Goal: Task Accomplishment & Management: Manage account settings

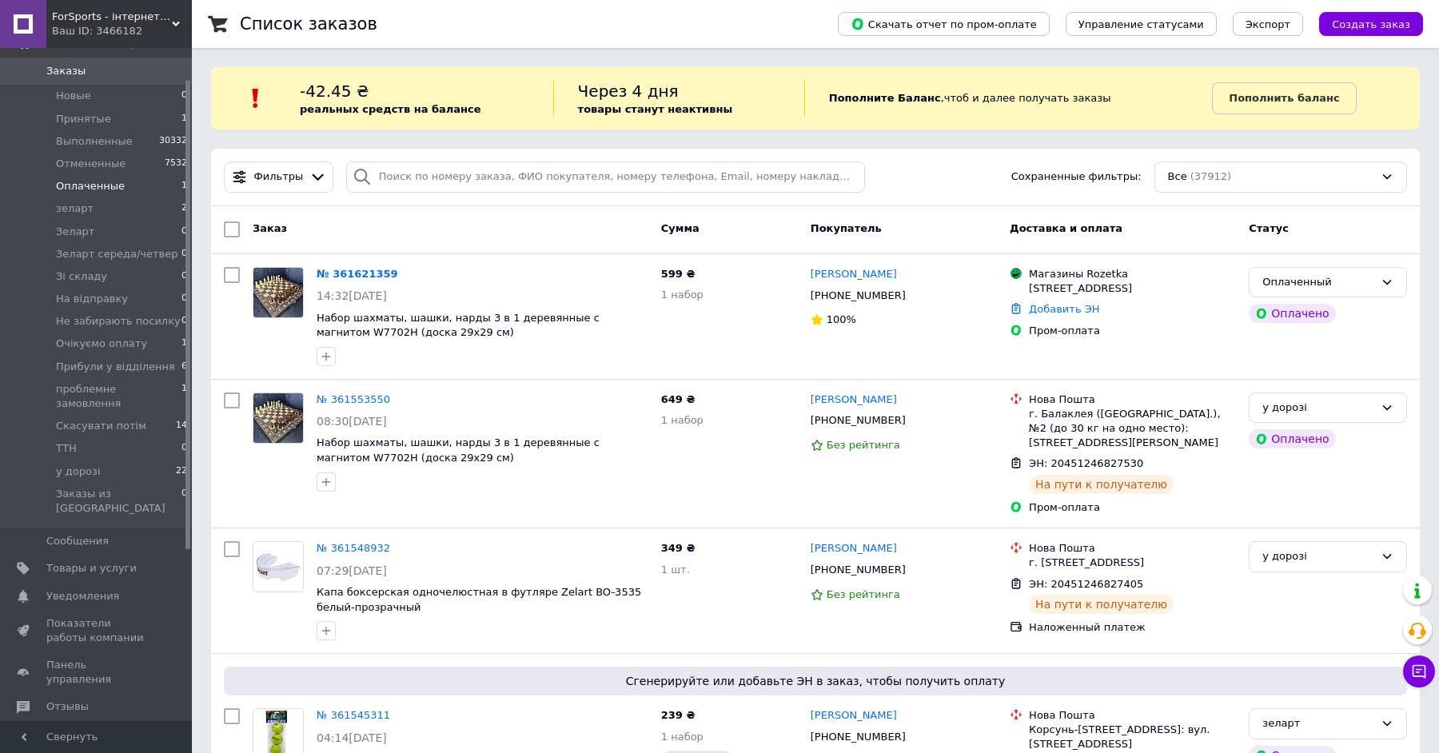
scroll to position [81, 0]
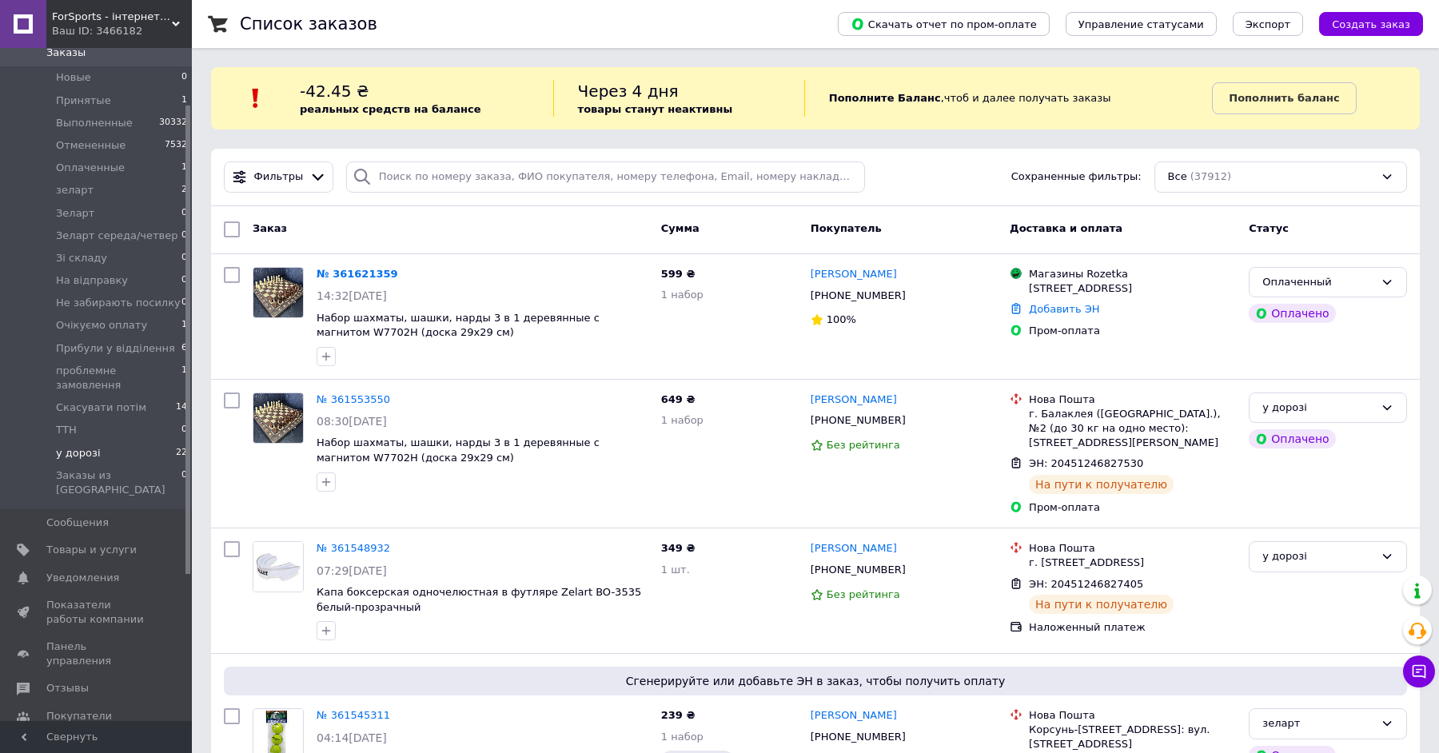
click at [150, 442] on li "у дорозі 22" at bounding box center [98, 453] width 197 height 22
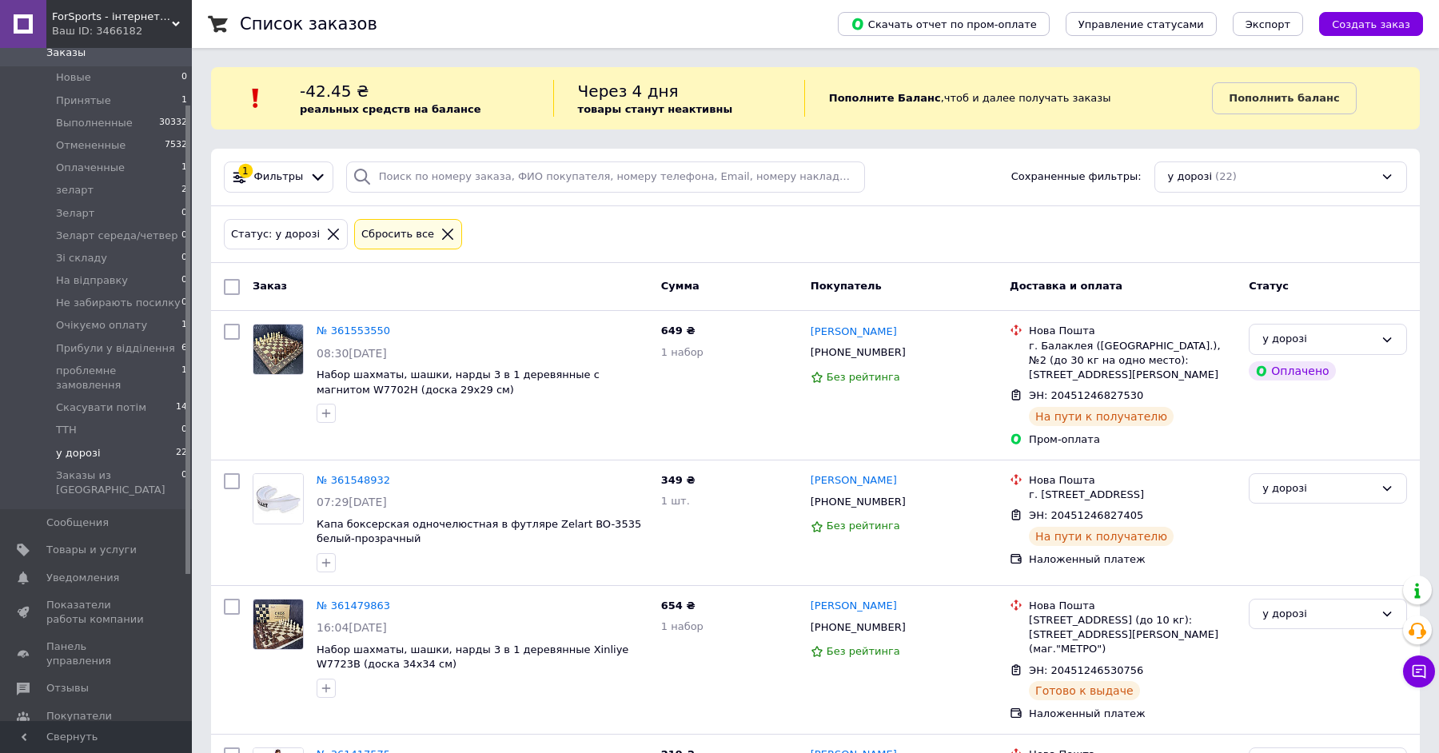
click at [429, 224] on div "Сбросить все" at bounding box center [408, 234] width 108 height 31
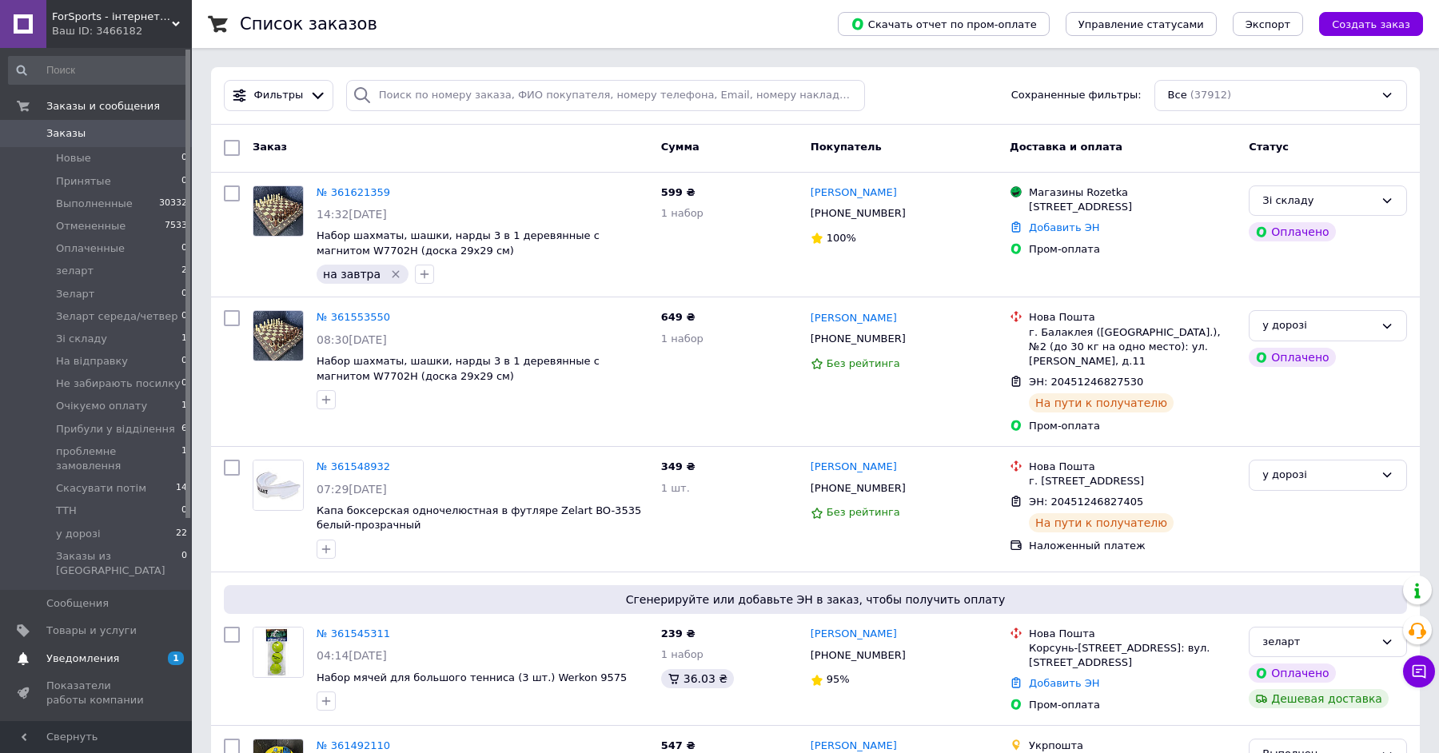
click at [122, 652] on span "Уведомления" at bounding box center [97, 659] width 102 height 14
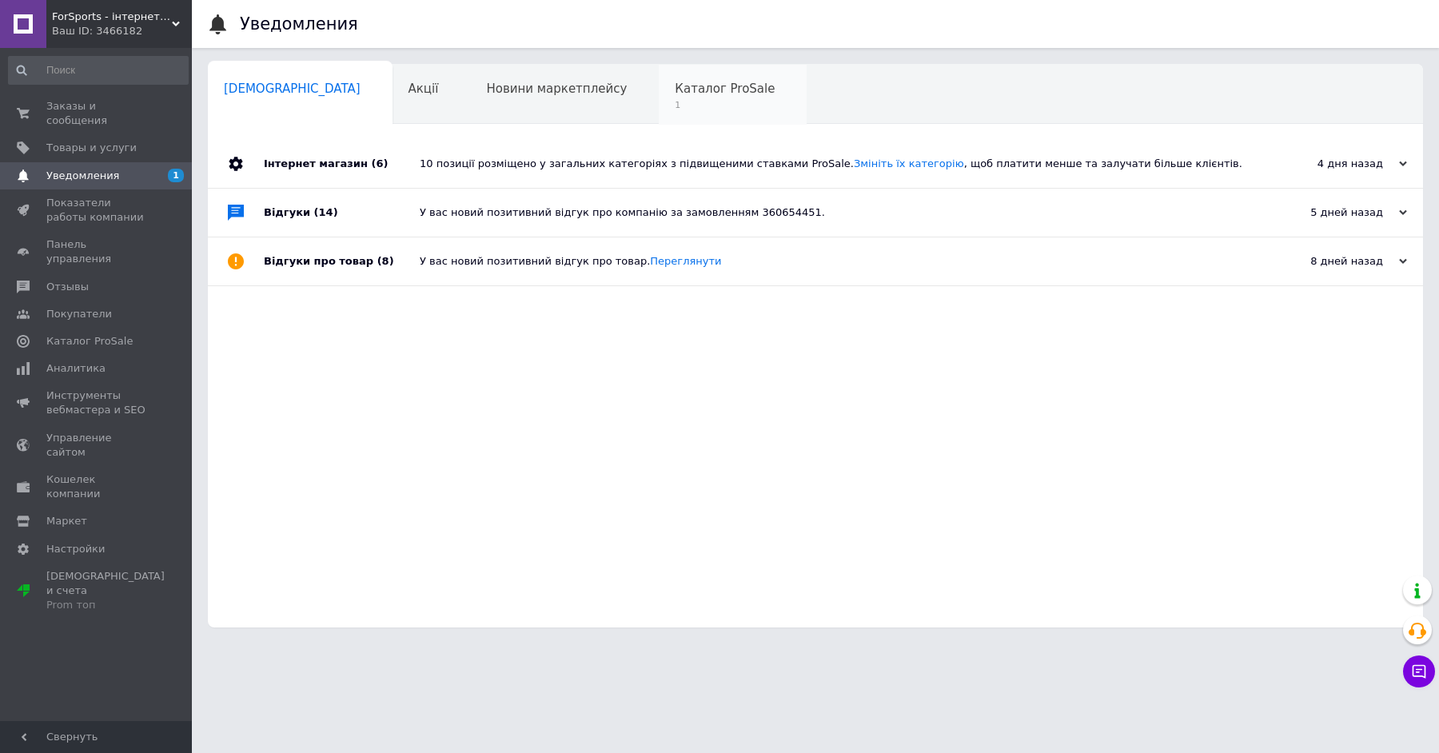
click at [685, 78] on div "Каталог ProSale 1" at bounding box center [733, 95] width 148 height 61
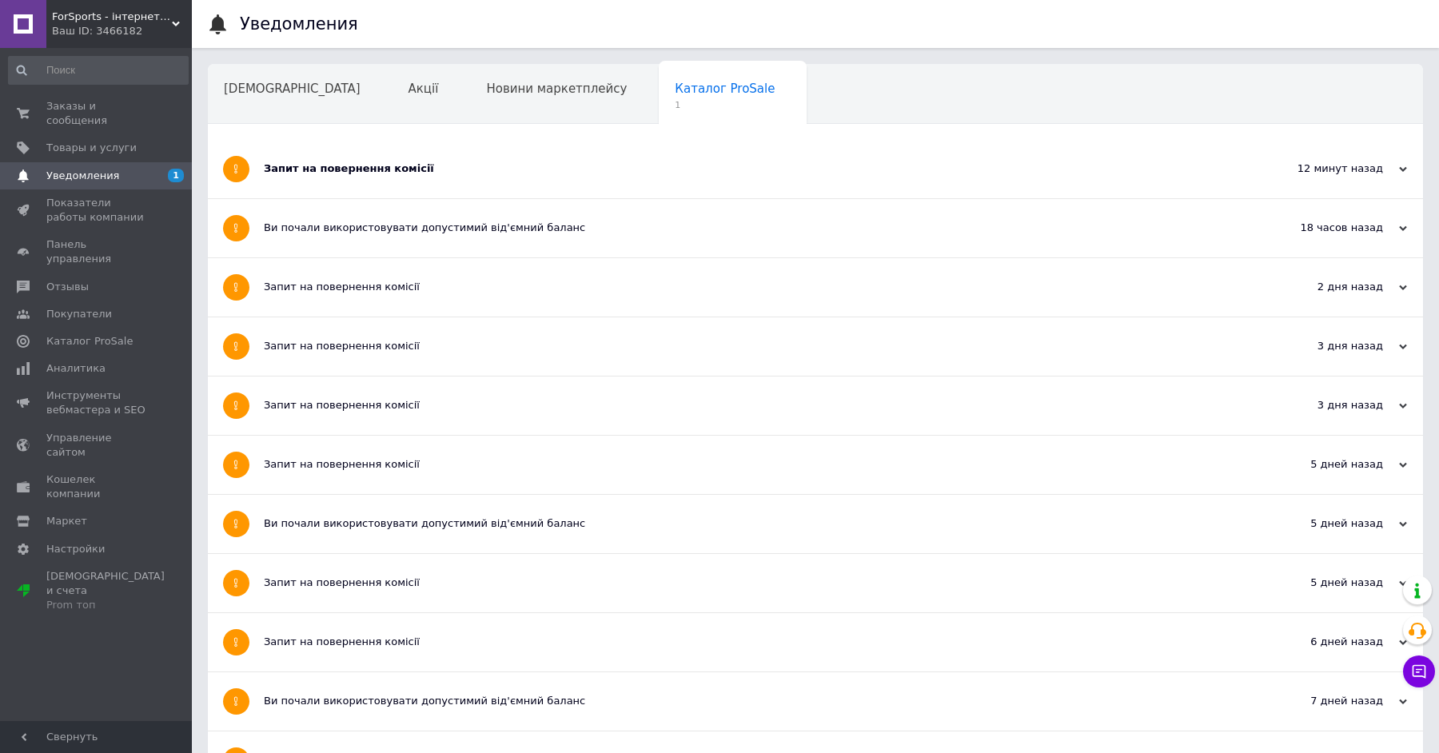
click at [383, 159] on div "Запит на повернення комісії" at bounding box center [755, 169] width 983 height 58
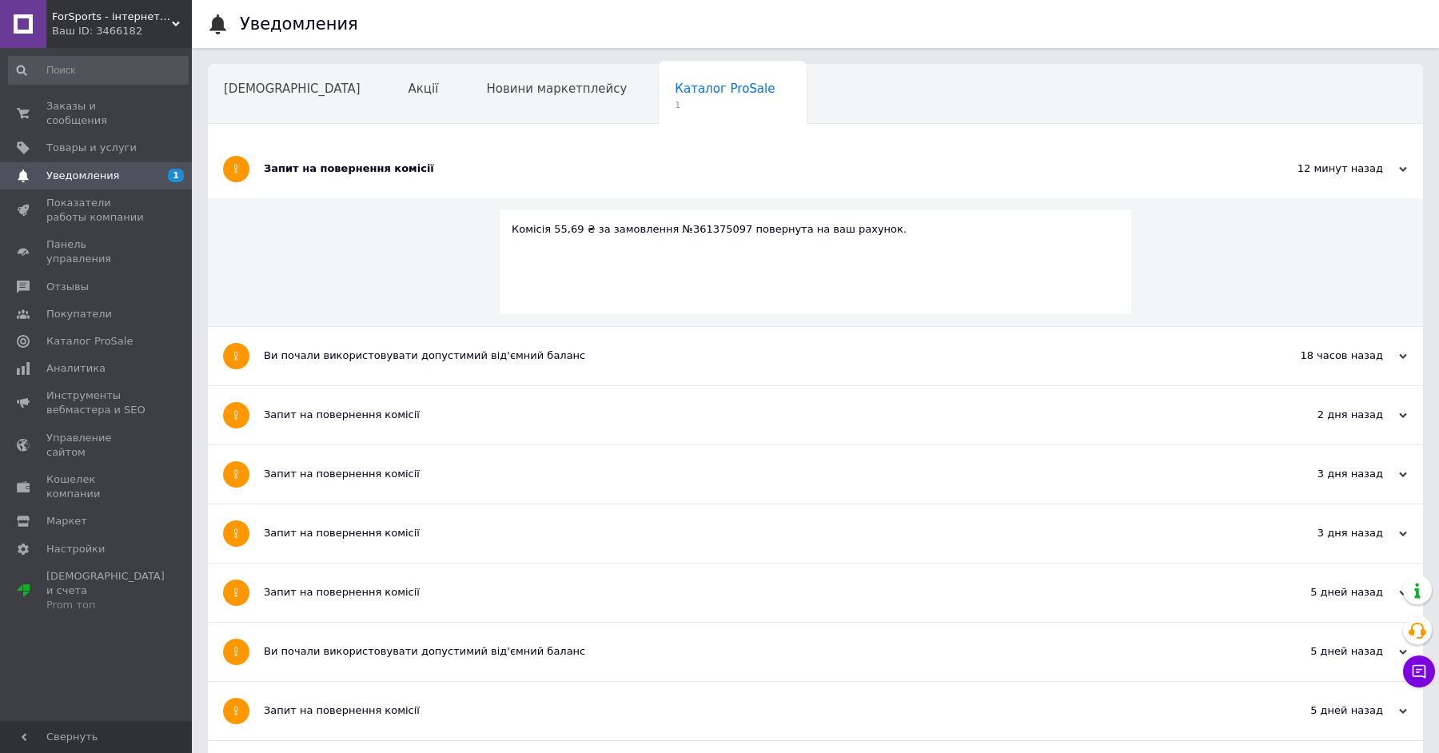
click at [382, 159] on div "Запит на повернення комісії" at bounding box center [755, 169] width 983 height 58
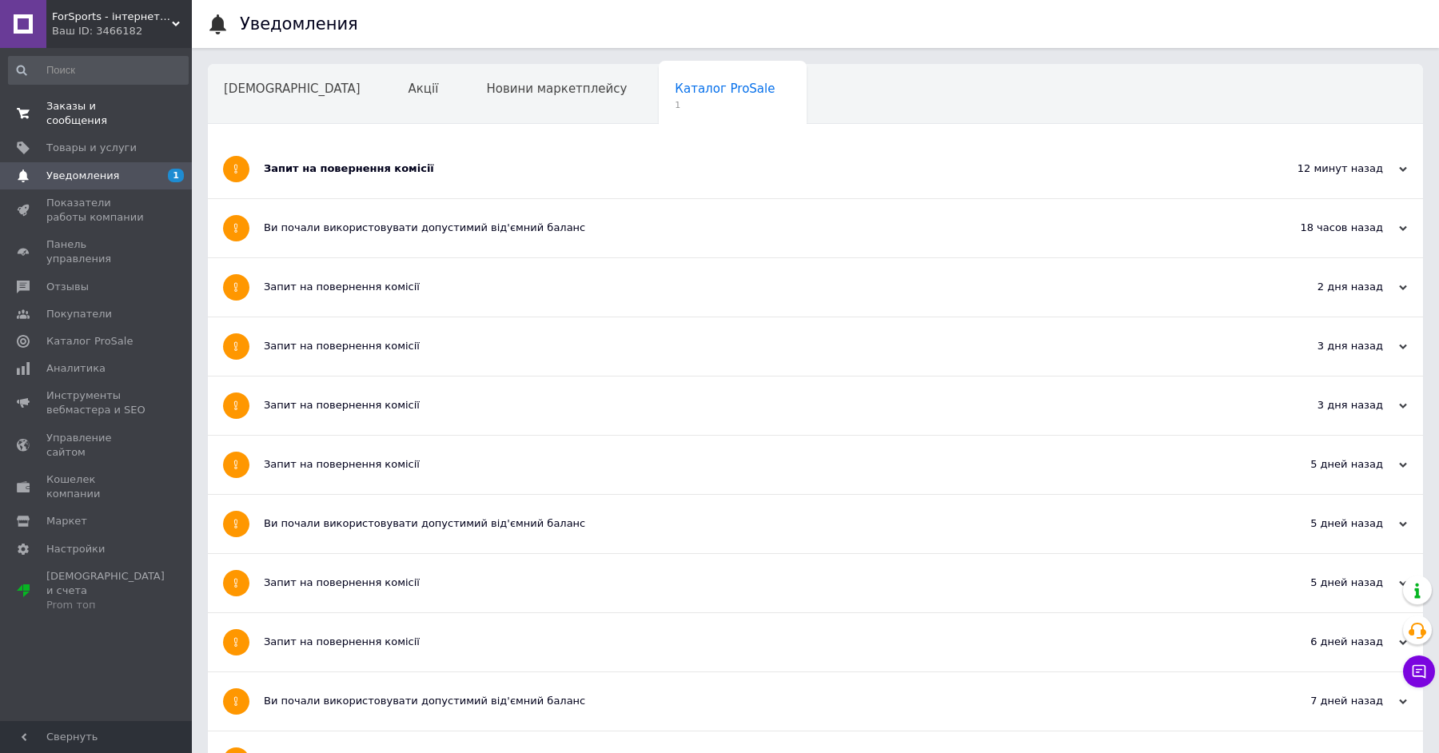
click at [84, 121] on span "Заказы и сообщения" at bounding box center [97, 113] width 102 height 29
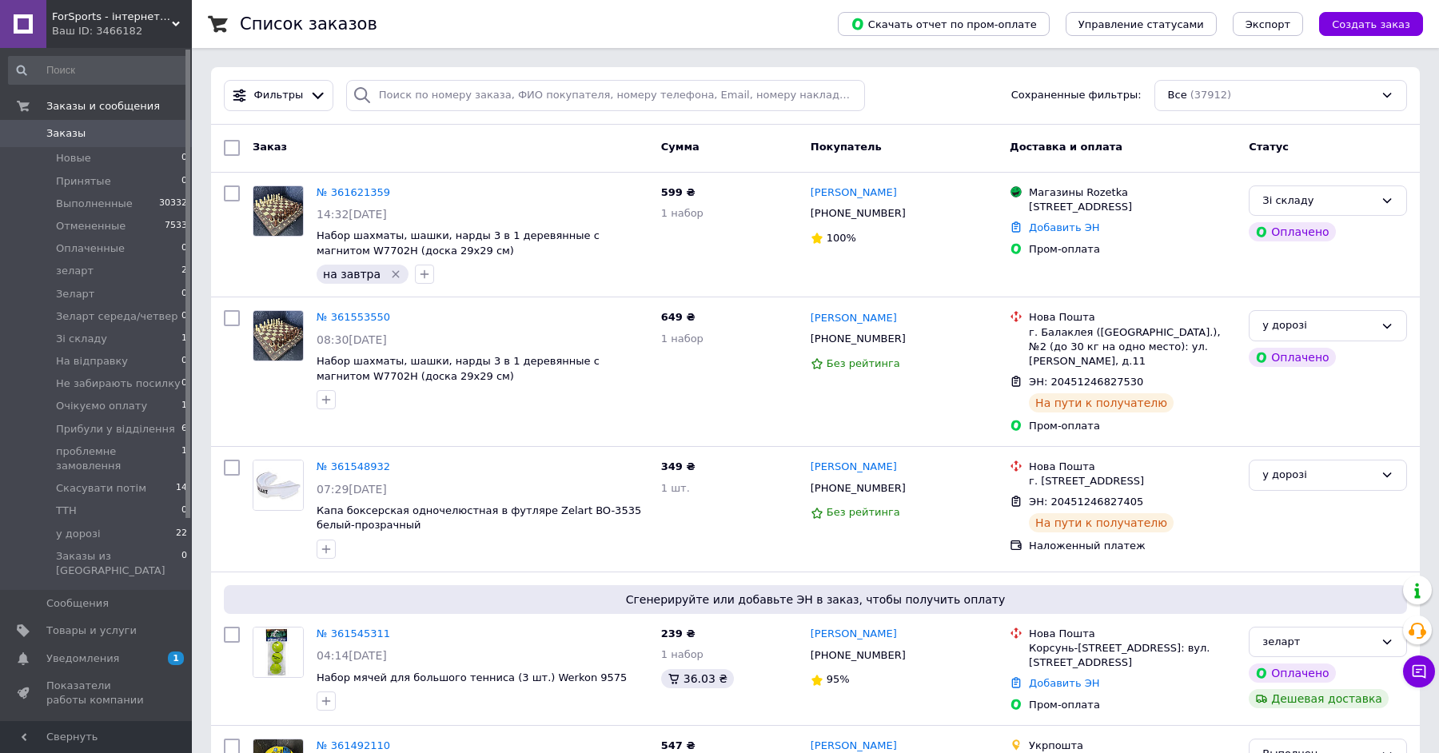
click at [90, 138] on span "Заказы" at bounding box center [97, 133] width 102 height 14
click at [169, 523] on li "у дорозі 22" at bounding box center [98, 534] width 197 height 22
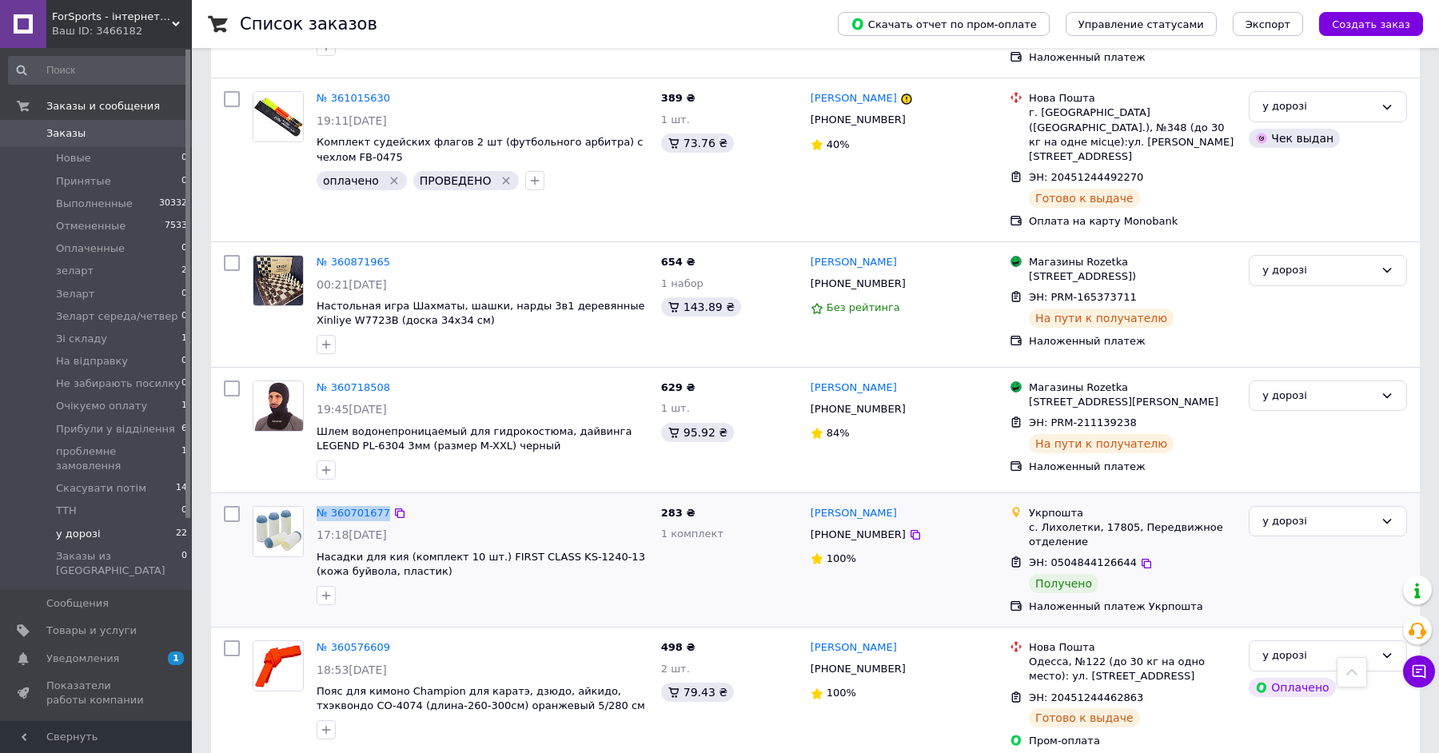
scroll to position [2534, 0]
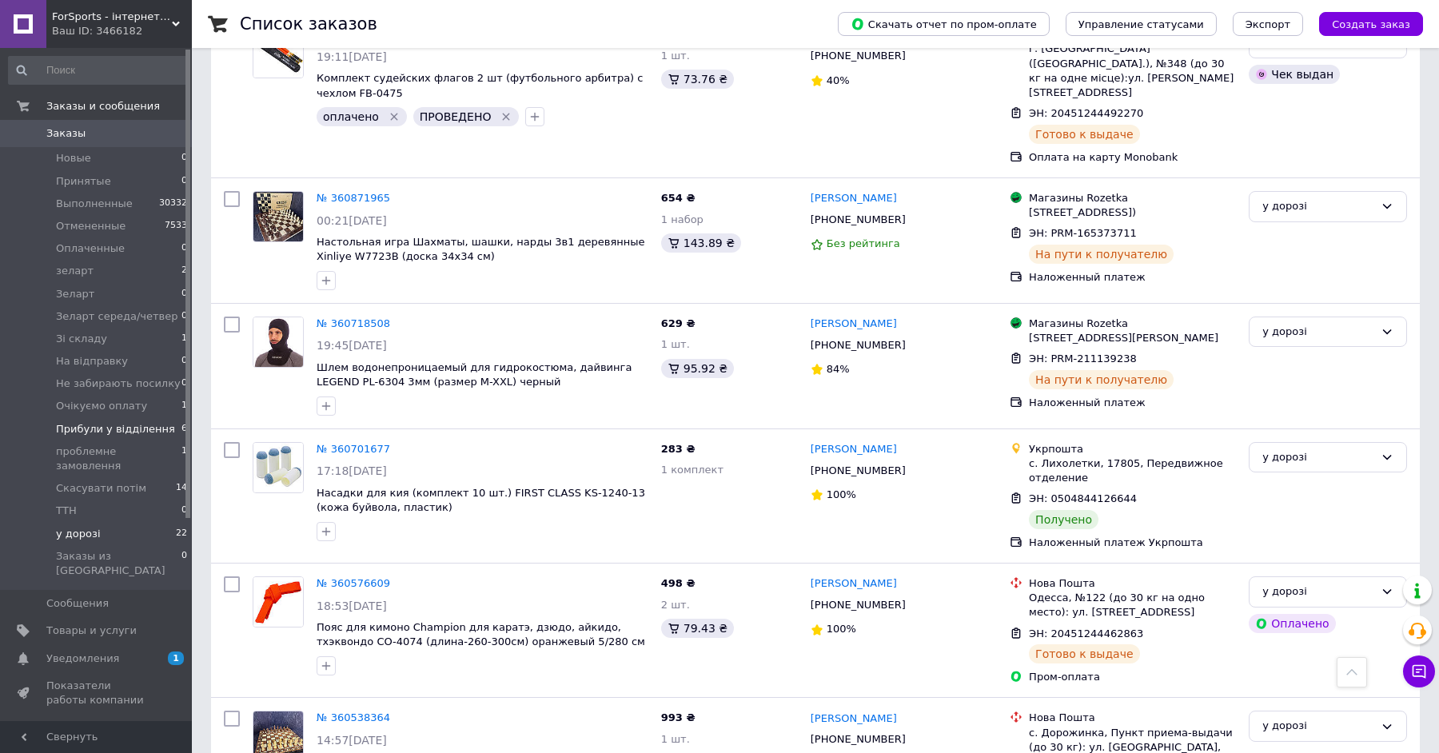
click at [113, 430] on span "Прибули у відділення" at bounding box center [115, 429] width 119 height 14
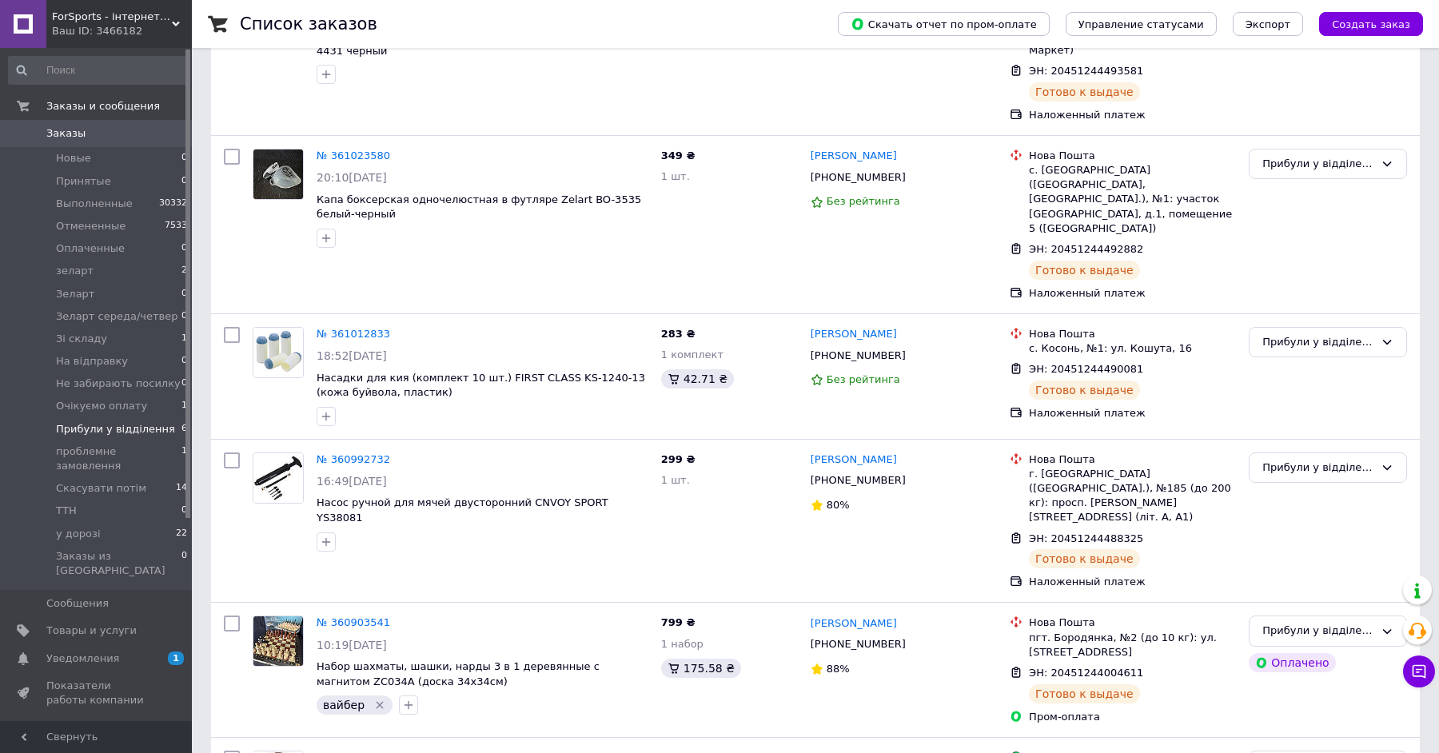
scroll to position [333, 0]
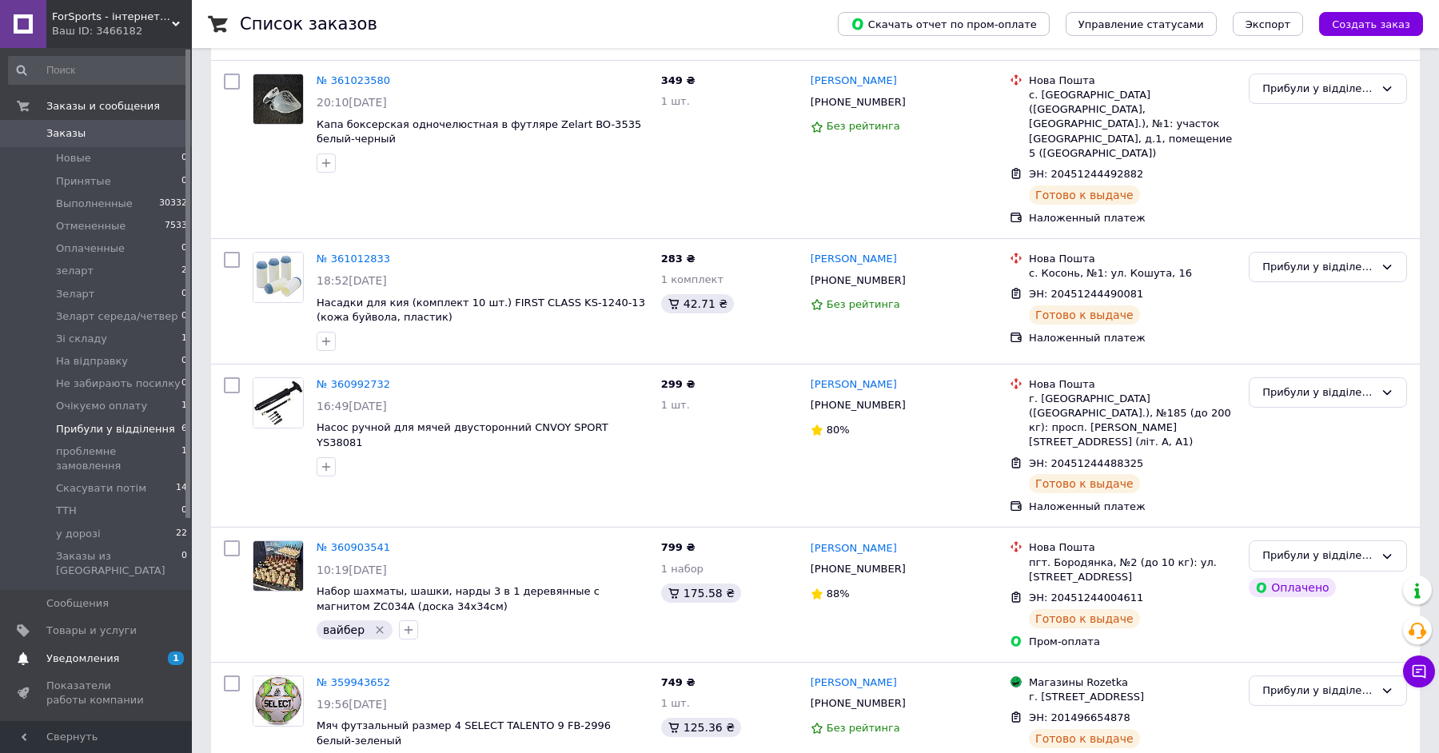
click at [157, 652] on span "1" at bounding box center [170, 659] width 44 height 14
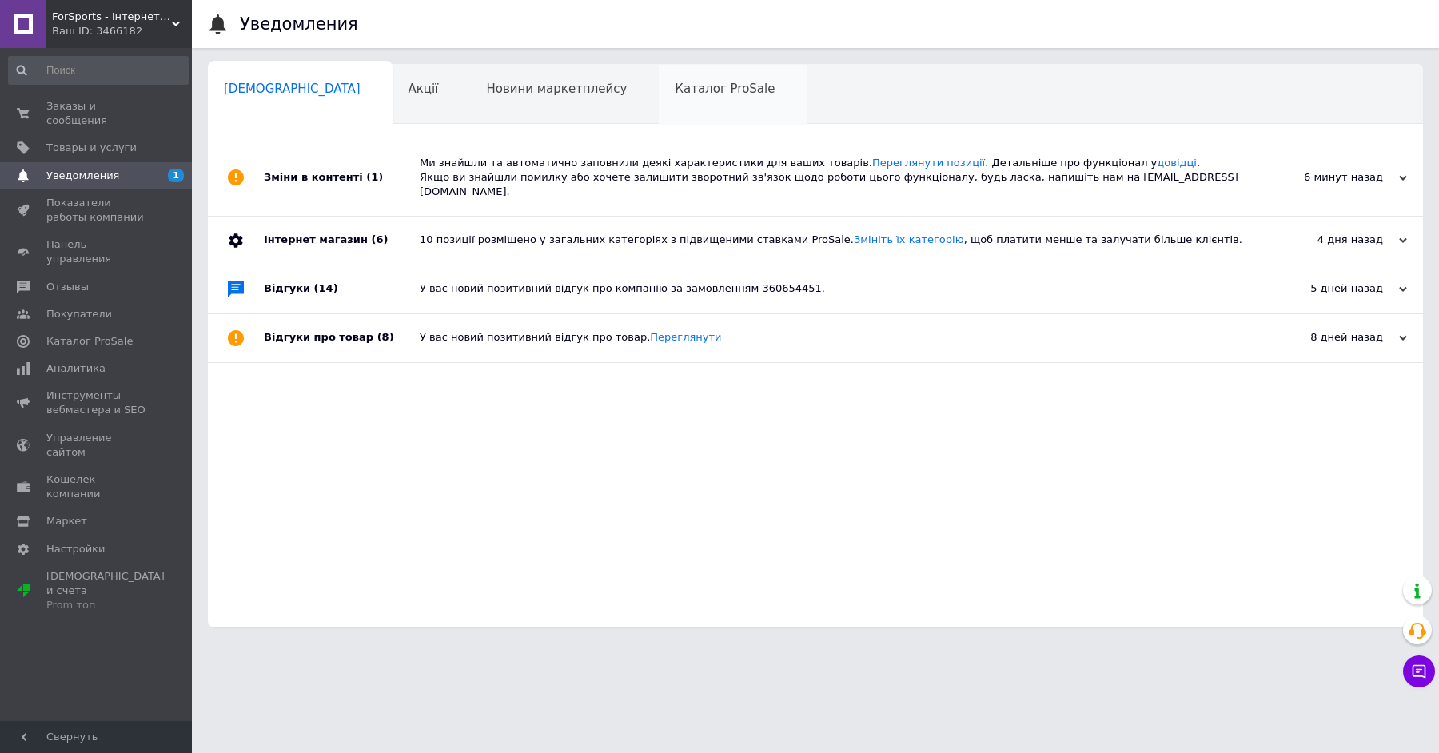
click at [675, 92] on span "Каталог ProSale" at bounding box center [725, 89] width 100 height 14
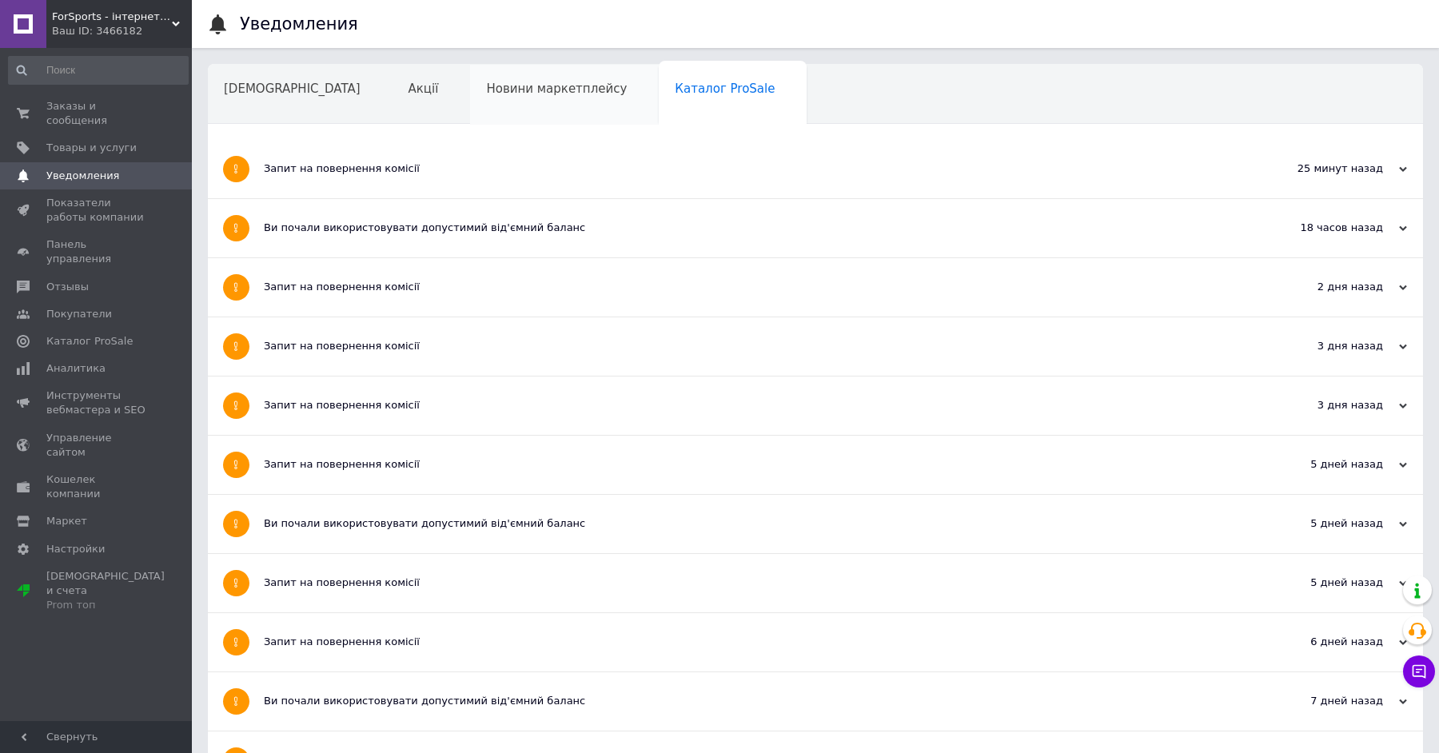
click at [470, 122] on div "Новини маркетплейсу" at bounding box center [564, 95] width 189 height 61
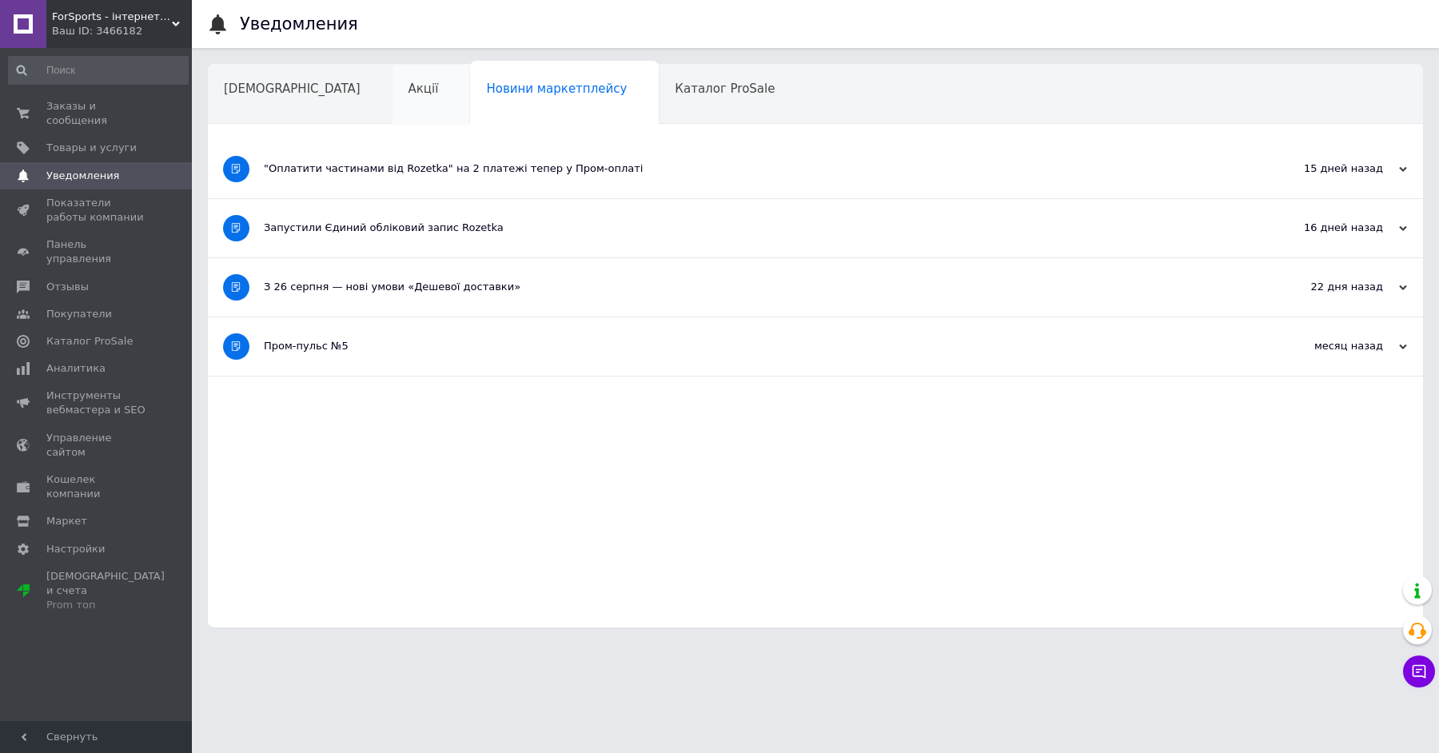
click at [393, 95] on div "Акції" at bounding box center [432, 95] width 78 height 61
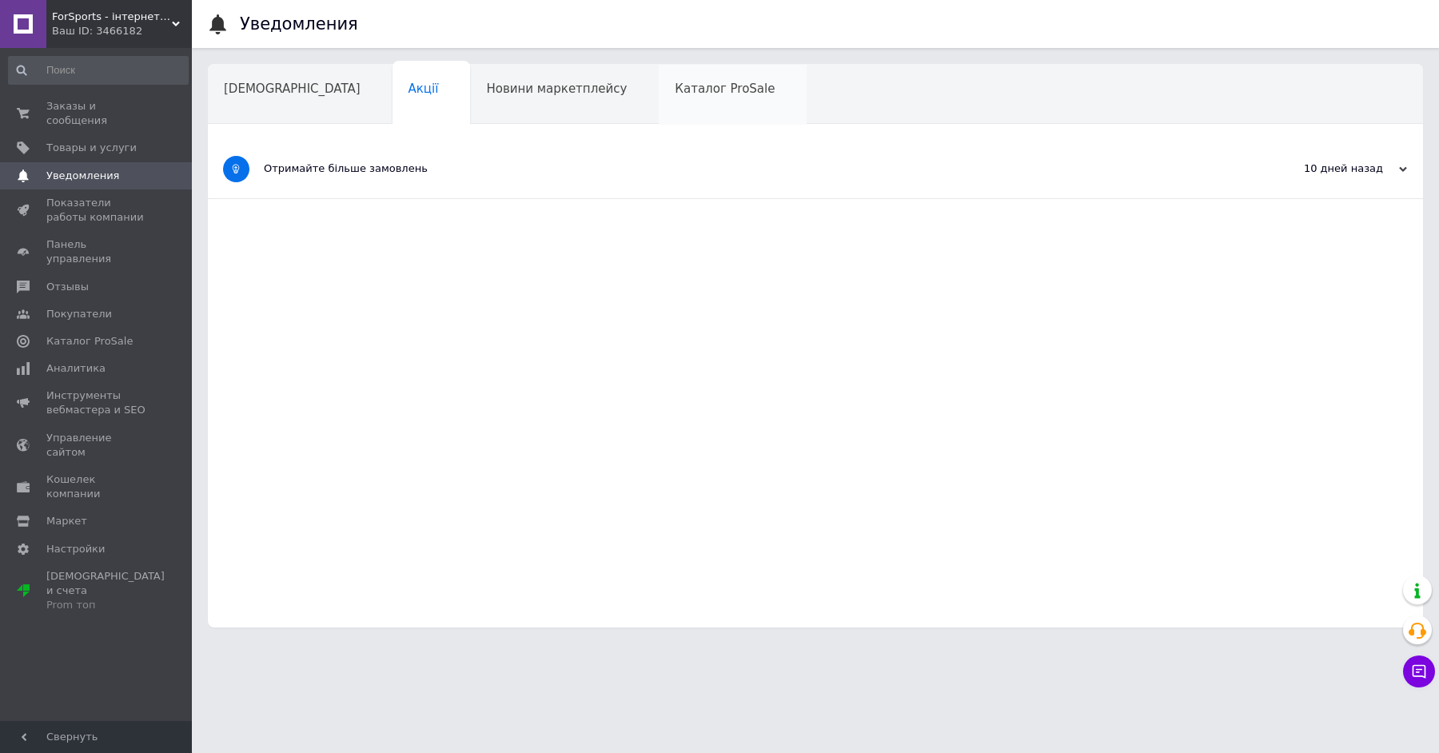
click at [659, 70] on div "Каталог ProSale" at bounding box center [733, 95] width 148 height 61
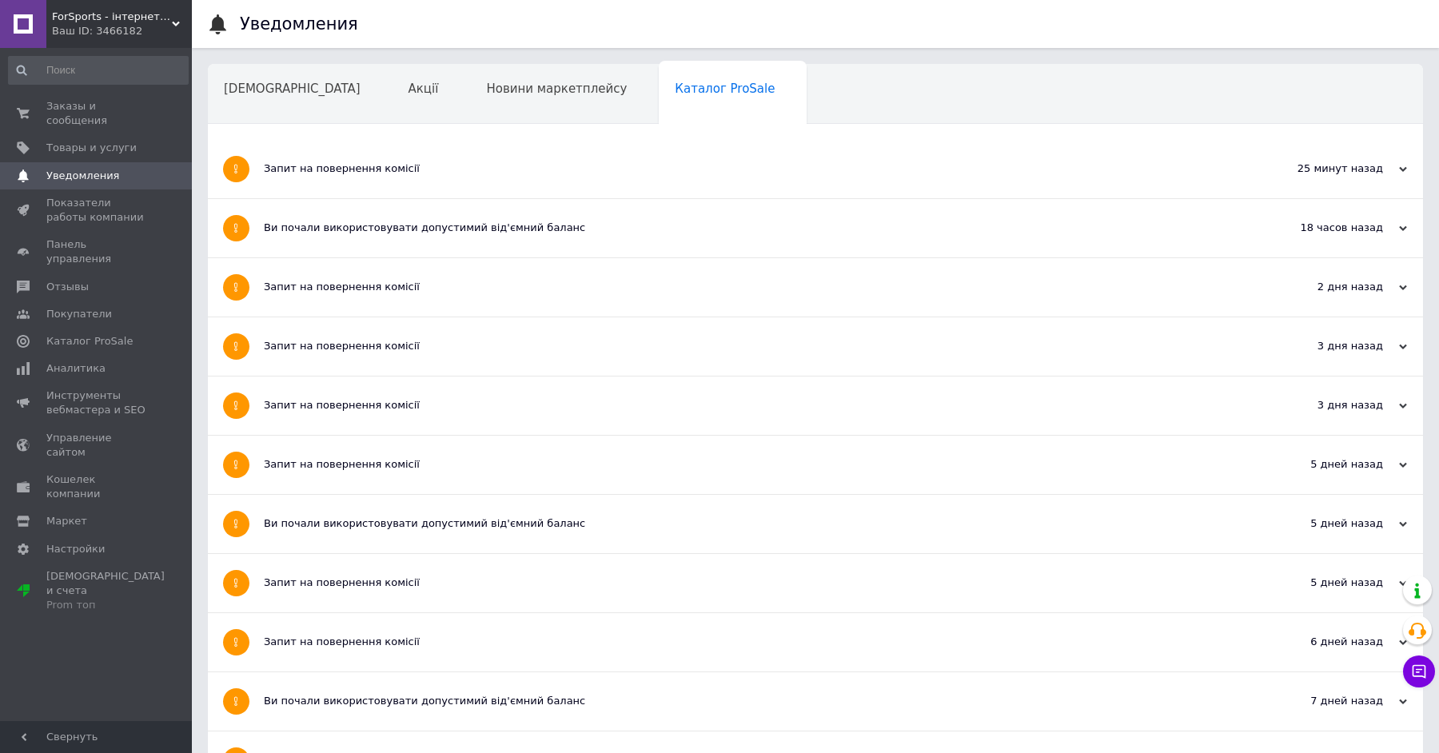
click at [351, 142] on span "Навчання та заходи" at bounding box center [287, 149] width 127 height 14
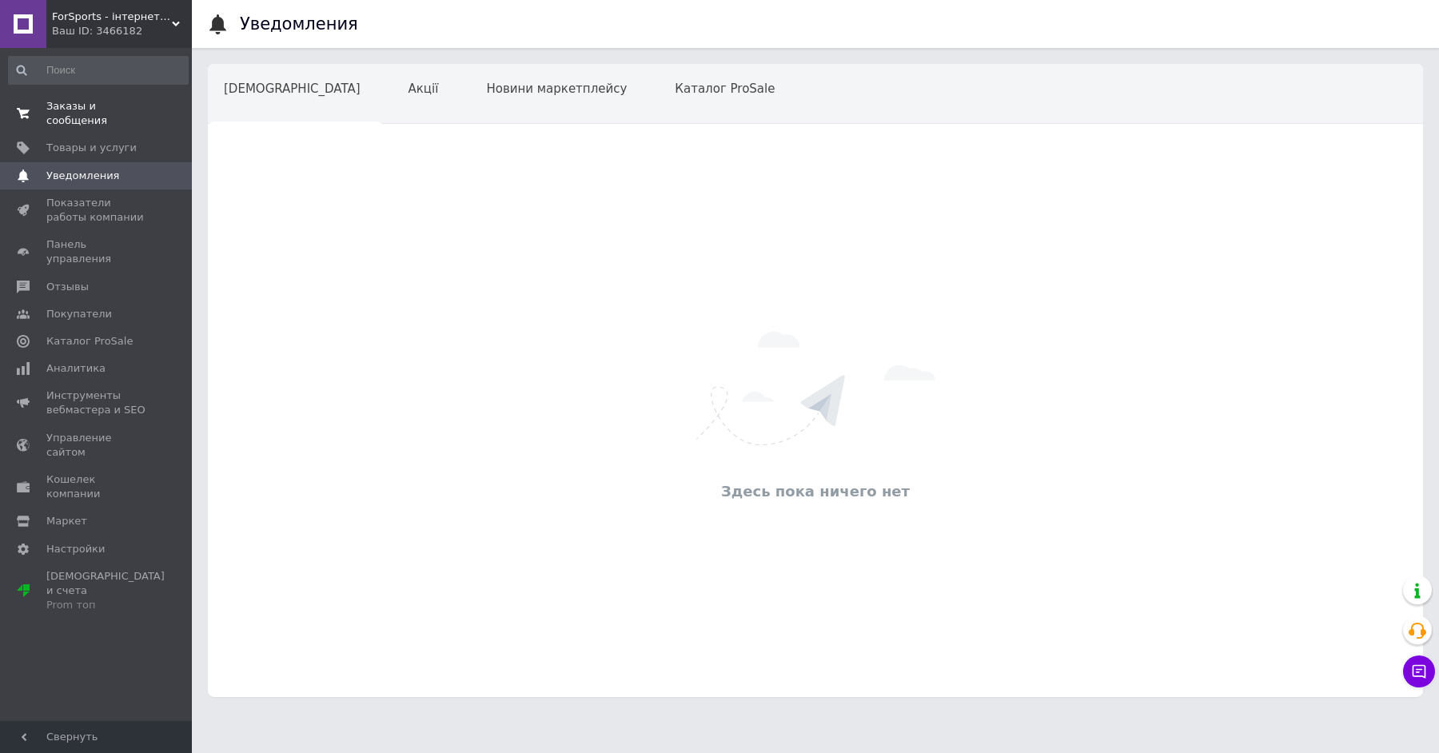
click at [141, 122] on span "Заказы и сообщения" at bounding box center [97, 113] width 102 height 29
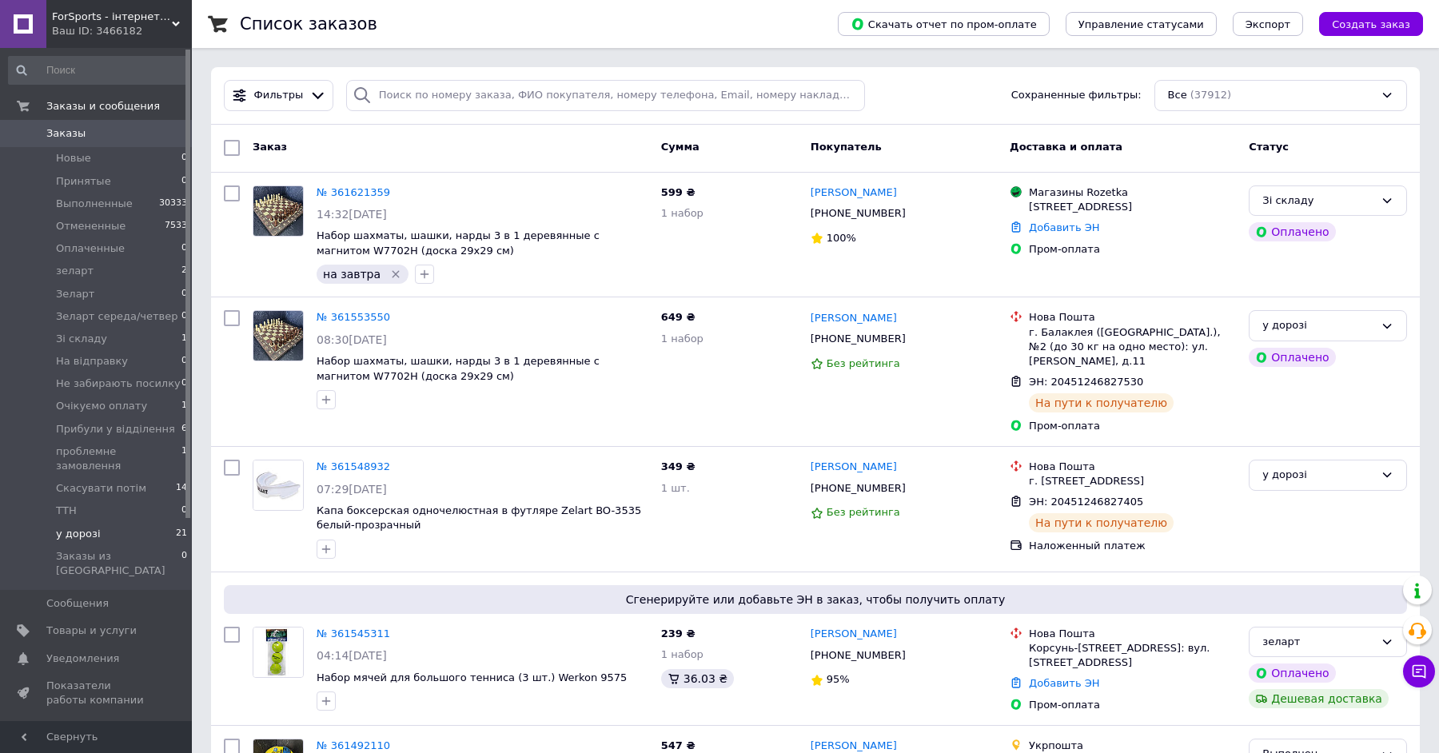
click at [155, 523] on li "у дорозі 21" at bounding box center [98, 534] width 197 height 22
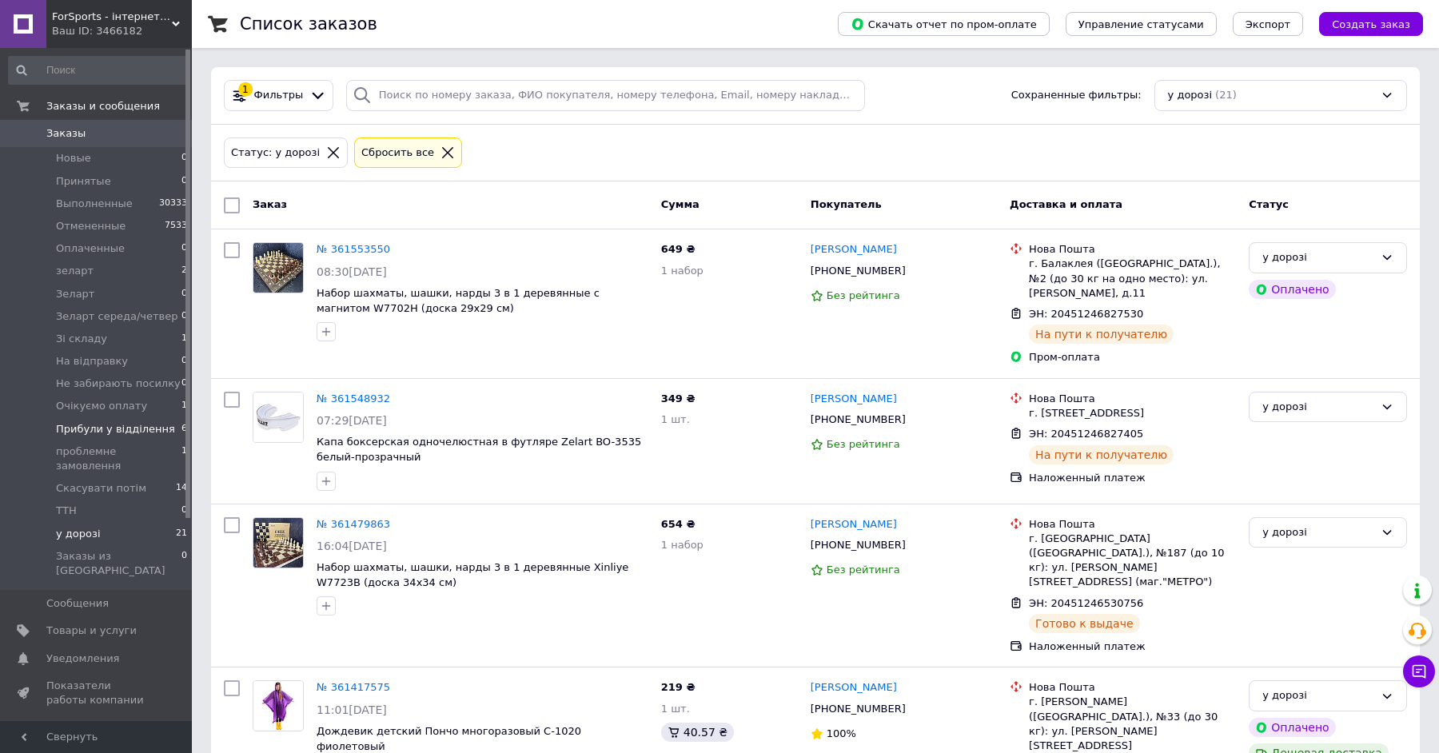
click at [114, 434] on span "Прибули у відділення" at bounding box center [115, 429] width 119 height 14
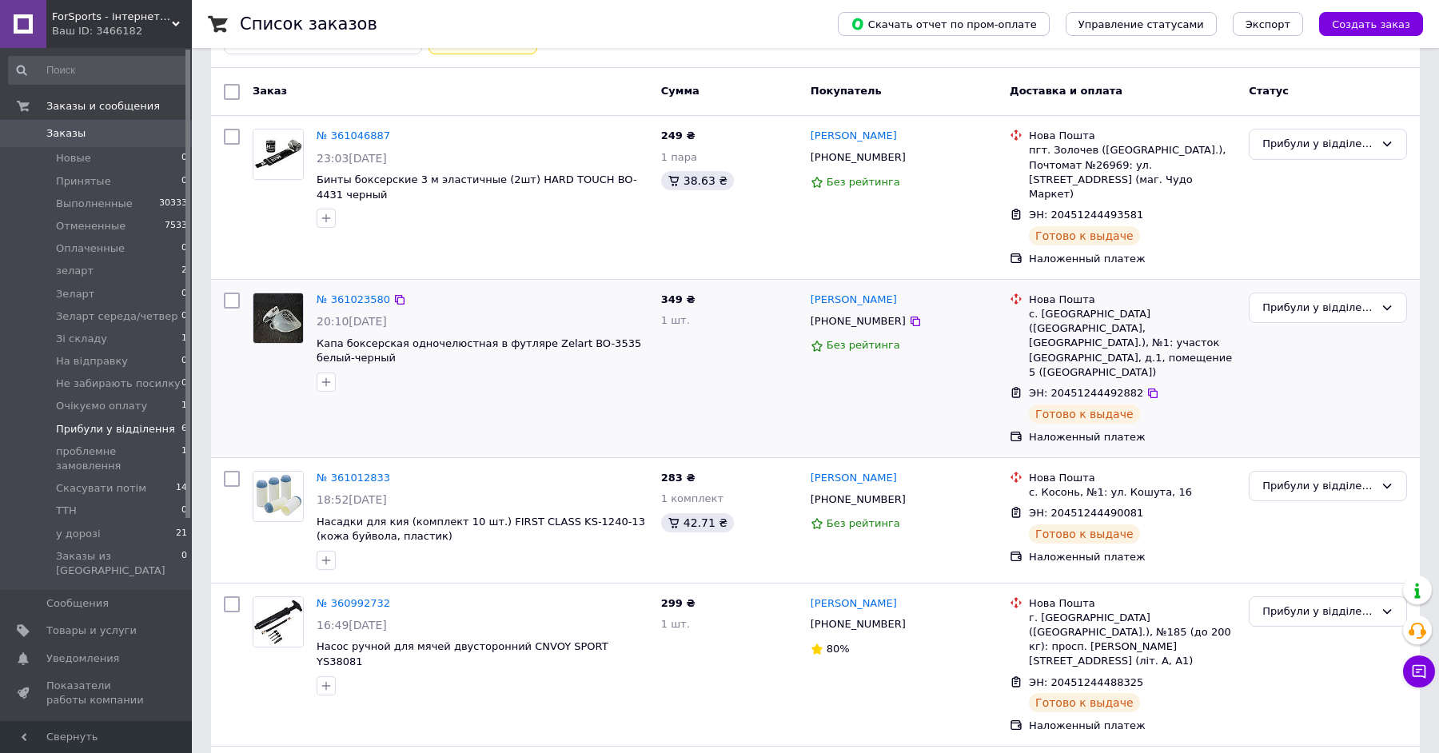
scroll to position [333, 0]
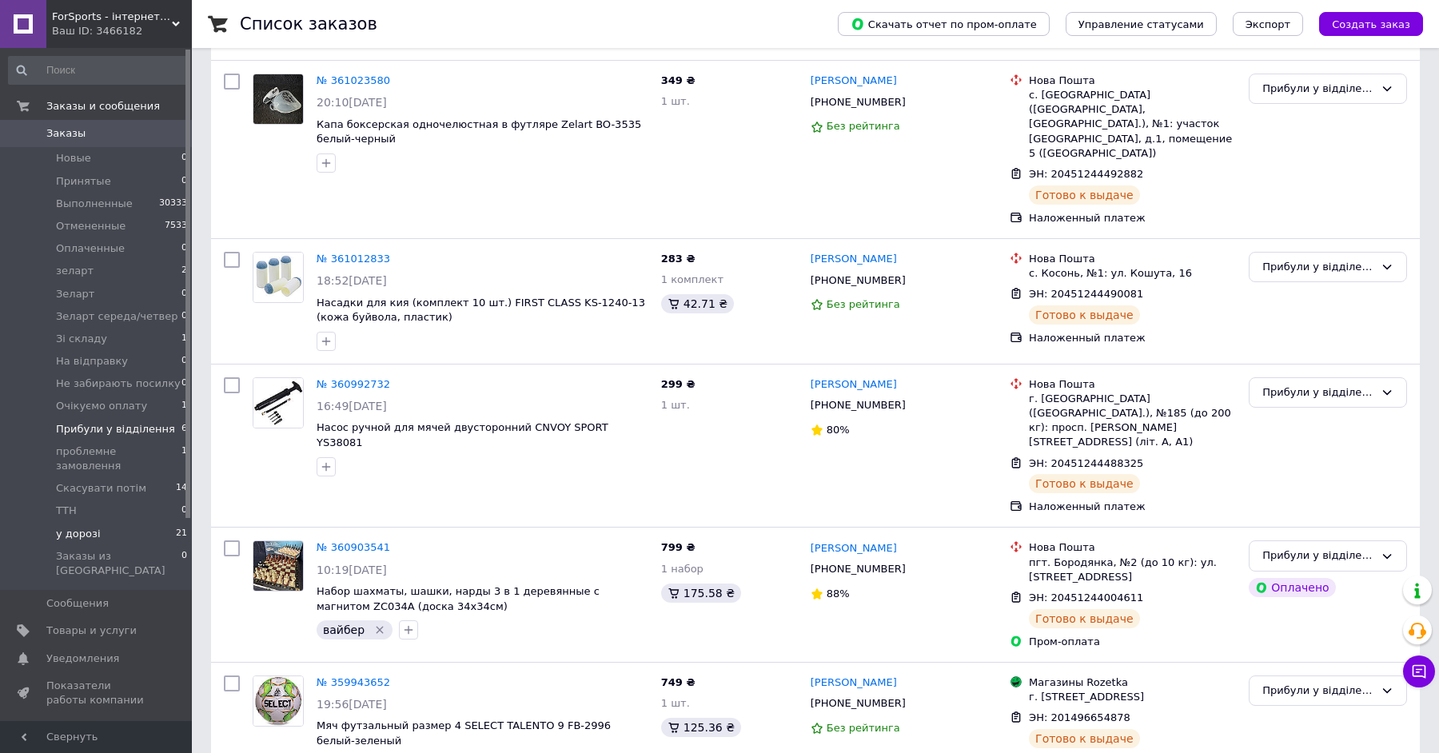
click at [177, 527] on span "21" at bounding box center [181, 534] width 11 height 14
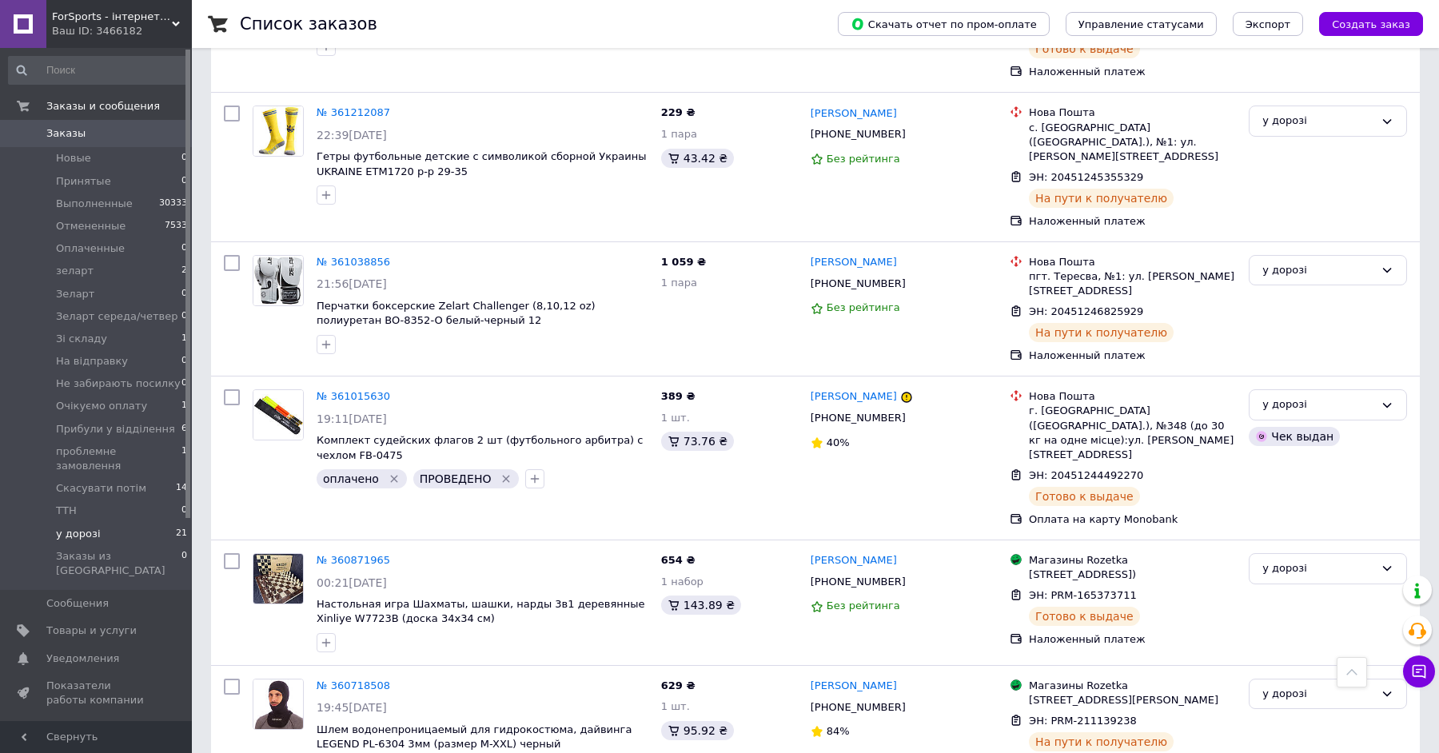
scroll to position [2155, 0]
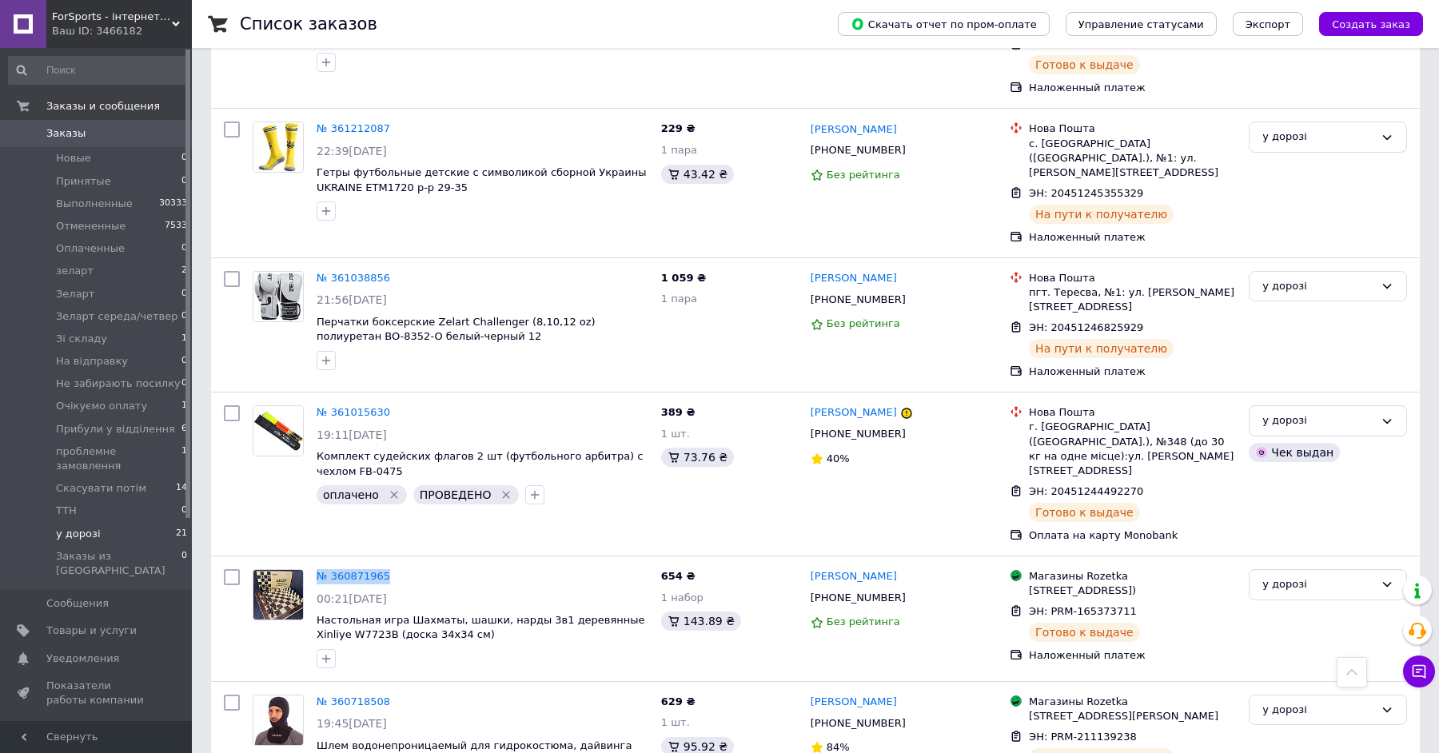
click at [135, 138] on span "Заказы" at bounding box center [97, 133] width 102 height 14
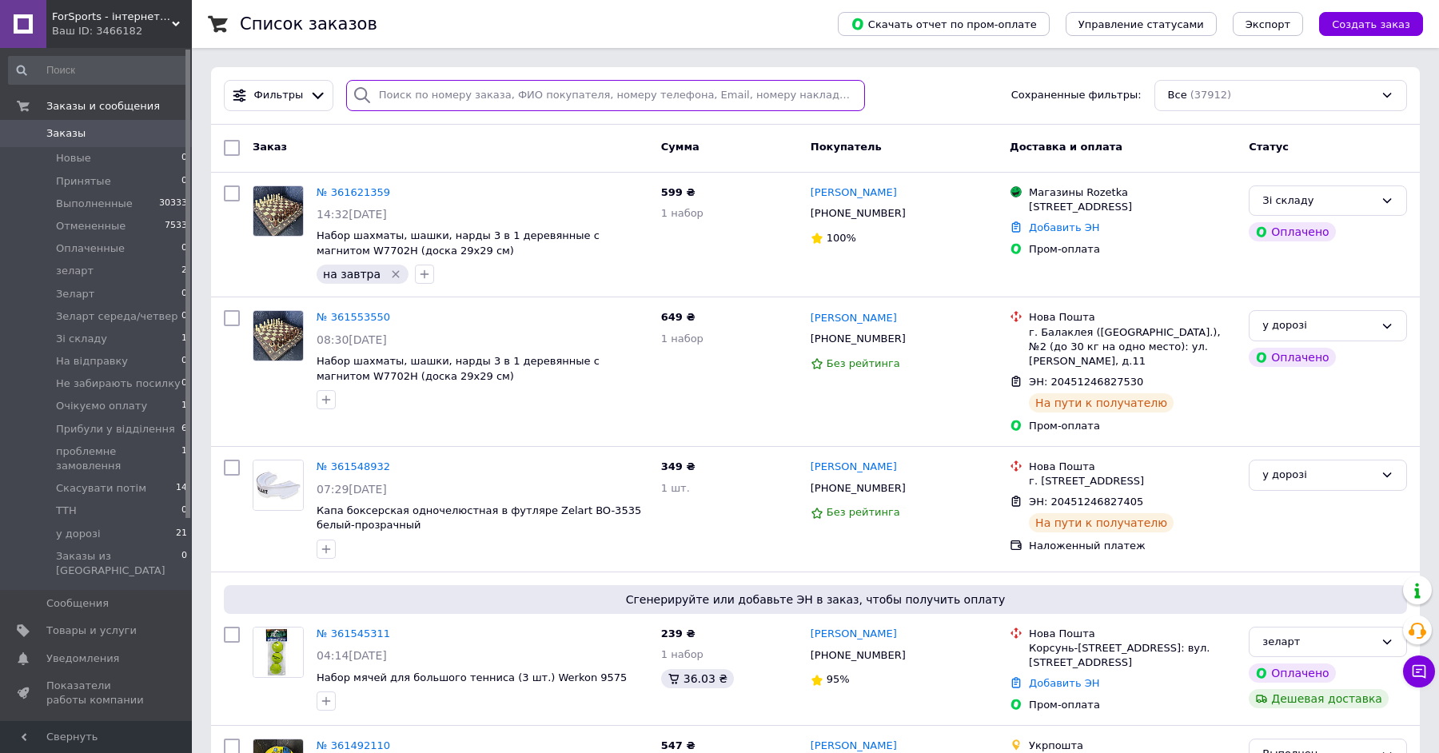
click at [461, 101] on input "search" at bounding box center [605, 95] width 519 height 31
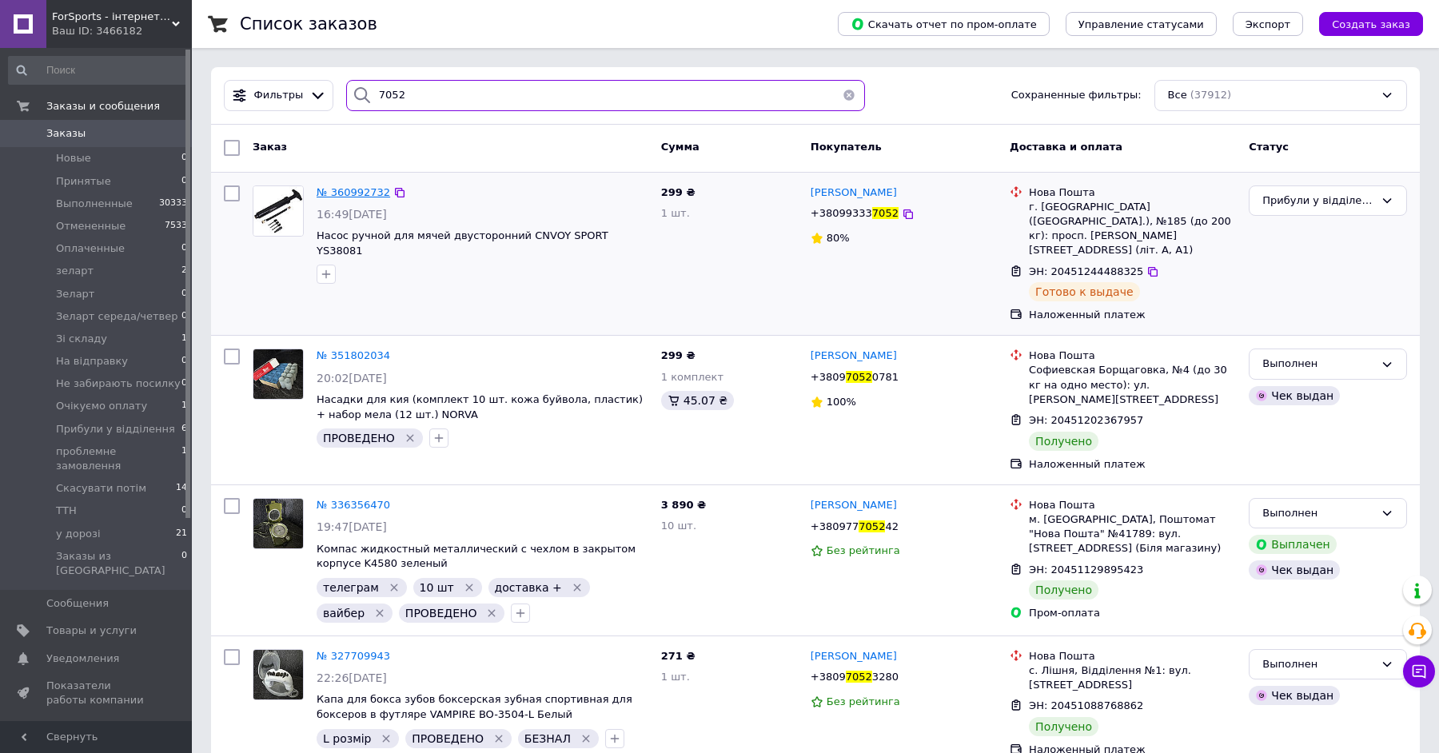
type input "7052"
click at [326, 190] on span "№ 360992732" at bounding box center [354, 192] width 74 height 12
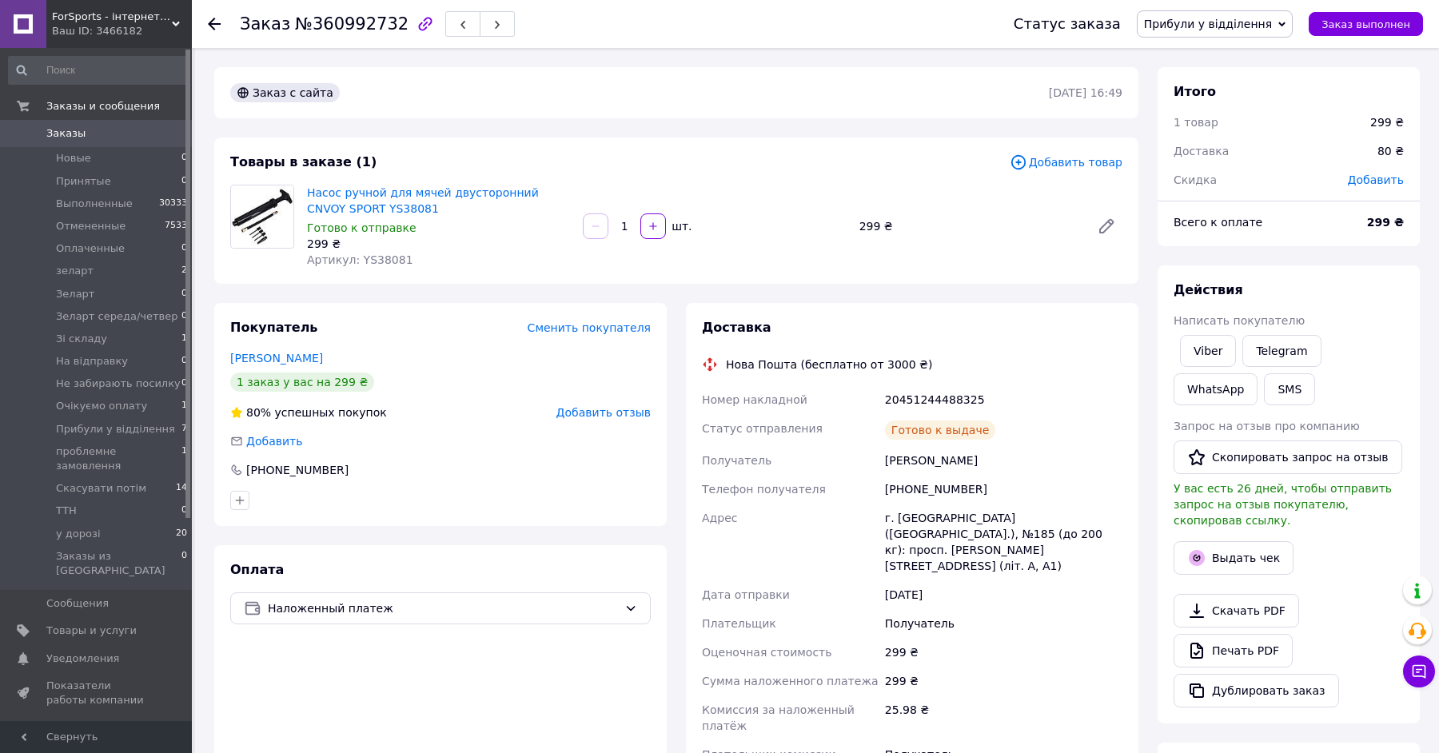
scroll to position [54, 0]
click at [1250, 553] on button "Выдать чек" at bounding box center [1234, 558] width 120 height 34
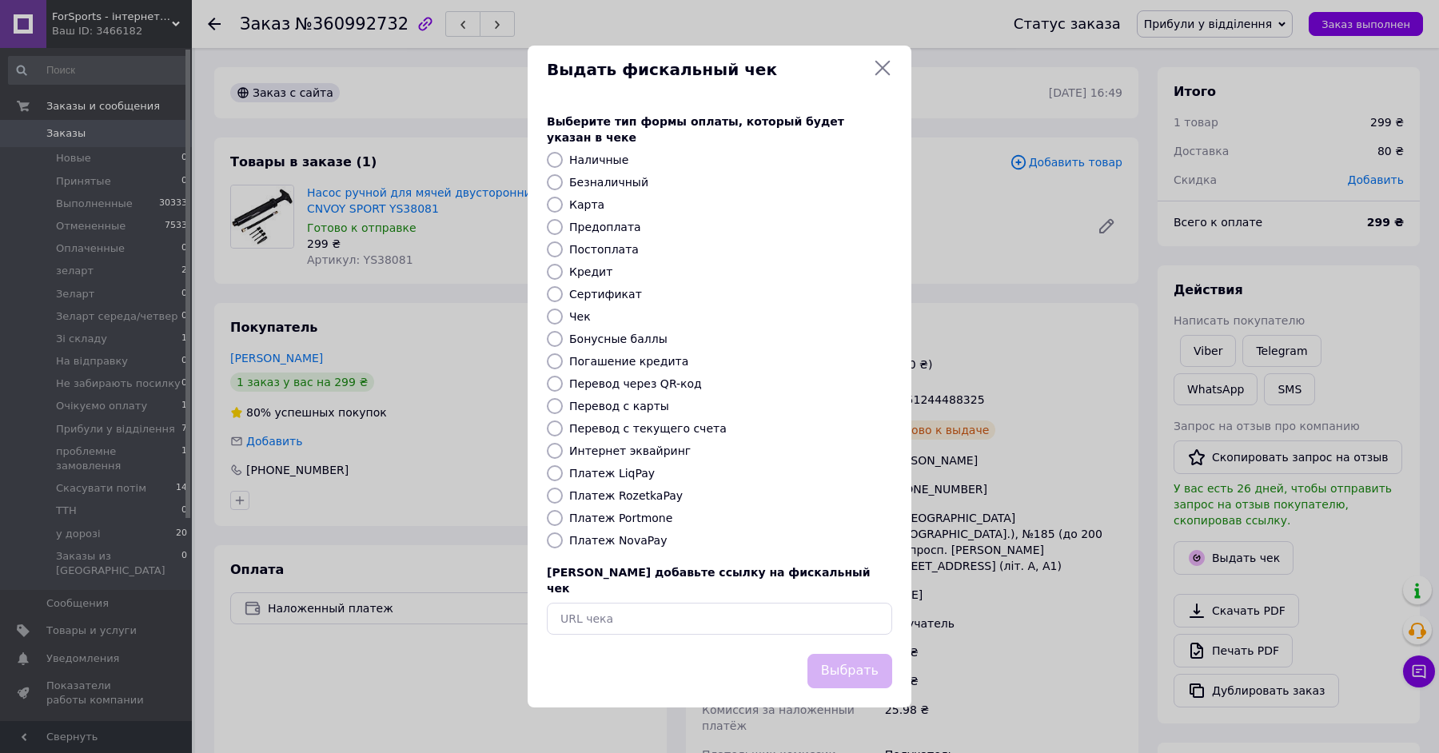
click at [623, 540] on label "Платеж NovaPay" at bounding box center [618, 540] width 98 height 13
click at [563, 540] on input "Платеж NovaPay" at bounding box center [555, 540] width 16 height 16
radio input "true"
click at [852, 664] on button "Выбрать" at bounding box center [849, 671] width 85 height 34
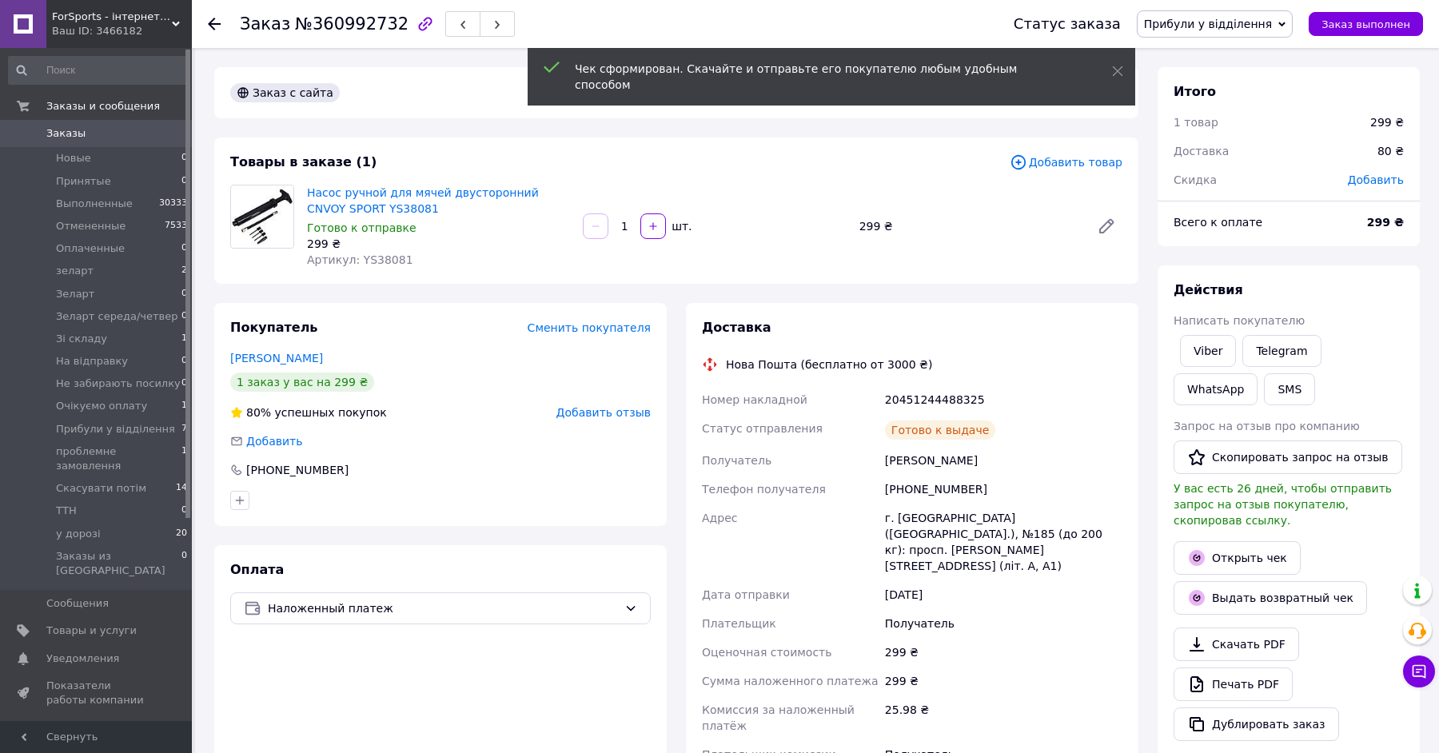
click at [1371, 26] on span "Заказ выполнен" at bounding box center [1366, 24] width 89 height 12
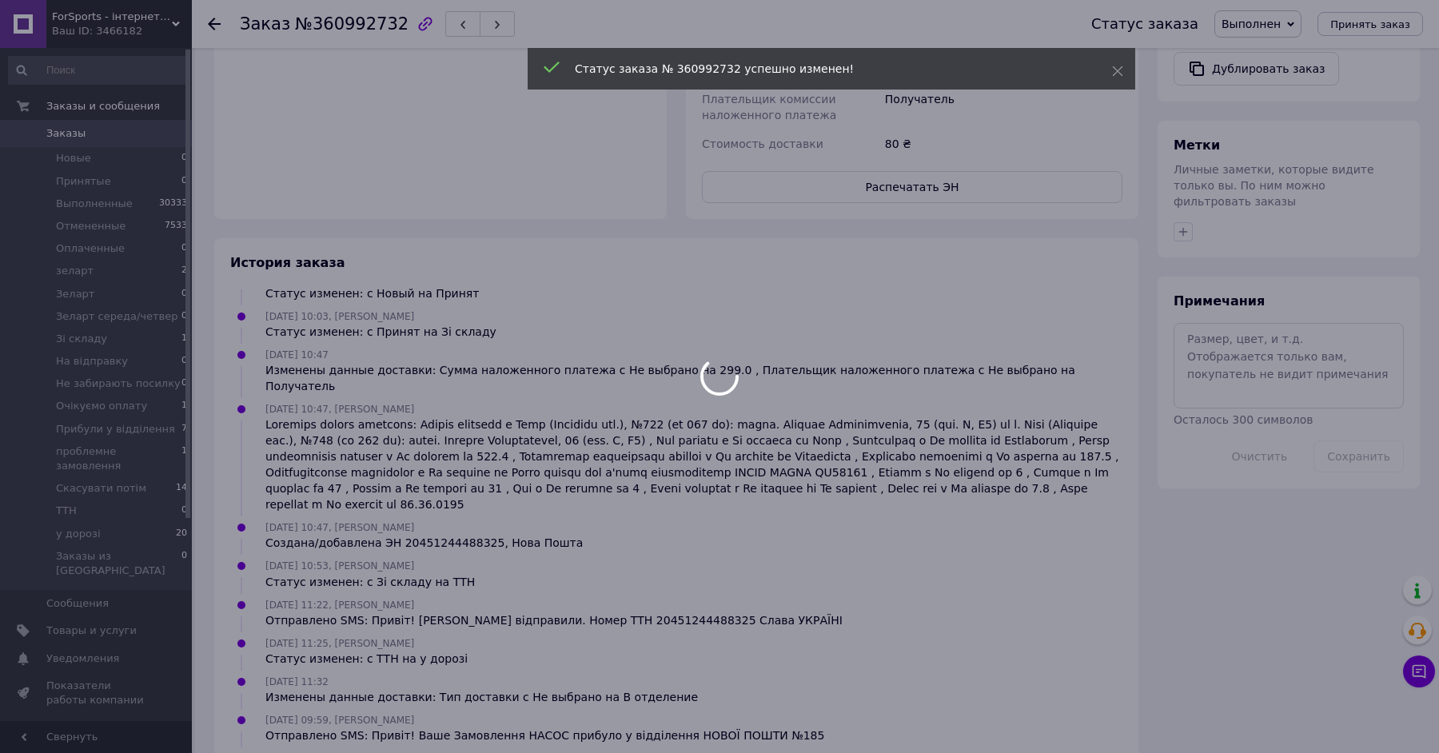
scroll to position [626, 0]
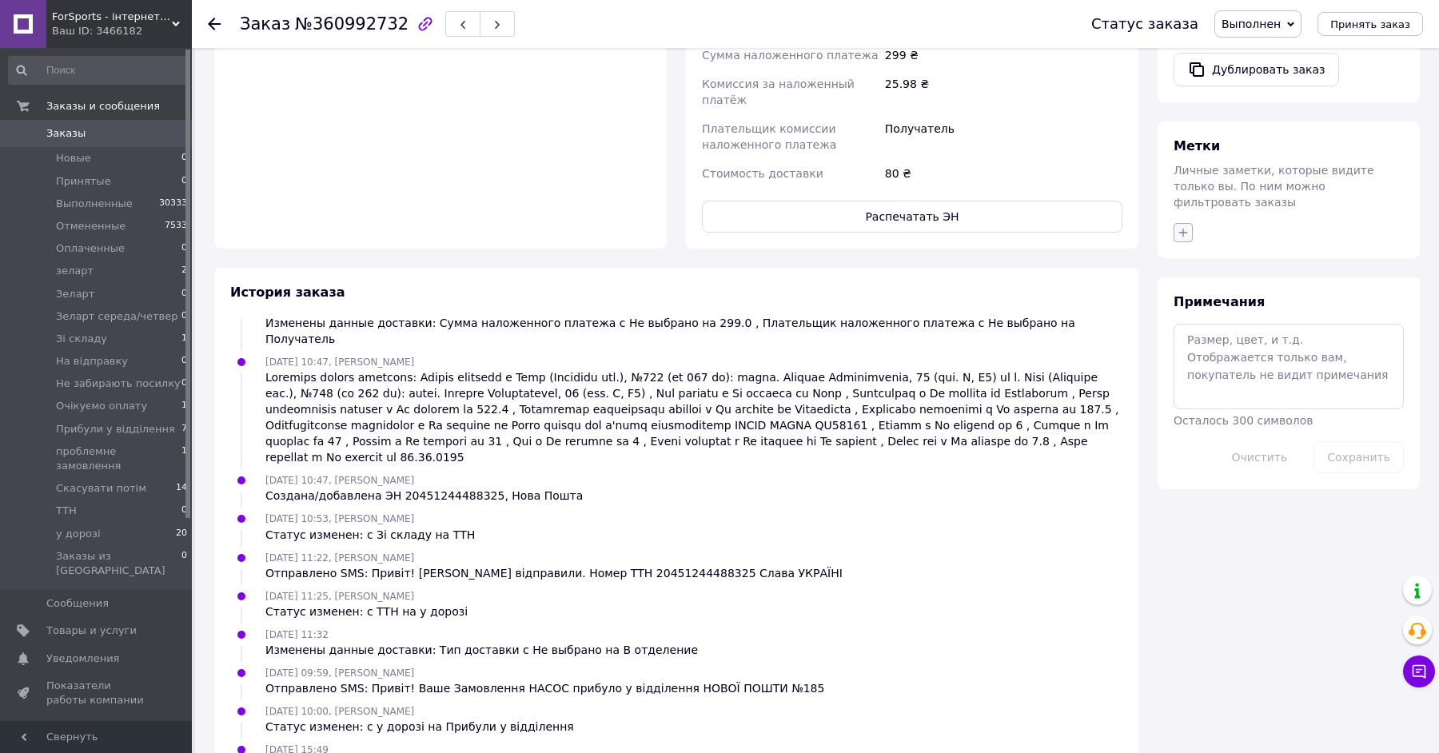
click at [1186, 226] on icon "button" at bounding box center [1183, 232] width 13 height 13
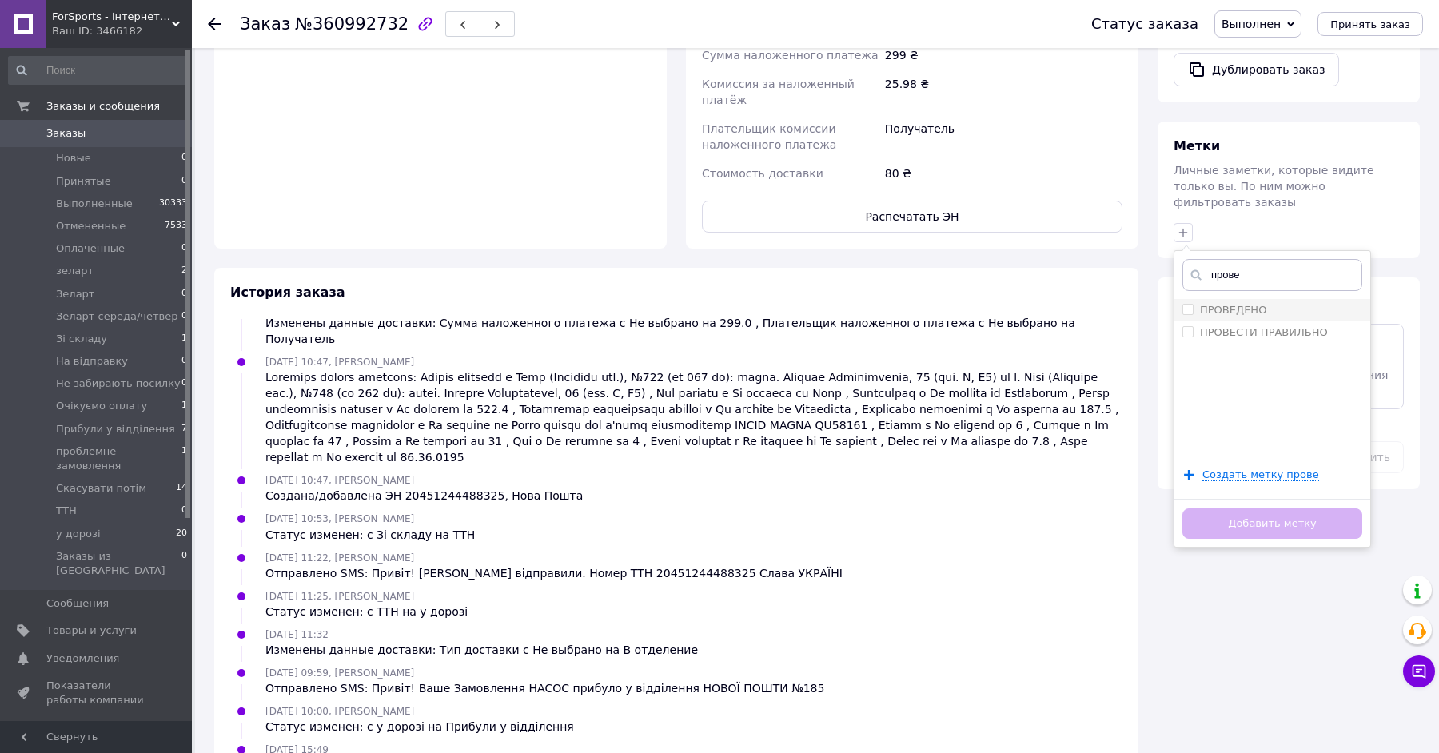
type input "прове"
click at [1281, 303] on div "ПРОВЕДЕНО" at bounding box center [1272, 310] width 180 height 14
checkbox input "true"
click at [1244, 511] on button "Добавить метку" at bounding box center [1272, 523] width 180 height 31
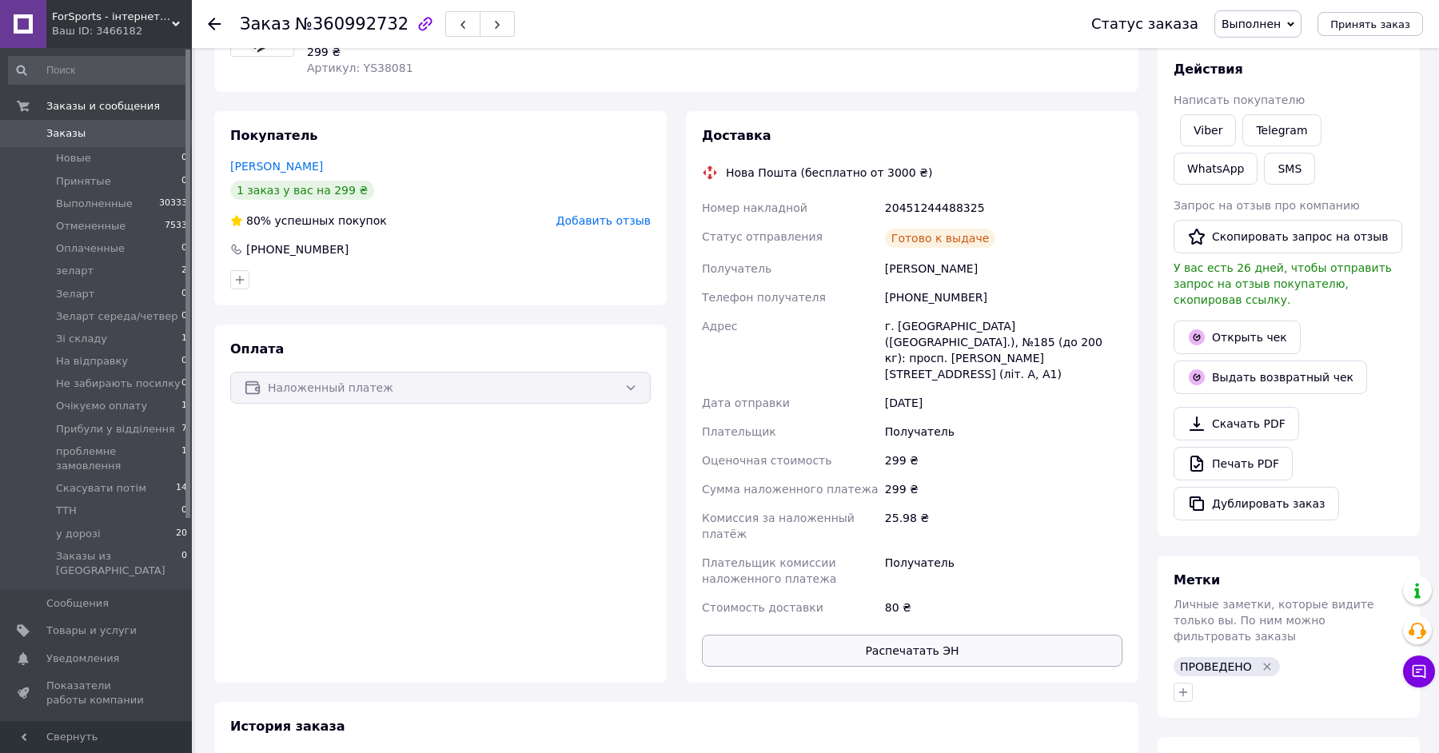
scroll to position [0, 0]
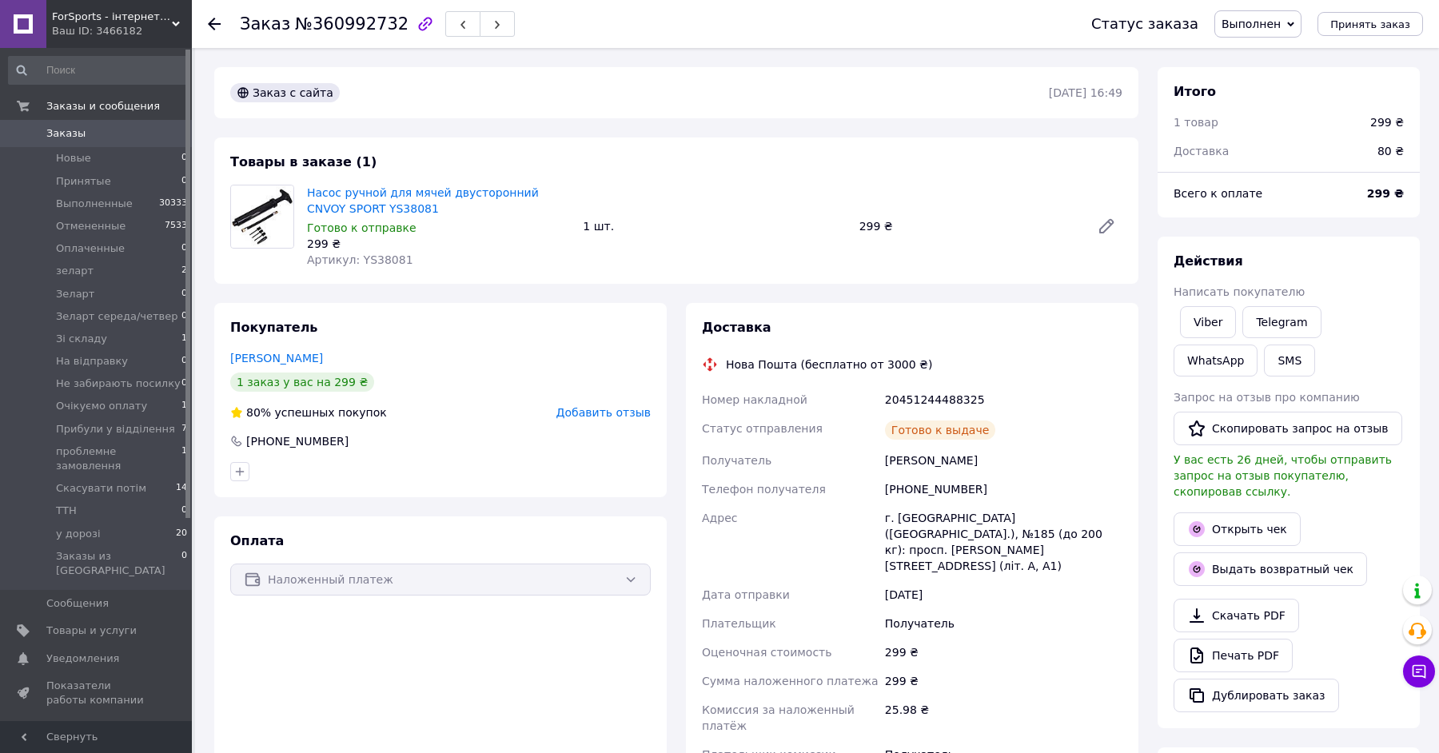
click at [165, 132] on span "0" at bounding box center [170, 133] width 44 height 14
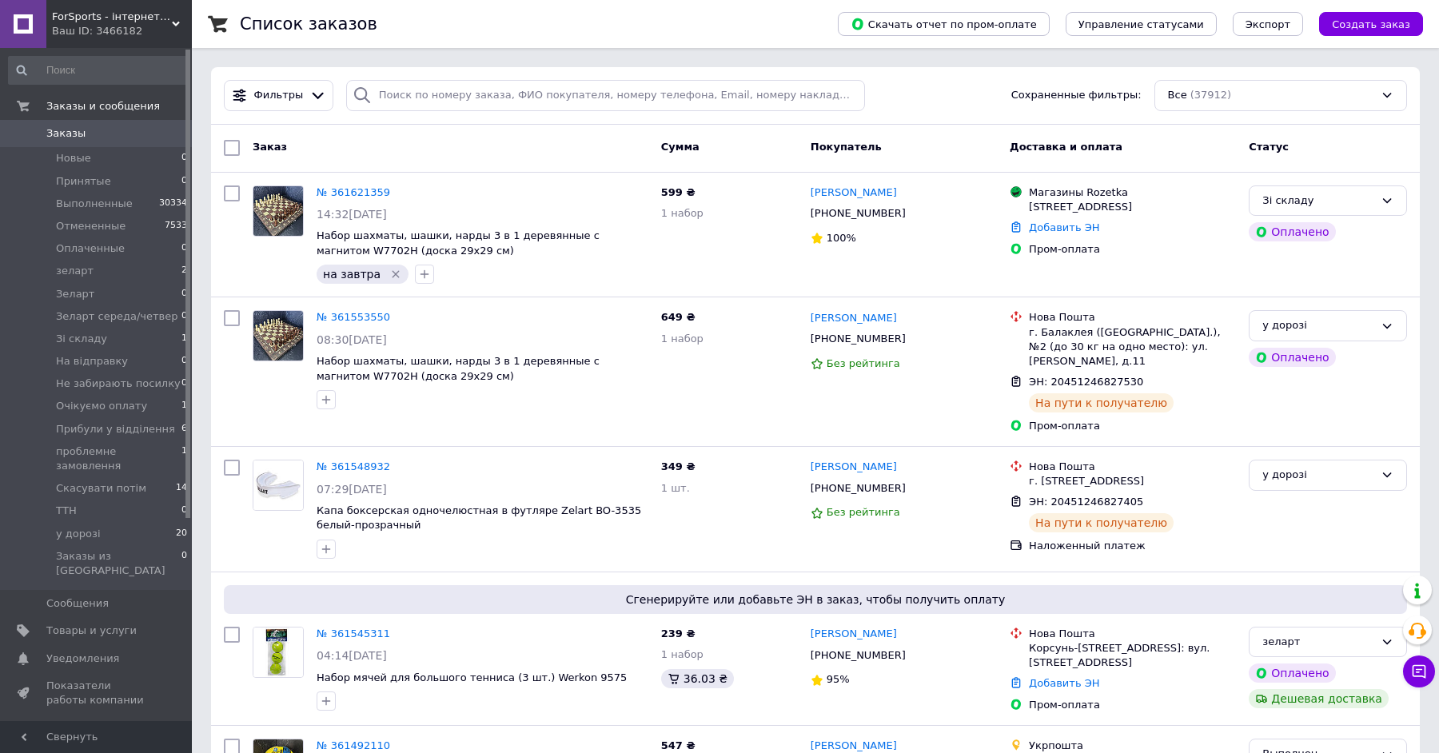
click at [150, 142] on link "Заказы 0" at bounding box center [98, 133] width 197 height 27
click at [172, 132] on span "0" at bounding box center [170, 133] width 44 height 14
click at [154, 134] on span "0" at bounding box center [170, 133] width 44 height 14
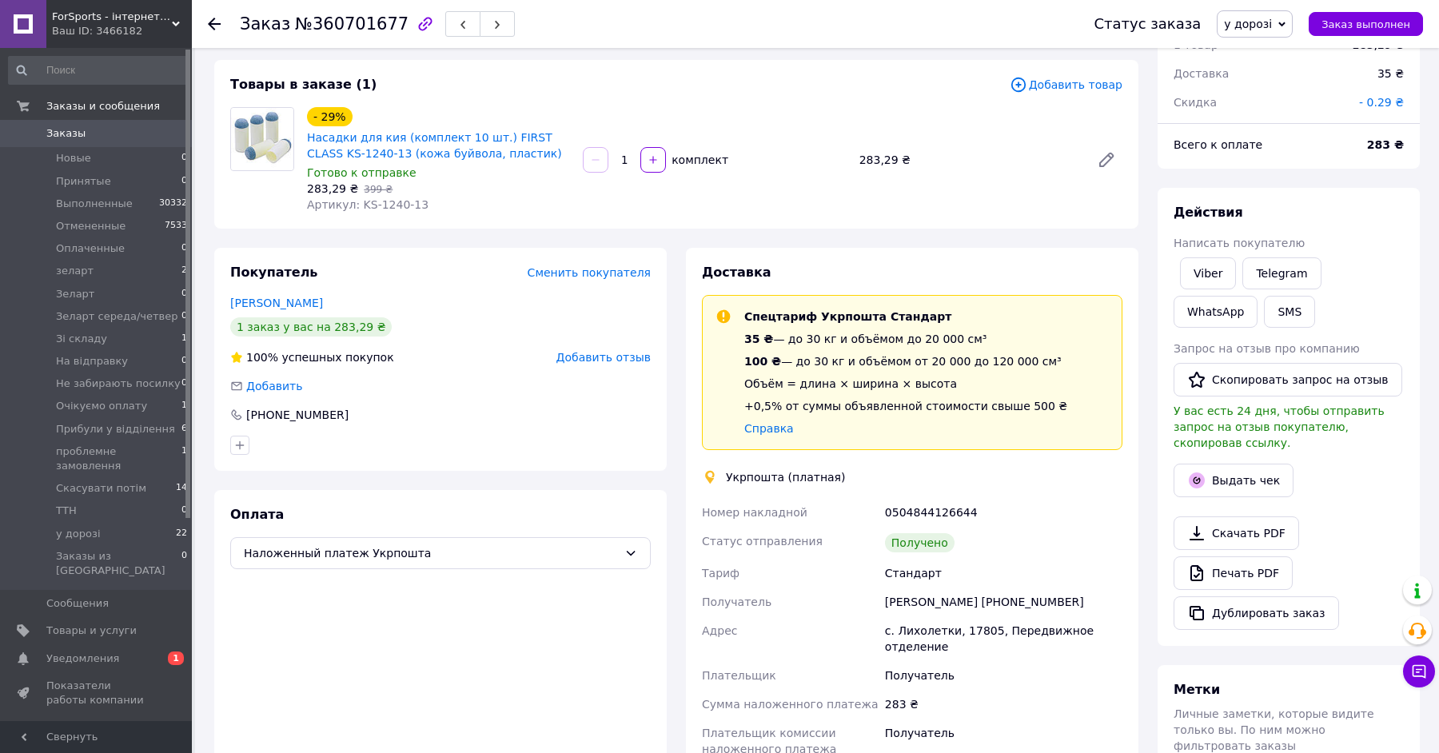
scroll to position [225, 0]
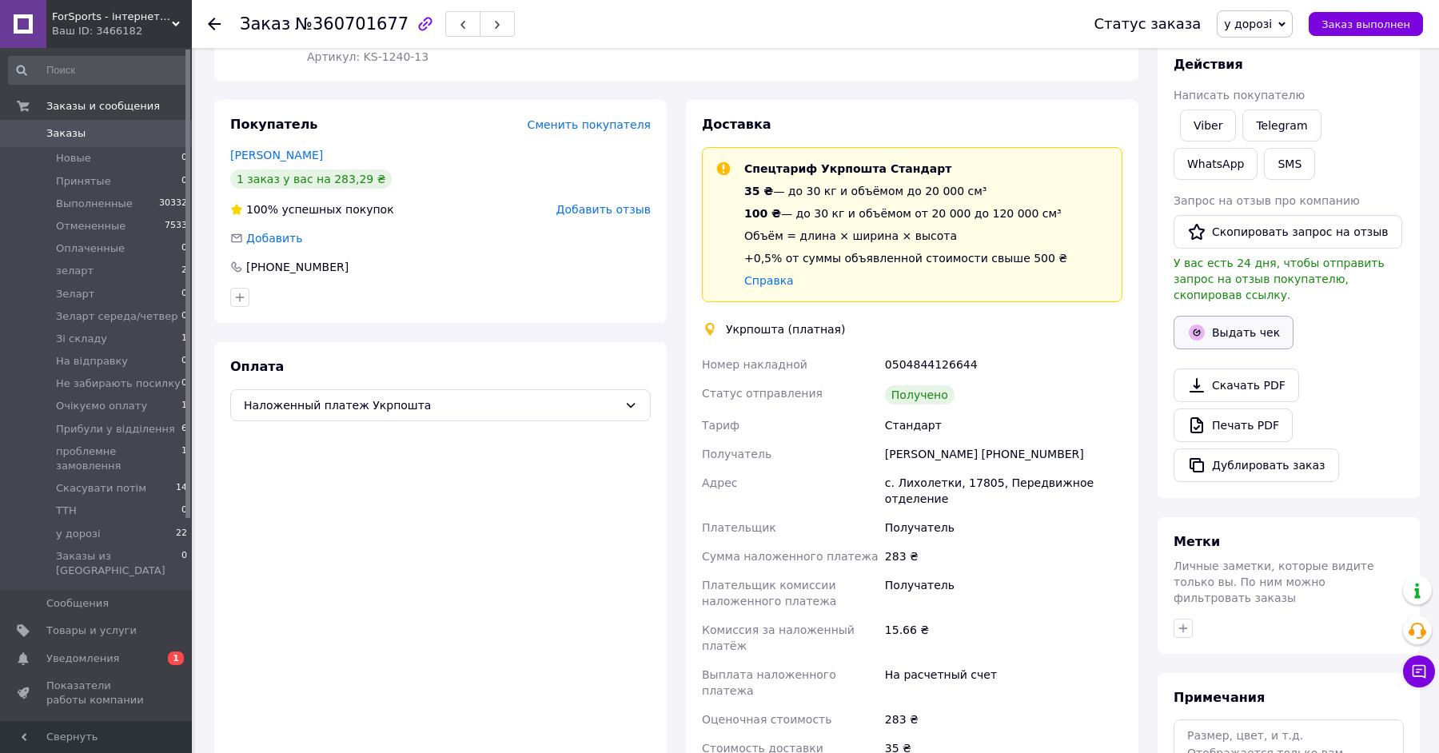
click at [1196, 340] on button "Выдать чек" at bounding box center [1234, 333] width 120 height 34
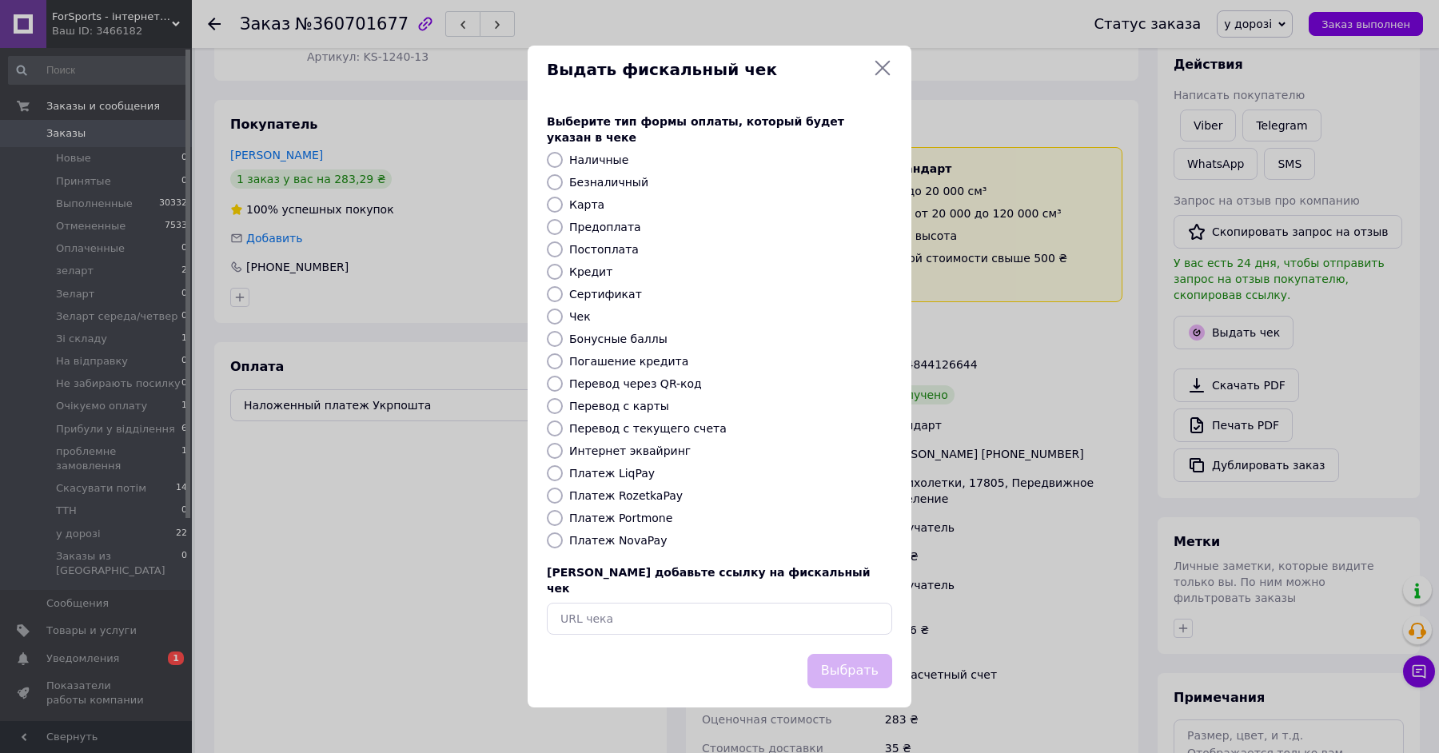
click at [642, 433] on label "Перевод с текущего счета" at bounding box center [647, 428] width 157 height 13
click at [563, 433] on input "Перевод с текущего счета" at bounding box center [555, 429] width 16 height 16
radio input "true"
click at [861, 671] on button "Выбрать" at bounding box center [849, 671] width 85 height 34
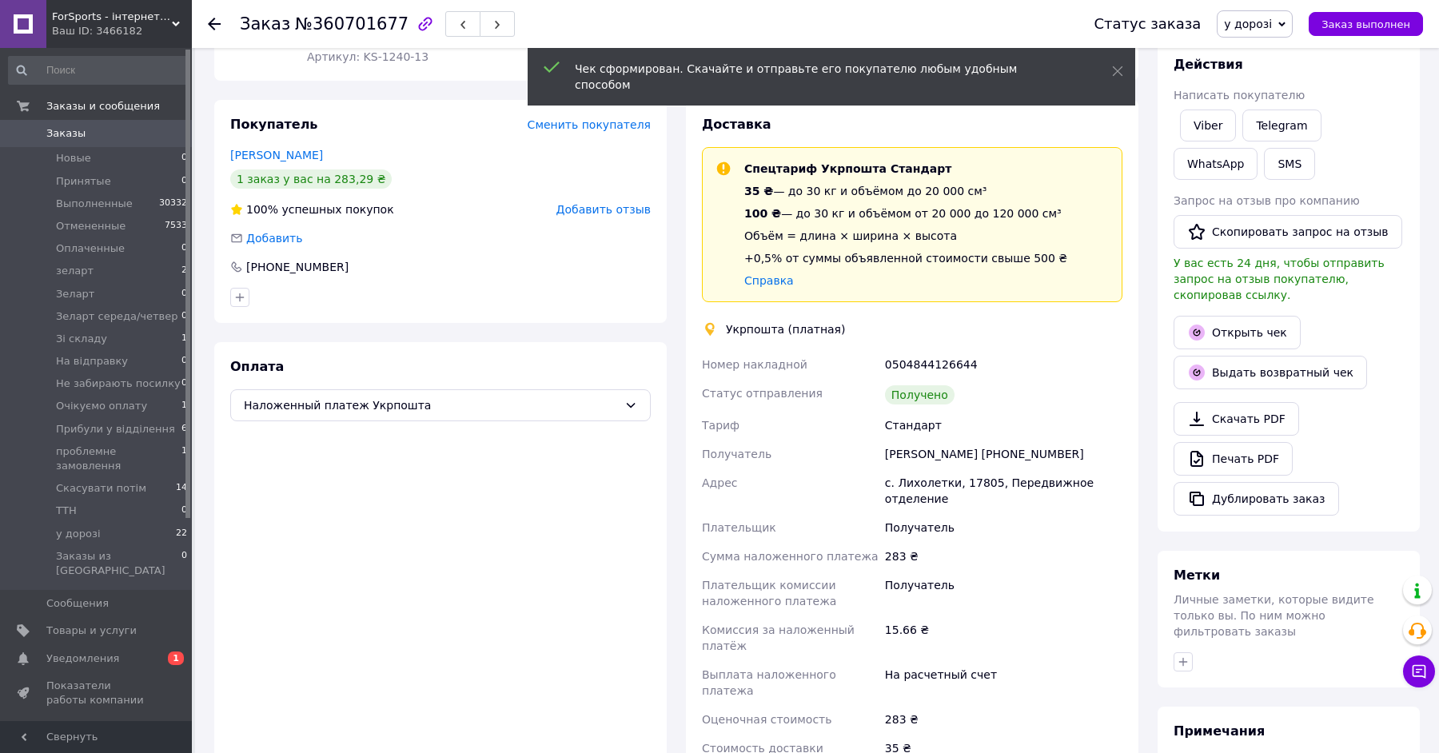
scroll to position [380, 0]
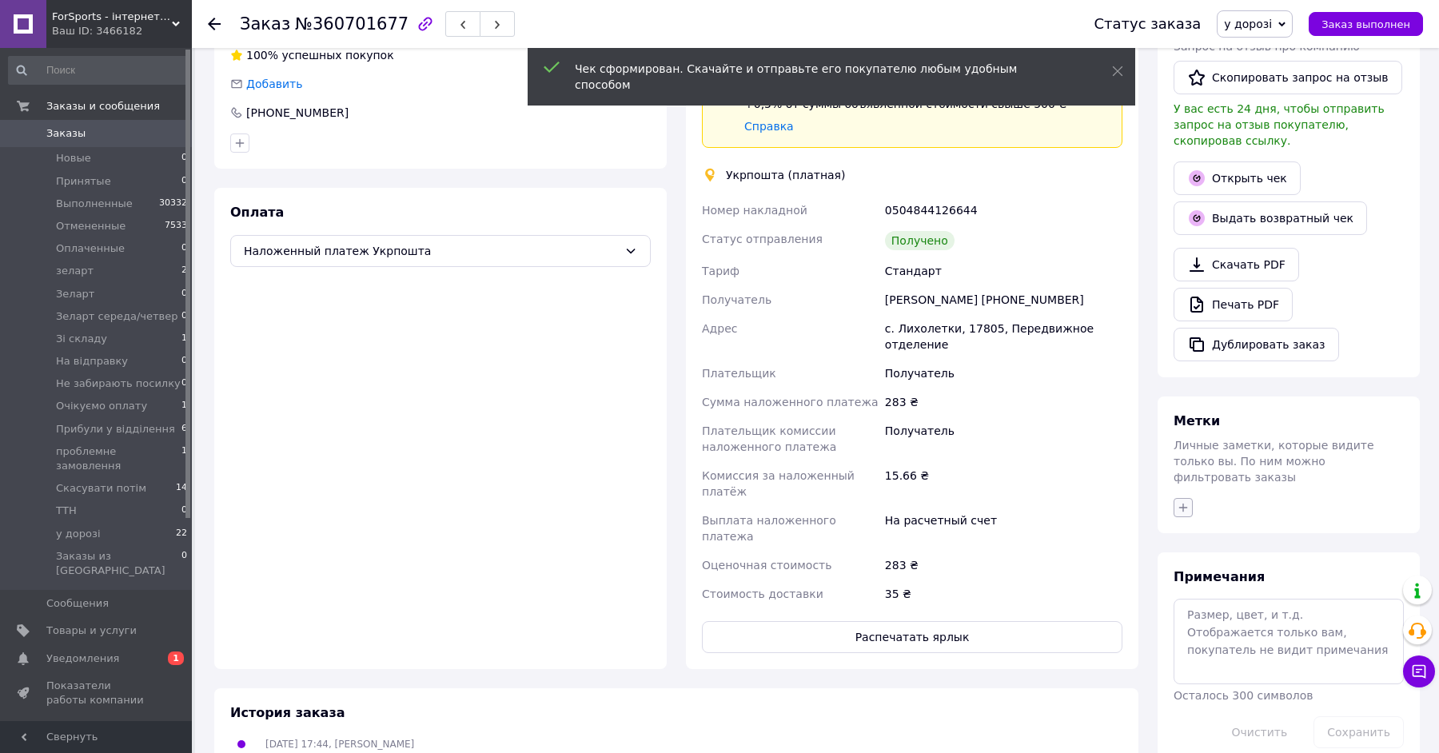
click at [1186, 501] on icon "button" at bounding box center [1183, 507] width 13 height 13
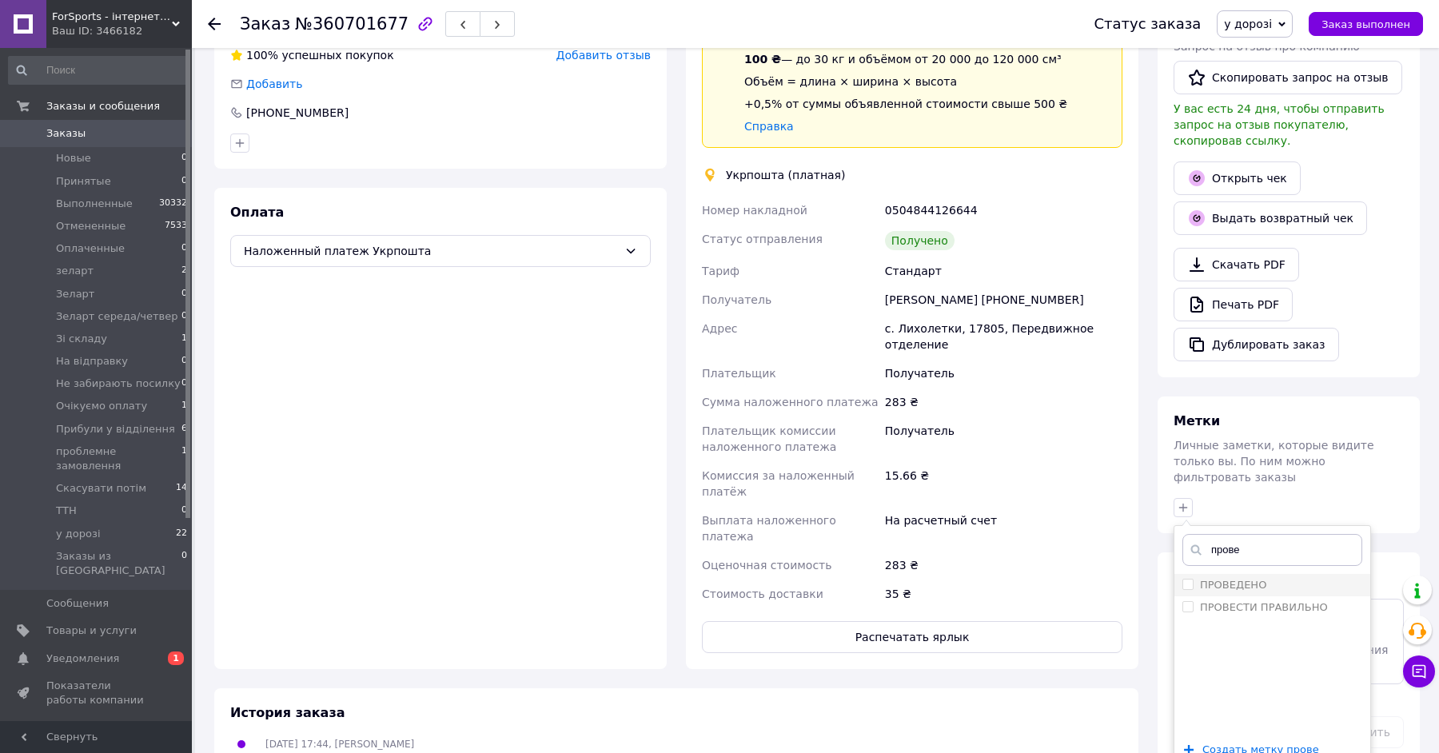
type input "прове"
click at [1251, 574] on li "ПРОВЕДЕНО" at bounding box center [1272, 585] width 196 height 22
checkbox input "true"
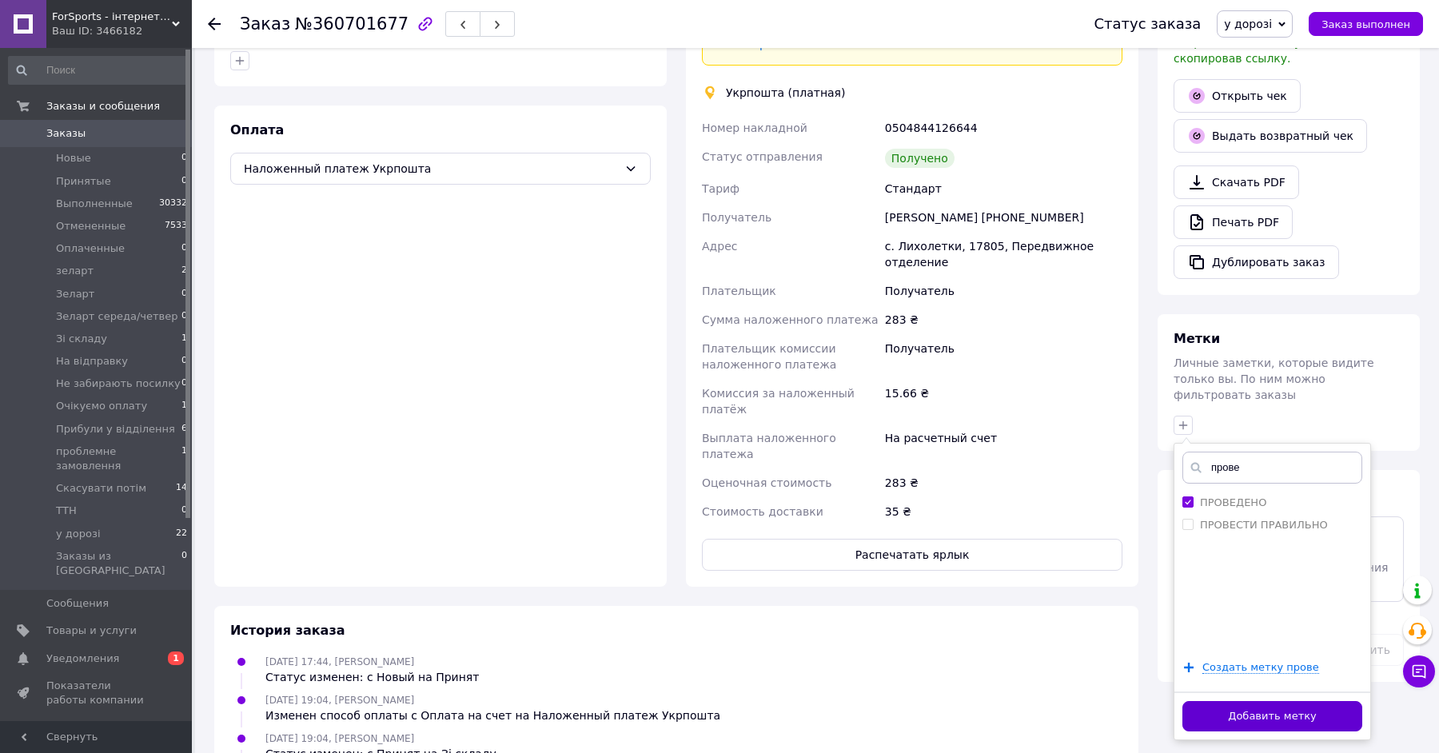
scroll to position [492, 0]
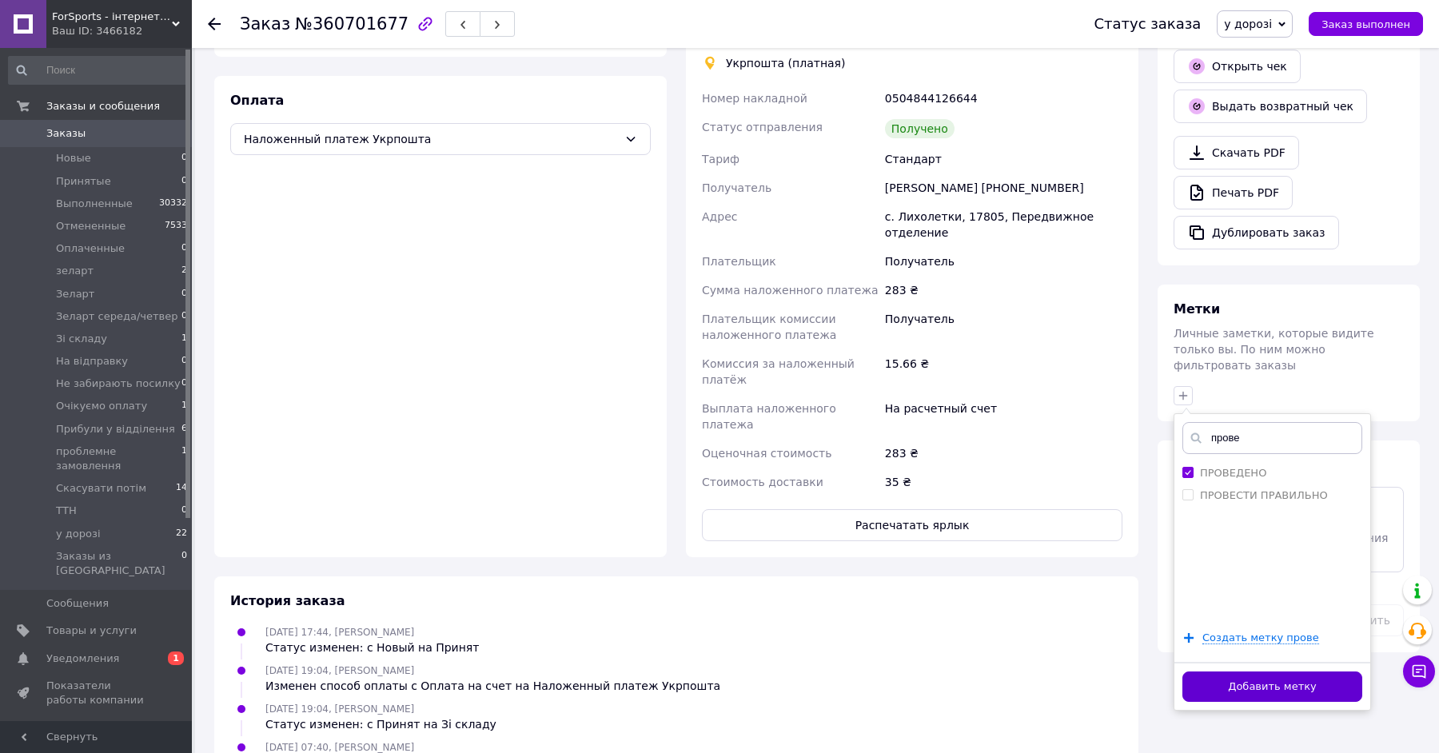
click at [1261, 672] on button "Добавить метку" at bounding box center [1272, 687] width 180 height 31
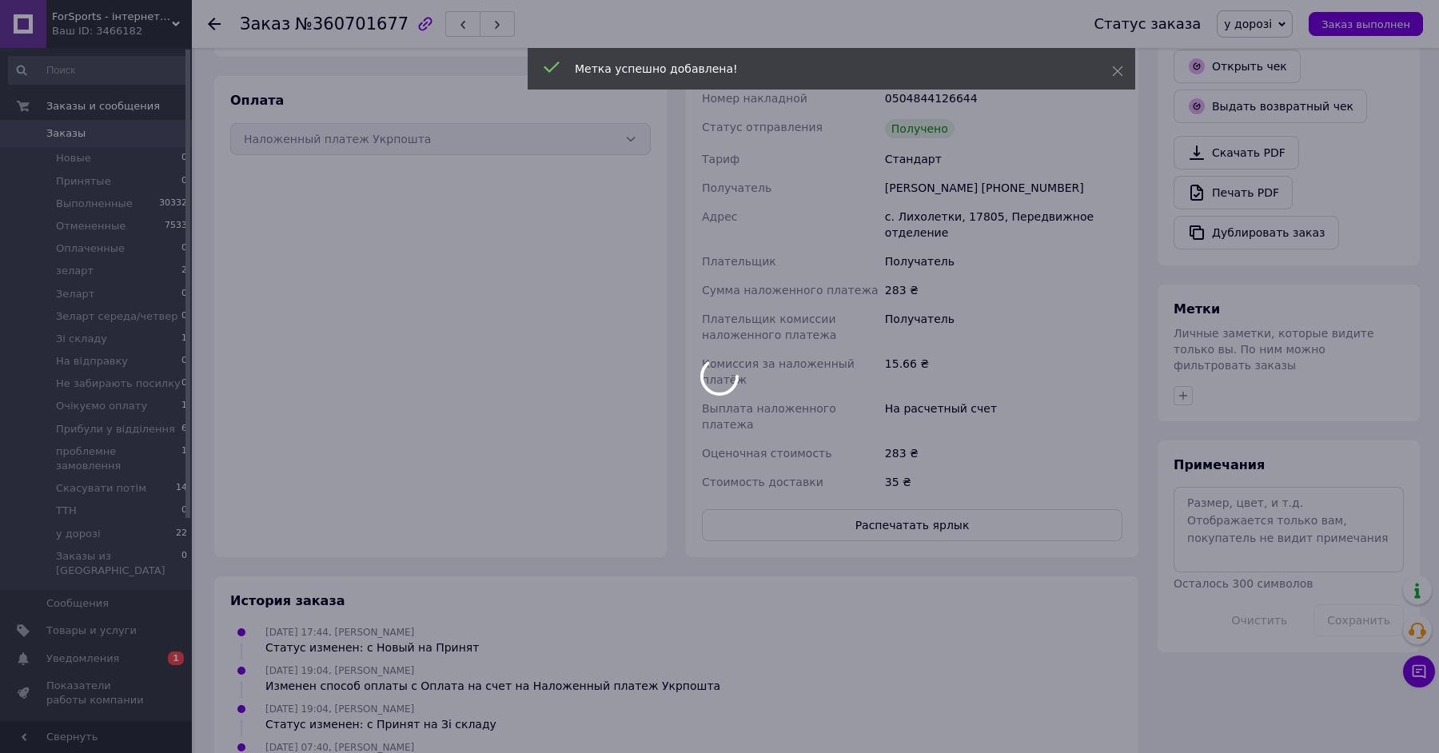
scroll to position [115, 0]
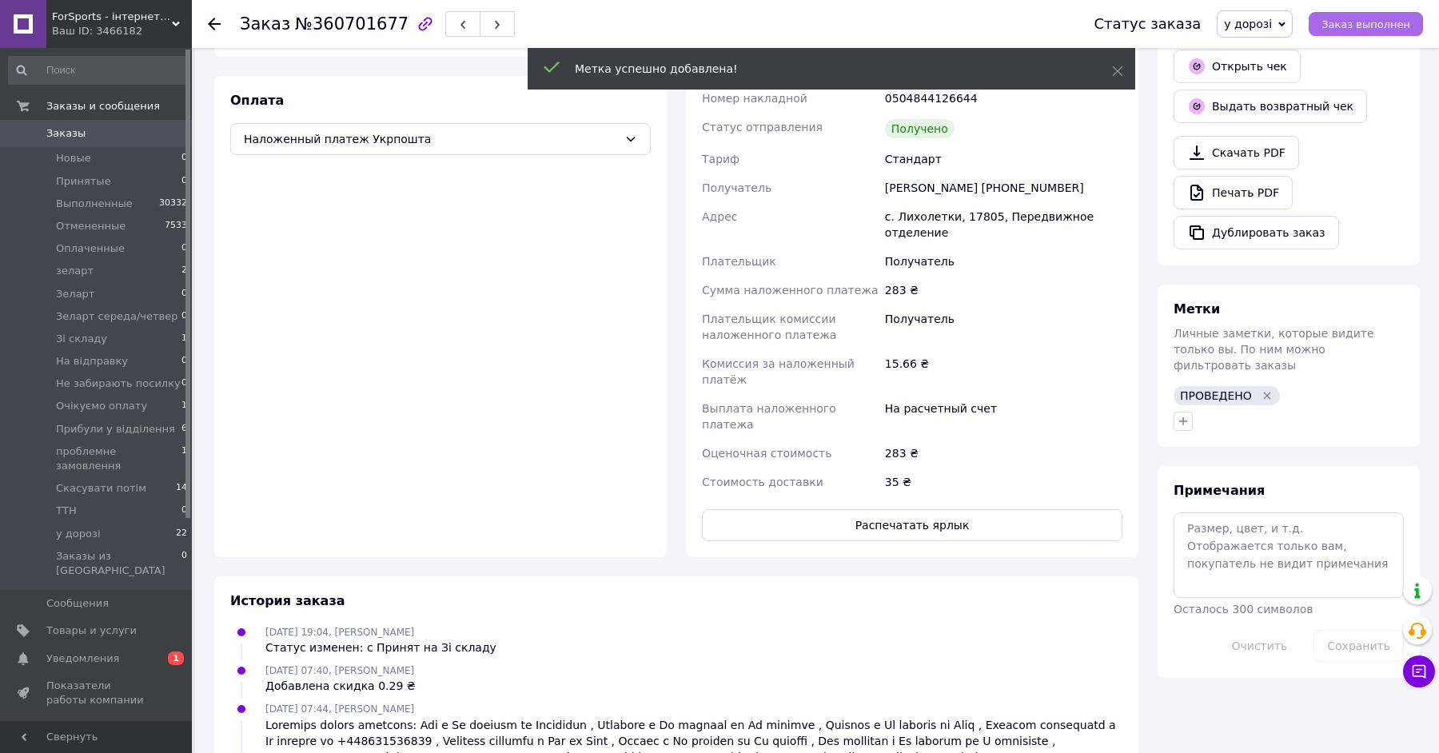
click at [1399, 19] on span "Заказ выполнен" at bounding box center [1366, 24] width 89 height 12
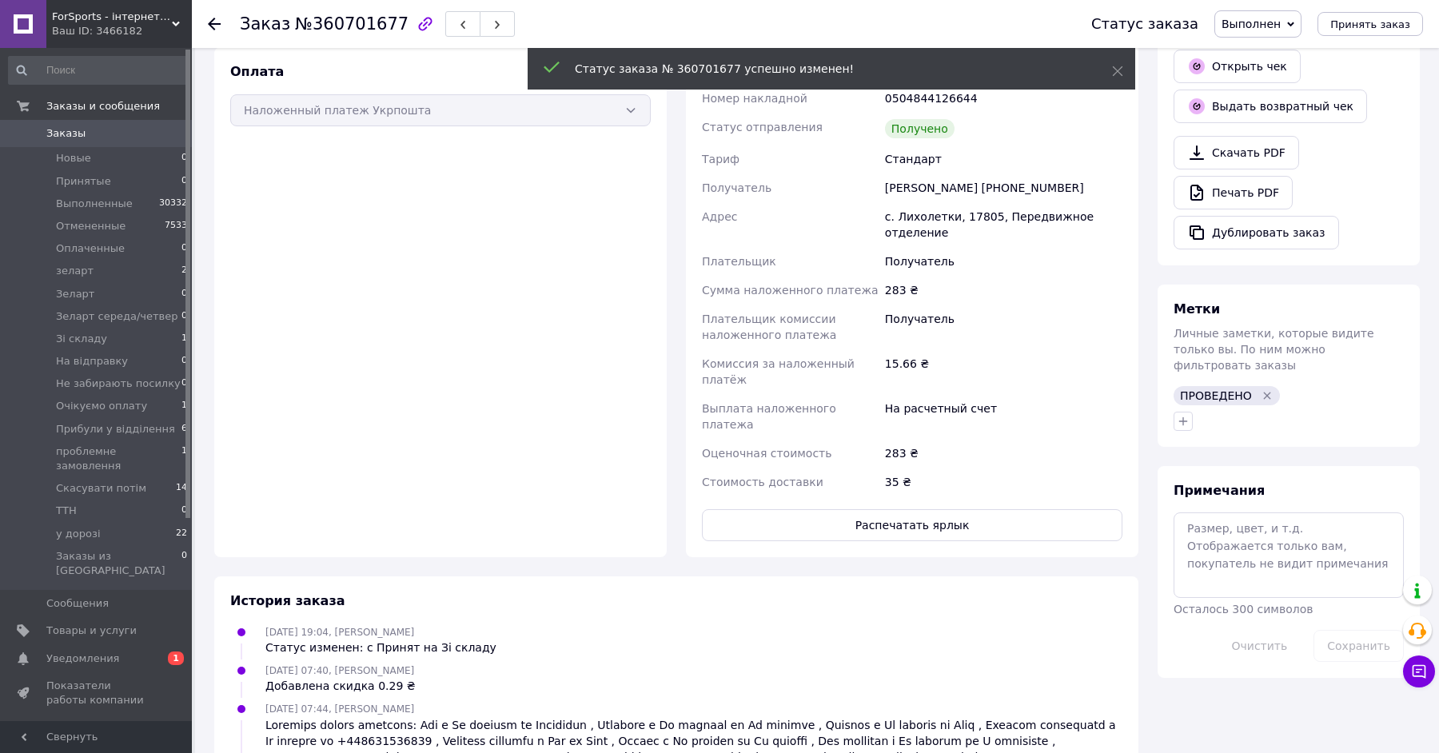
scroll to position [463, 0]
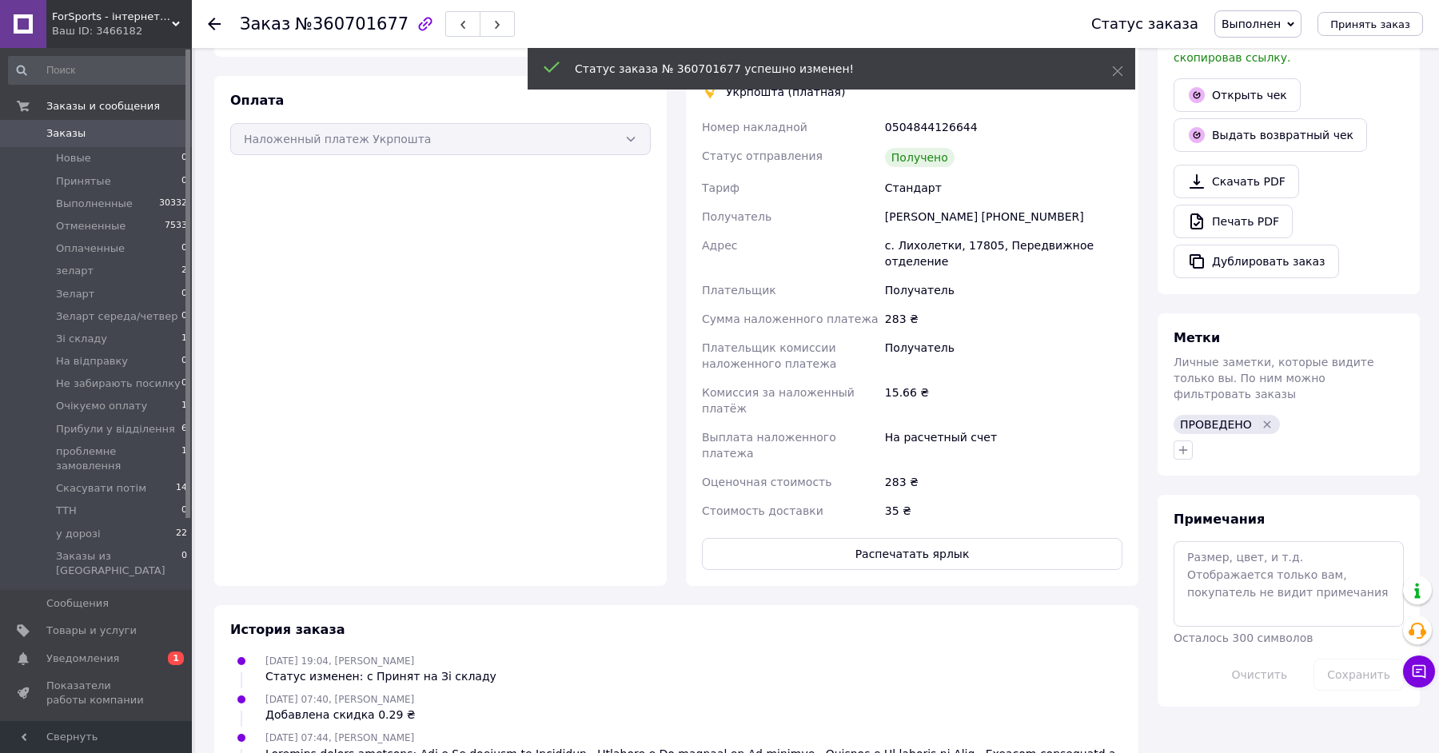
click at [159, 652] on span "0 1" at bounding box center [170, 659] width 44 height 14
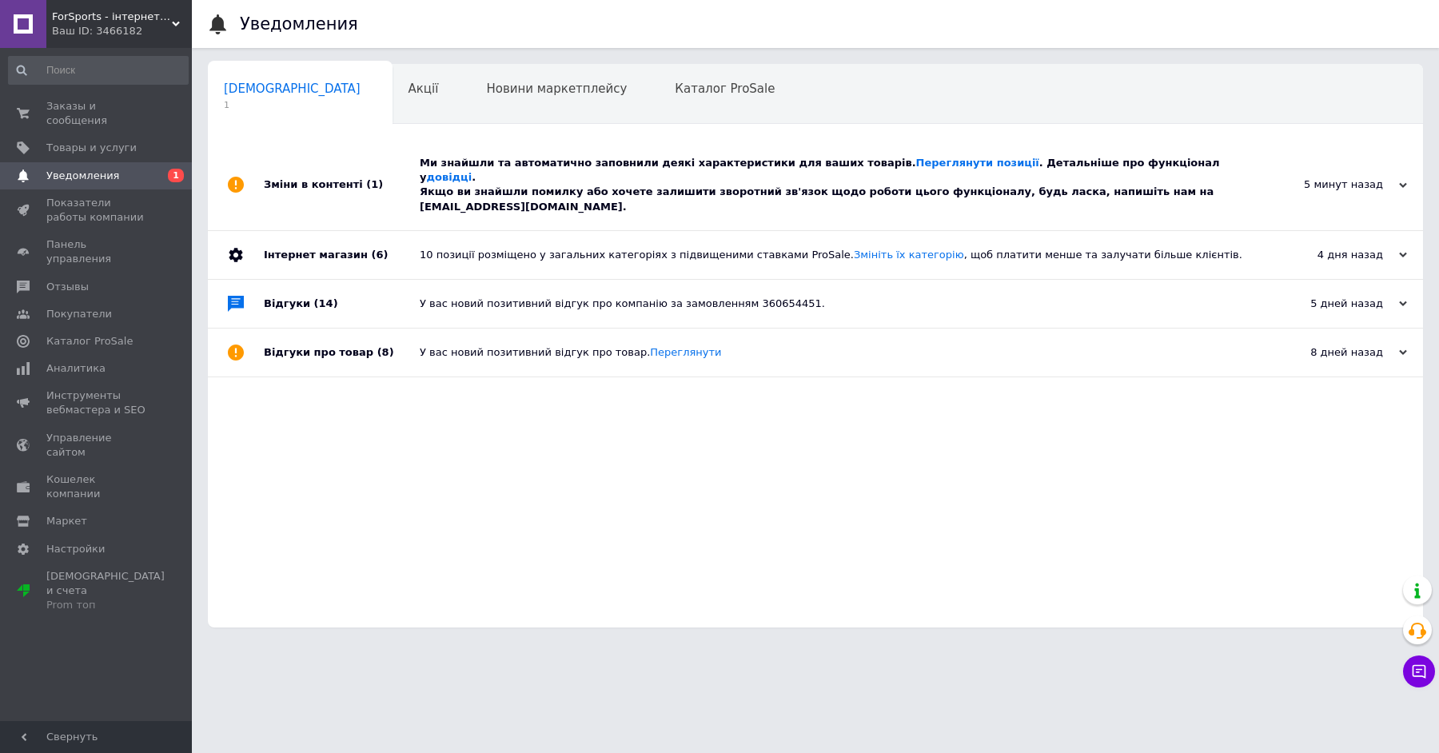
click at [649, 165] on div "Ми знайшли та автоматично заповнили деякі характеристики для ваших товарів. Пер…" at bounding box center [833, 185] width 827 height 58
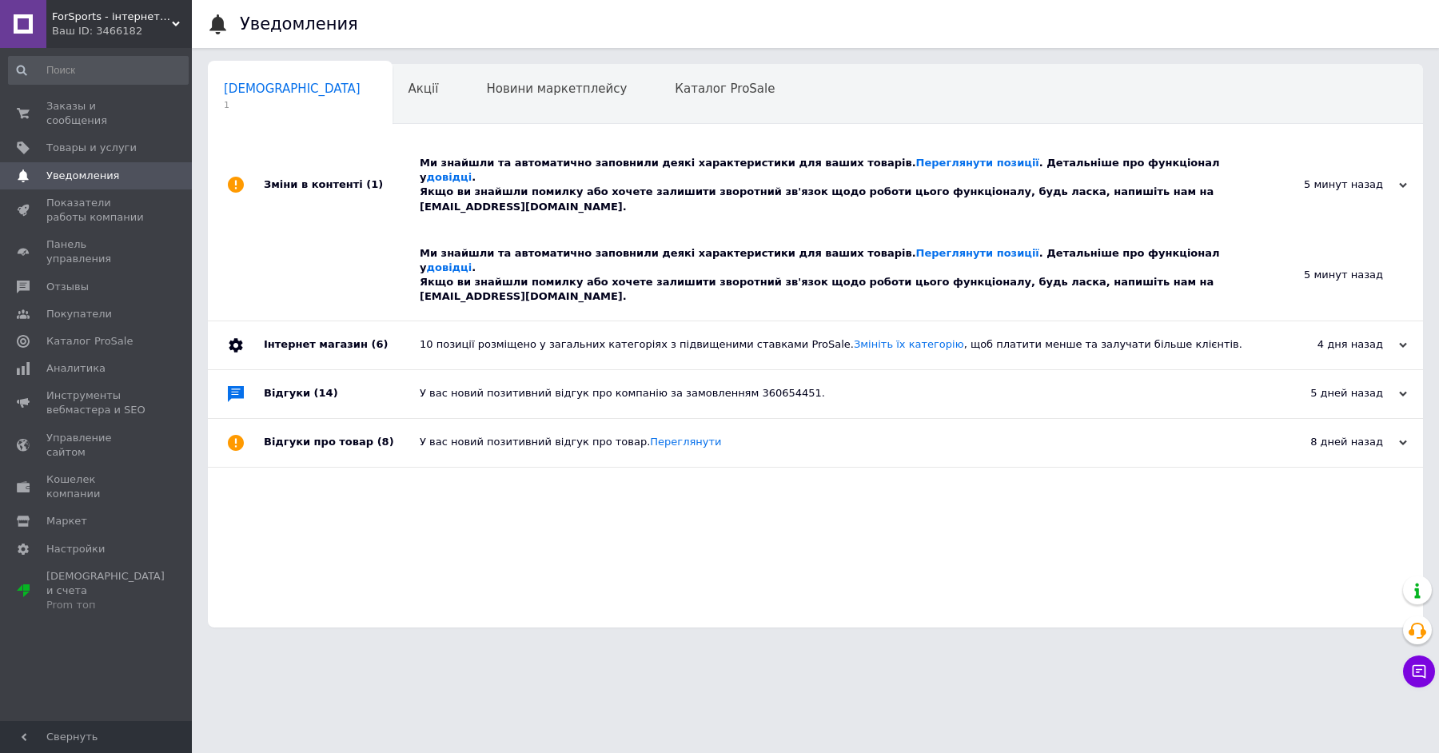
click at [649, 165] on div "Ми знайшли та автоматично заповнили деякі характеристики для ваших товарів. Пер…" at bounding box center [833, 185] width 827 height 58
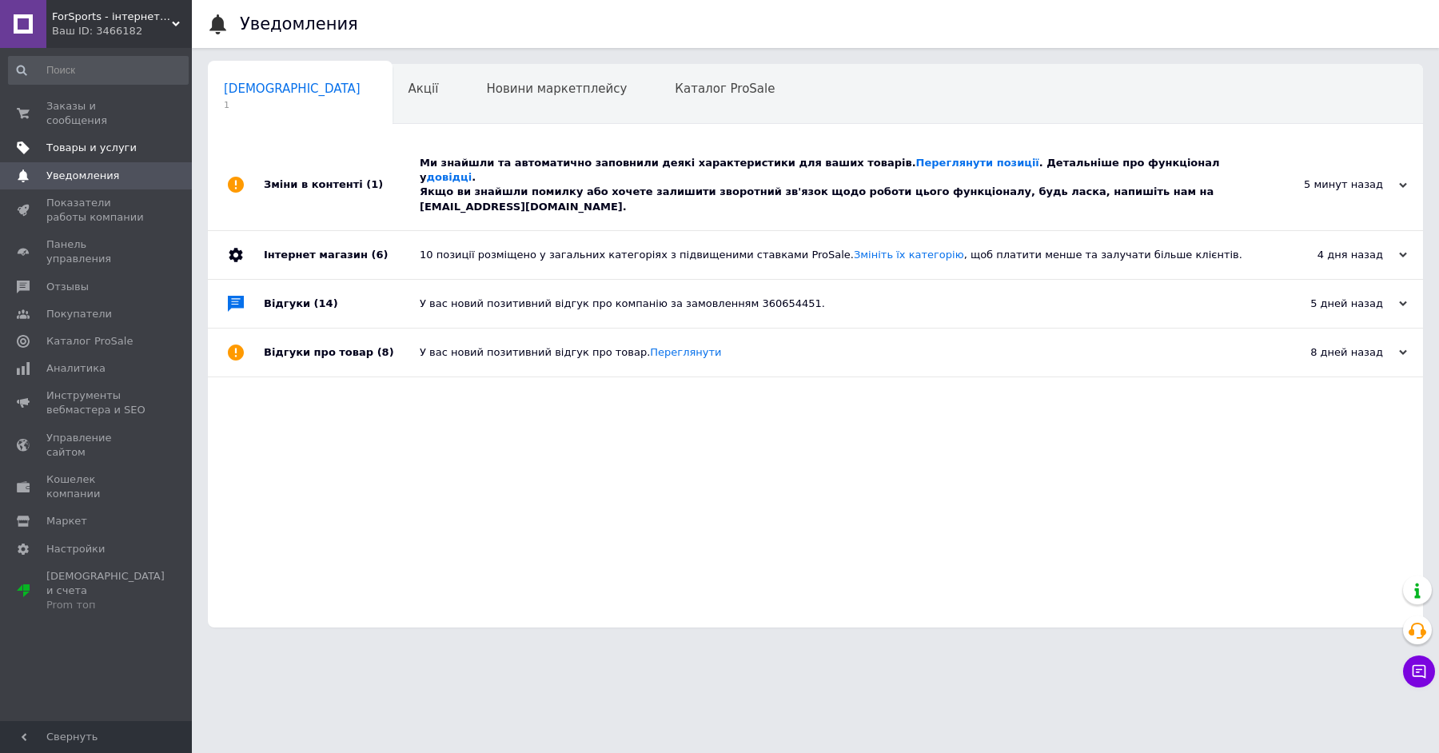
click at [87, 146] on span "Товары и услуги" at bounding box center [91, 148] width 90 height 14
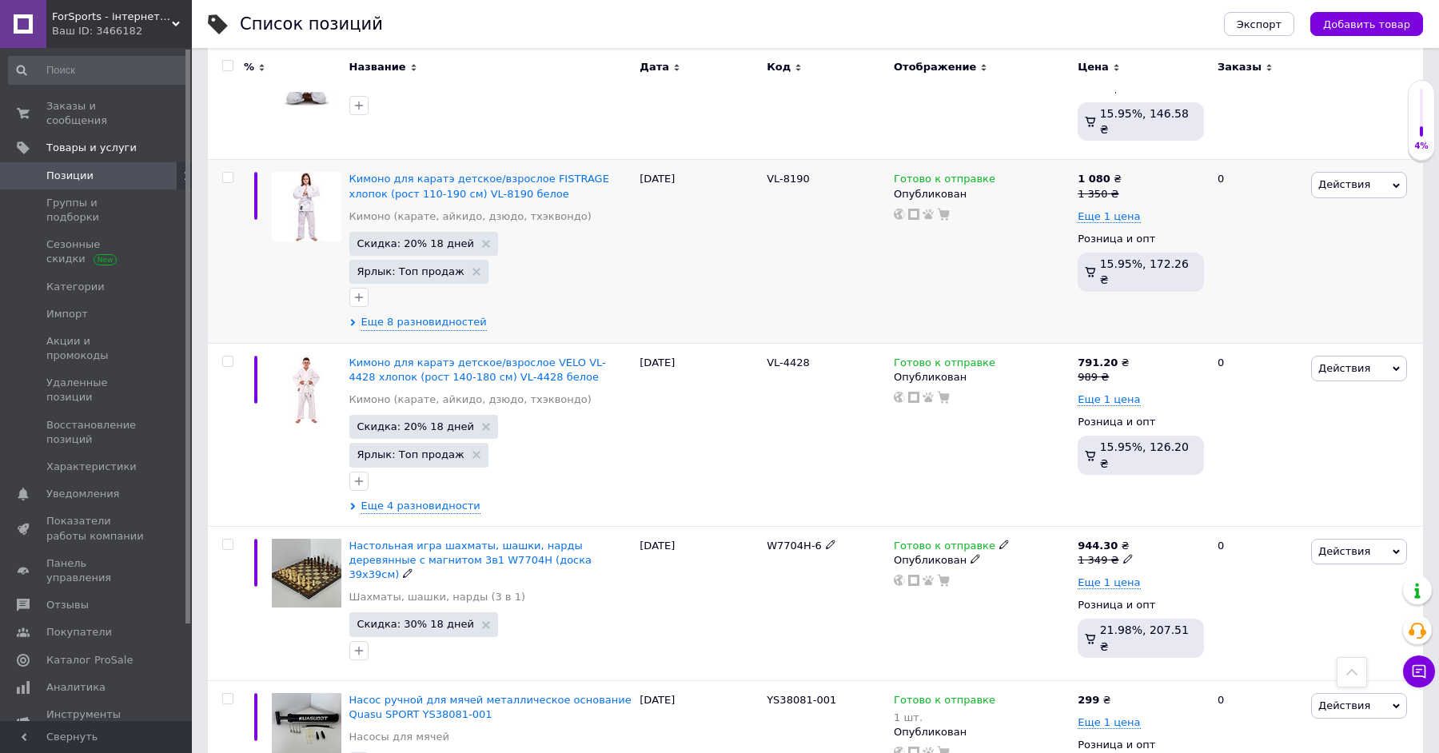
scroll to position [278, 0]
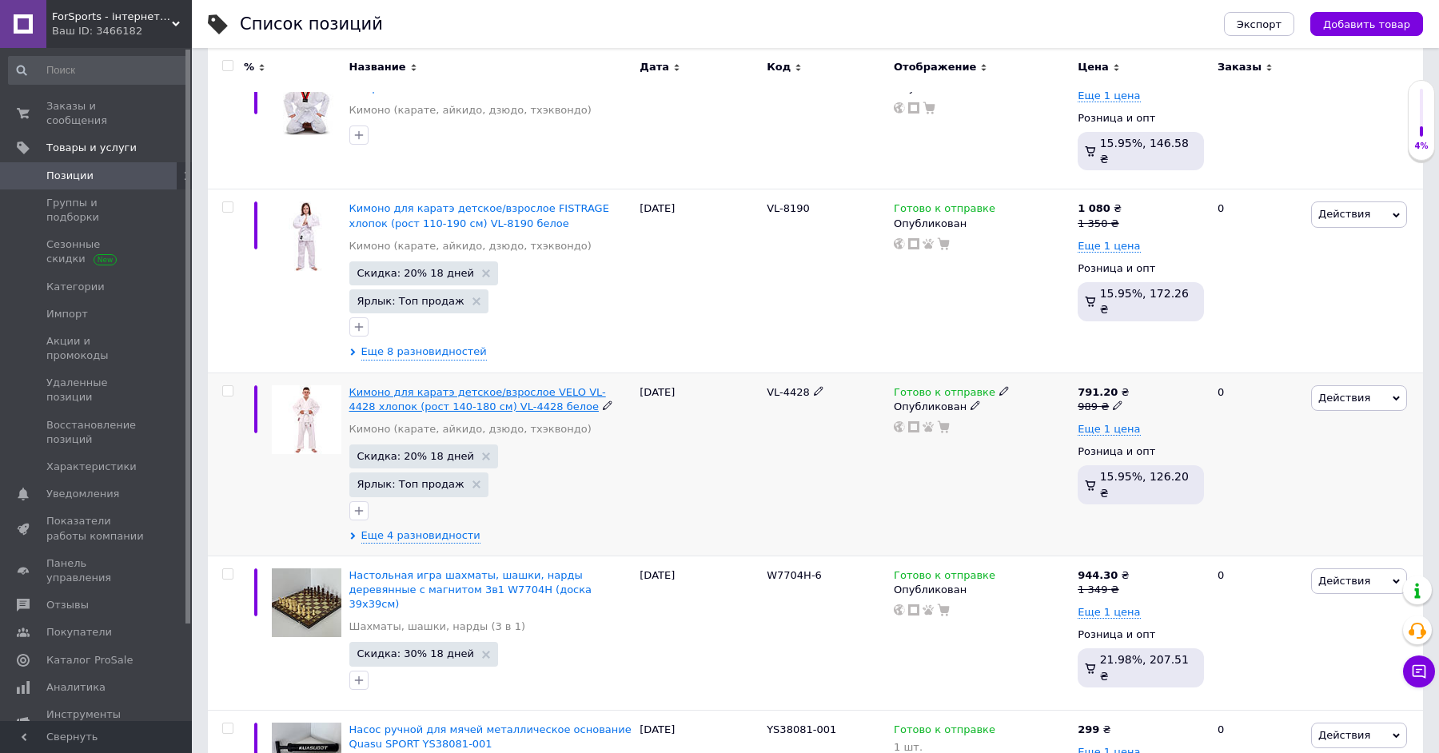
click at [522, 386] on span "Кимоно для каратэ детское/взрослое VELO VL-4428 хлопок (рост 140-180 см) VL-442…" at bounding box center [477, 399] width 257 height 26
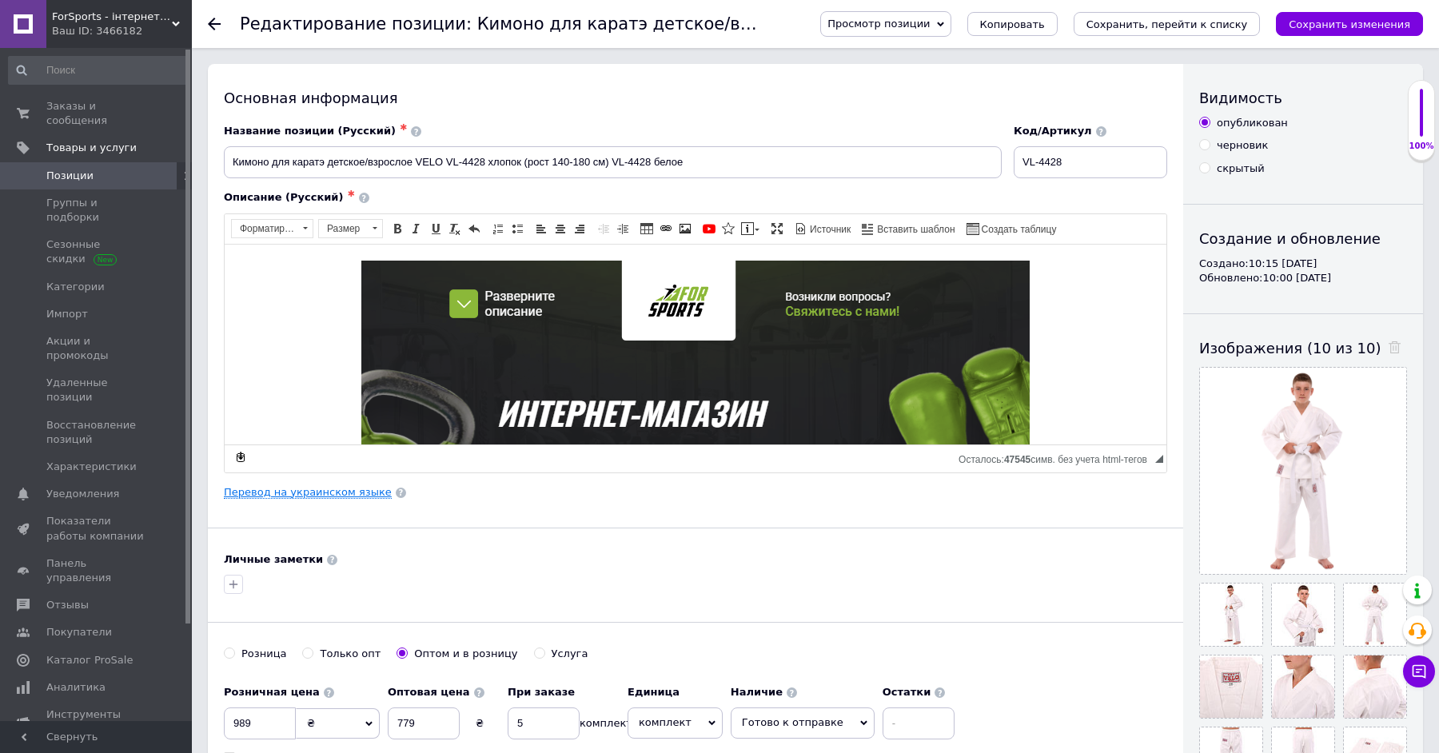
click at [345, 486] on link "Перевод на украинском языке" at bounding box center [308, 492] width 168 height 13
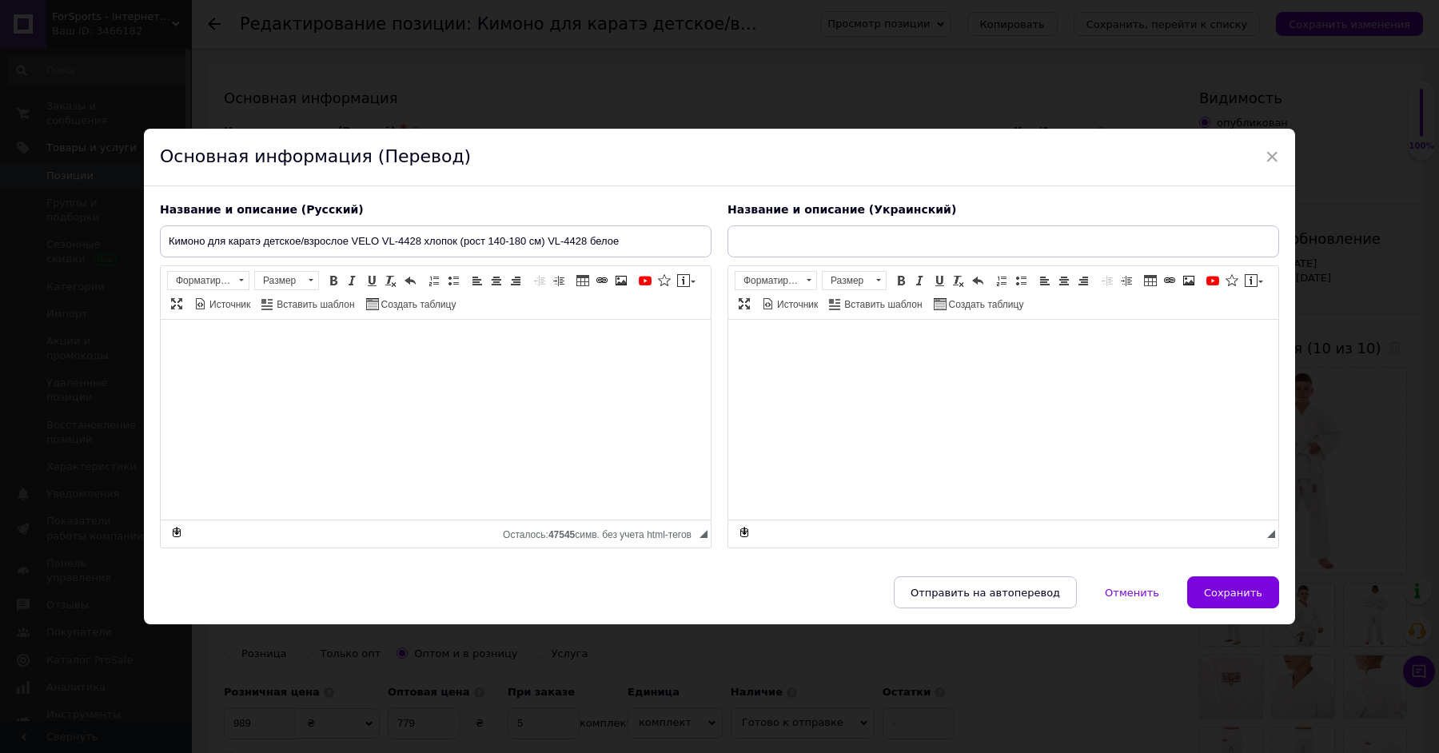
type input "Кімоно для карате дитяче/дорослое VELO VL-4428 бавовна (зріст 140-180 см) VL-44…"
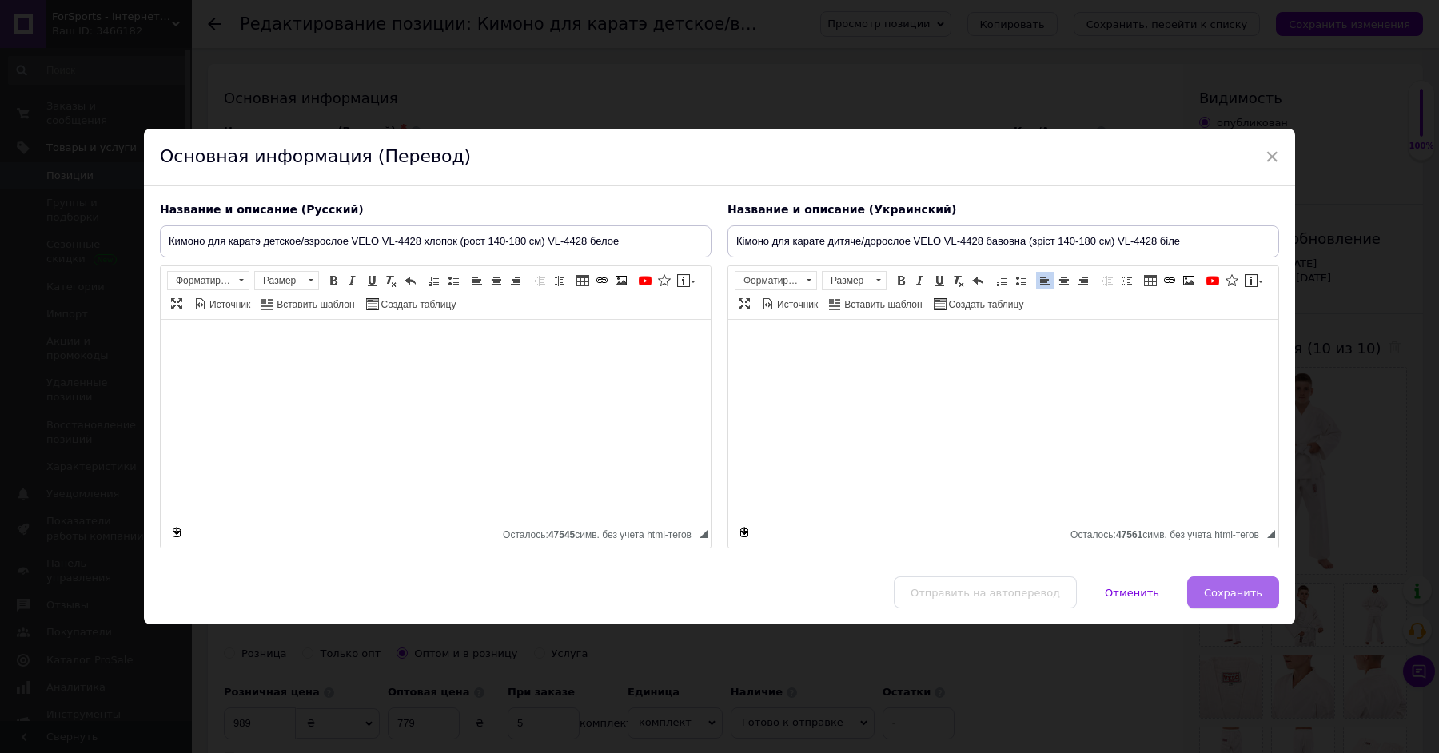
click at [1254, 598] on span "Сохранить" at bounding box center [1233, 593] width 58 height 12
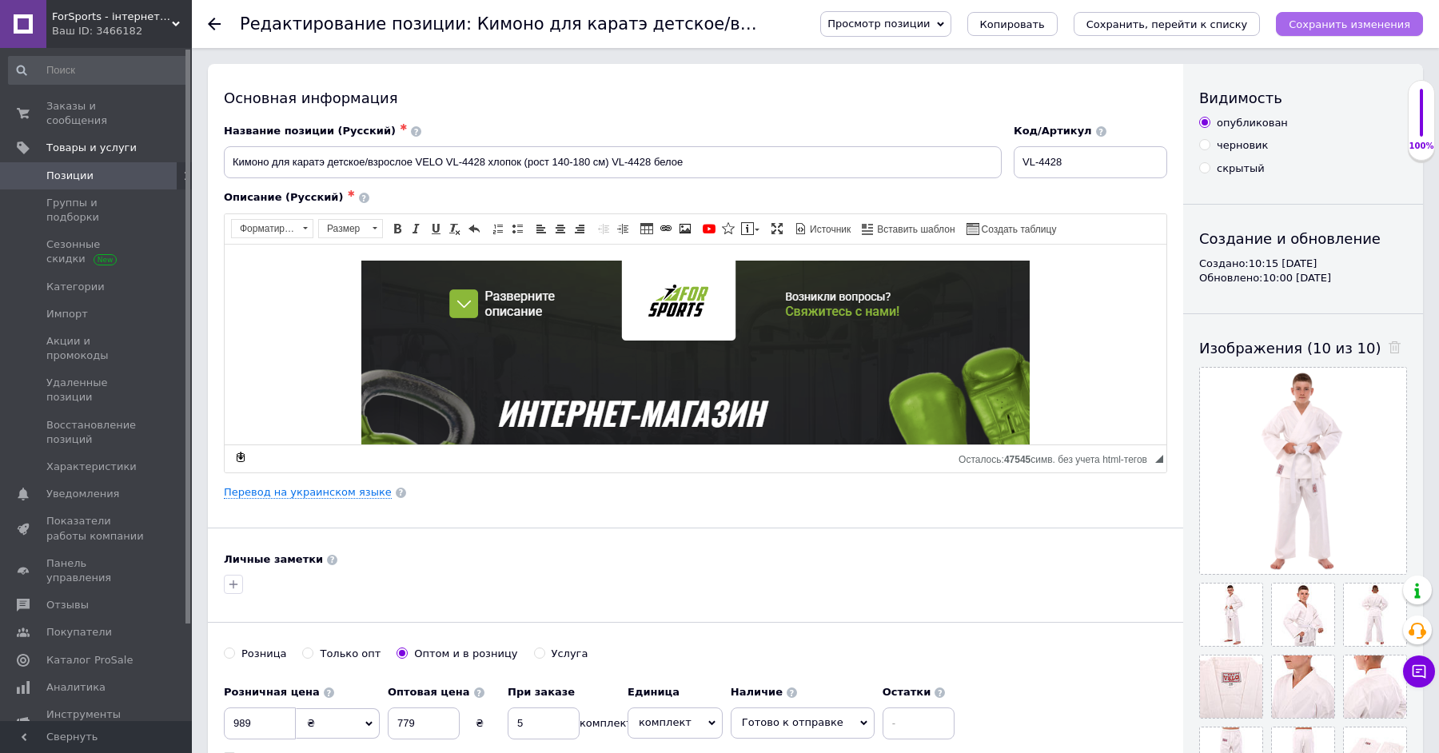
click at [1400, 21] on icon "Сохранить изменения" at bounding box center [1350, 24] width 122 height 12
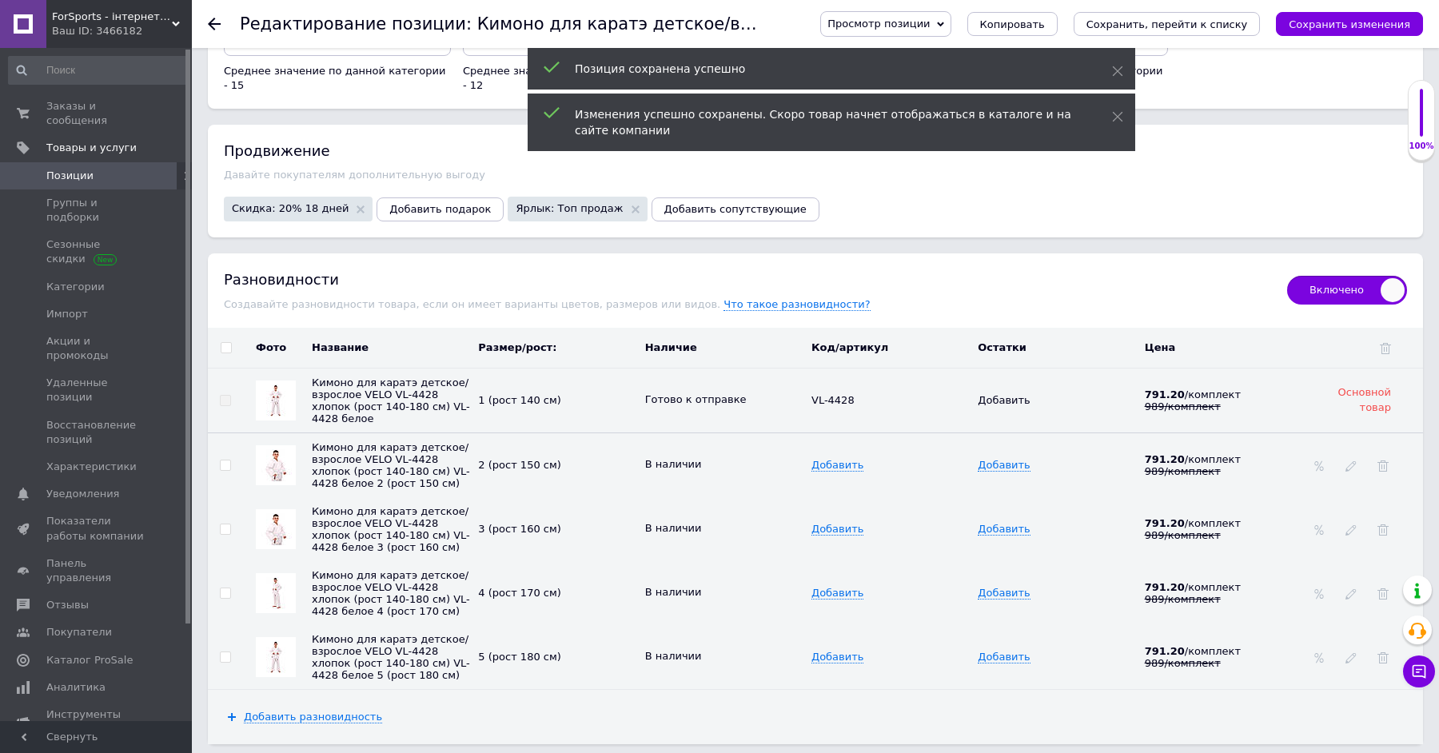
scroll to position [1892, 0]
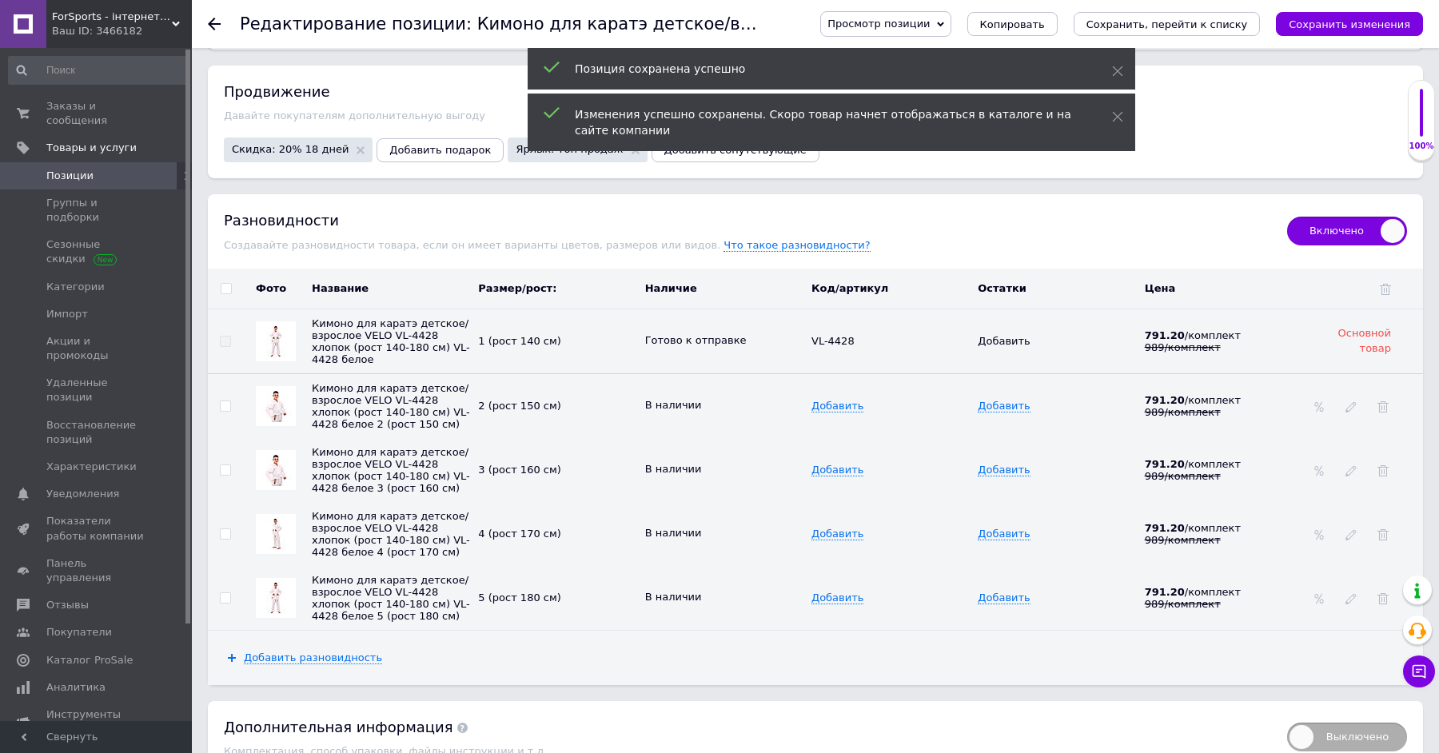
click at [262, 390] on img at bounding box center [276, 406] width 32 height 32
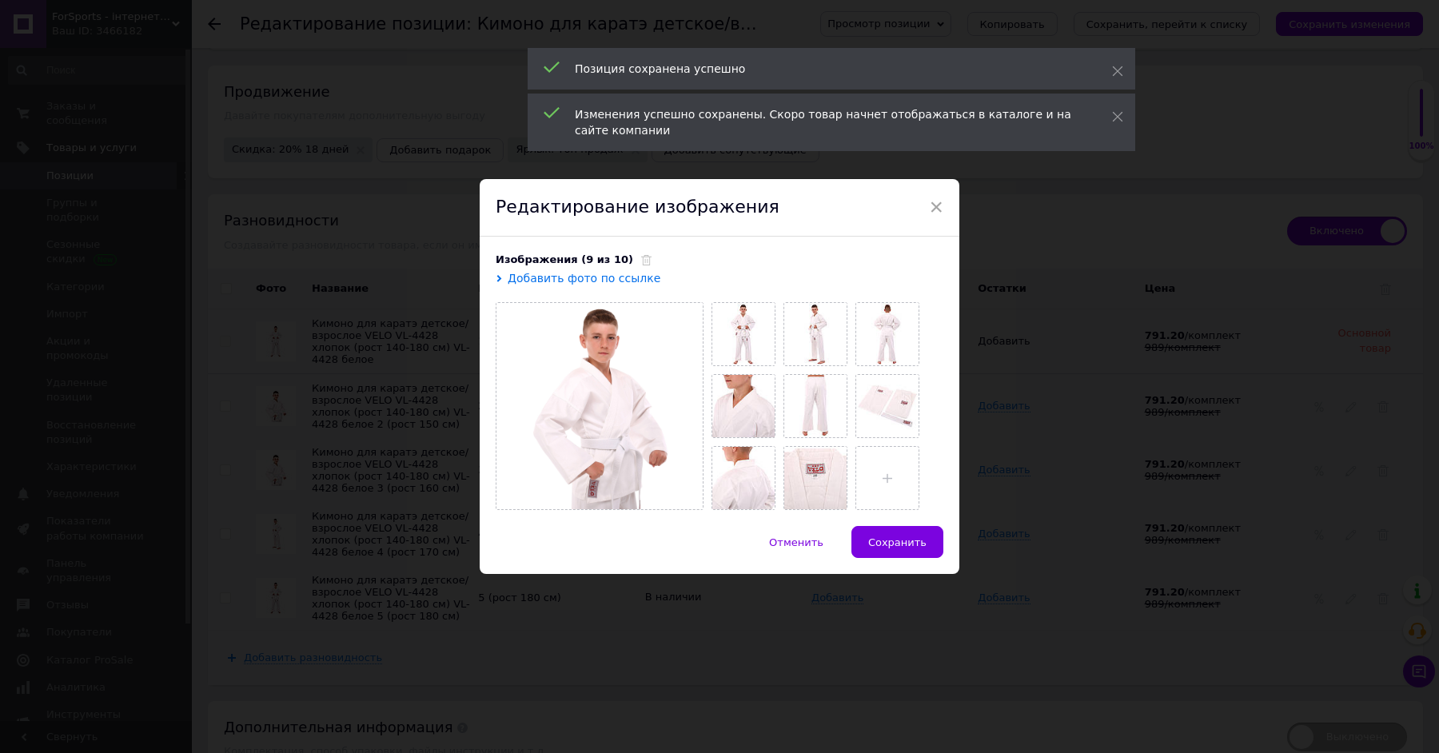
click at [1158, 345] on div "× Редактирование изображения Изображения (9 из 10) Добавить фото по ссылке Отме…" at bounding box center [719, 376] width 1439 height 753
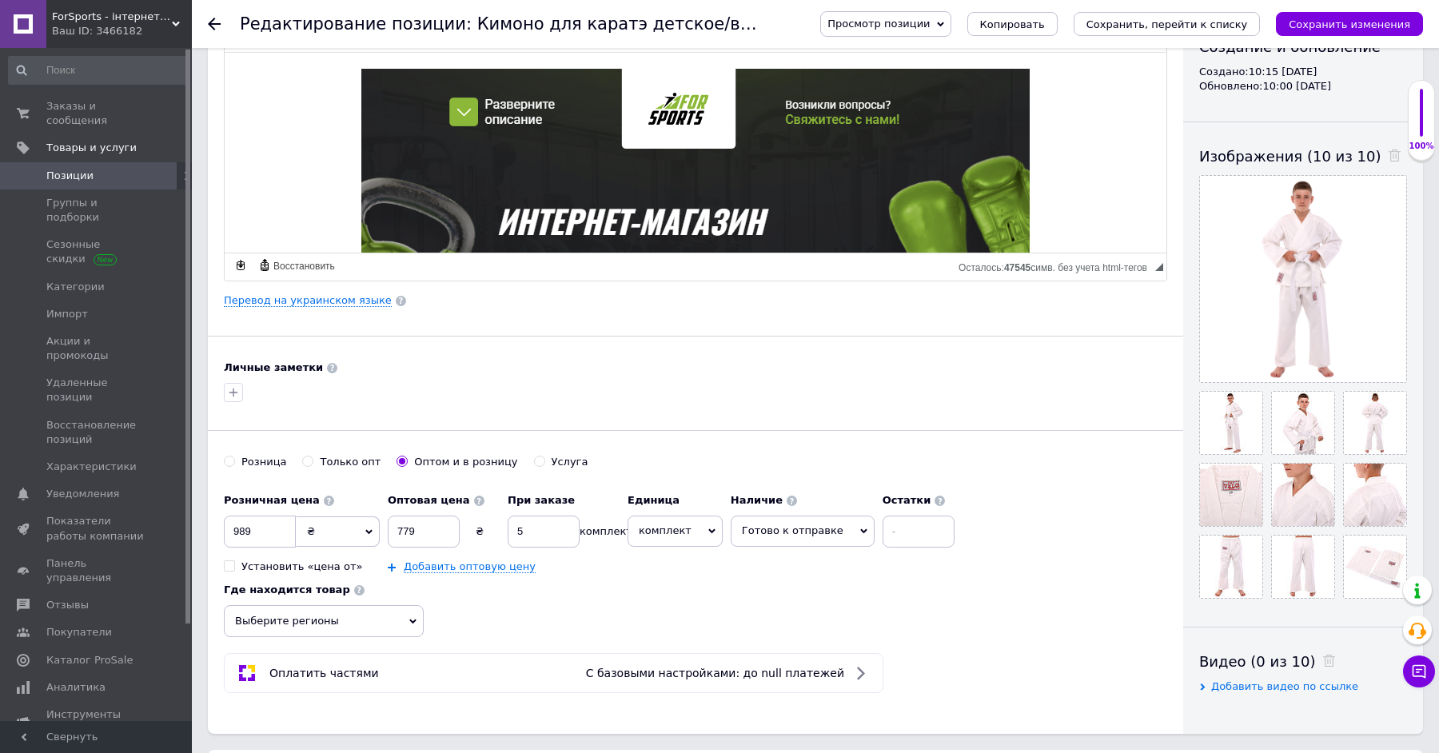
scroll to position [0, 0]
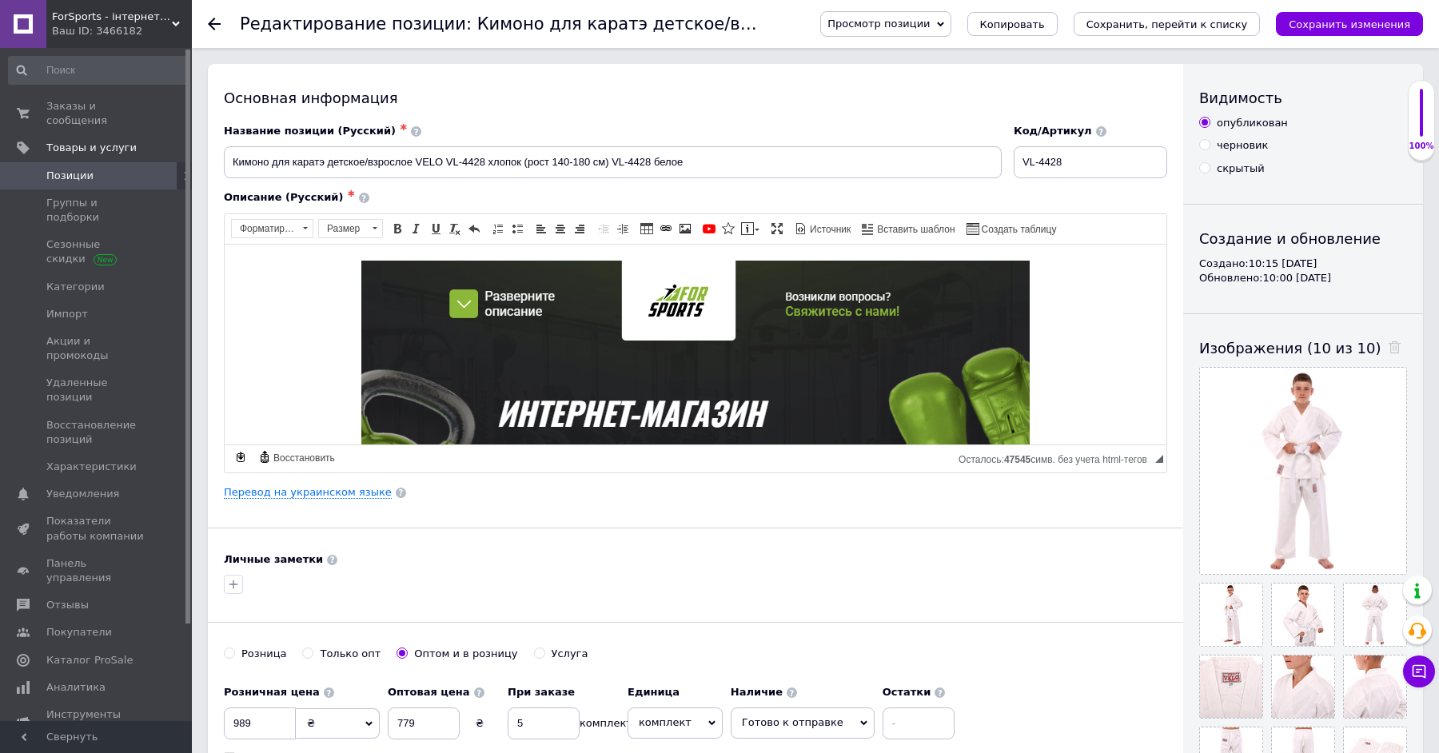
click at [494, 548] on div "Основная информация Название позиции (Русский) ✱ Кимоно для каратэ детское/взро…" at bounding box center [695, 495] width 975 height 862
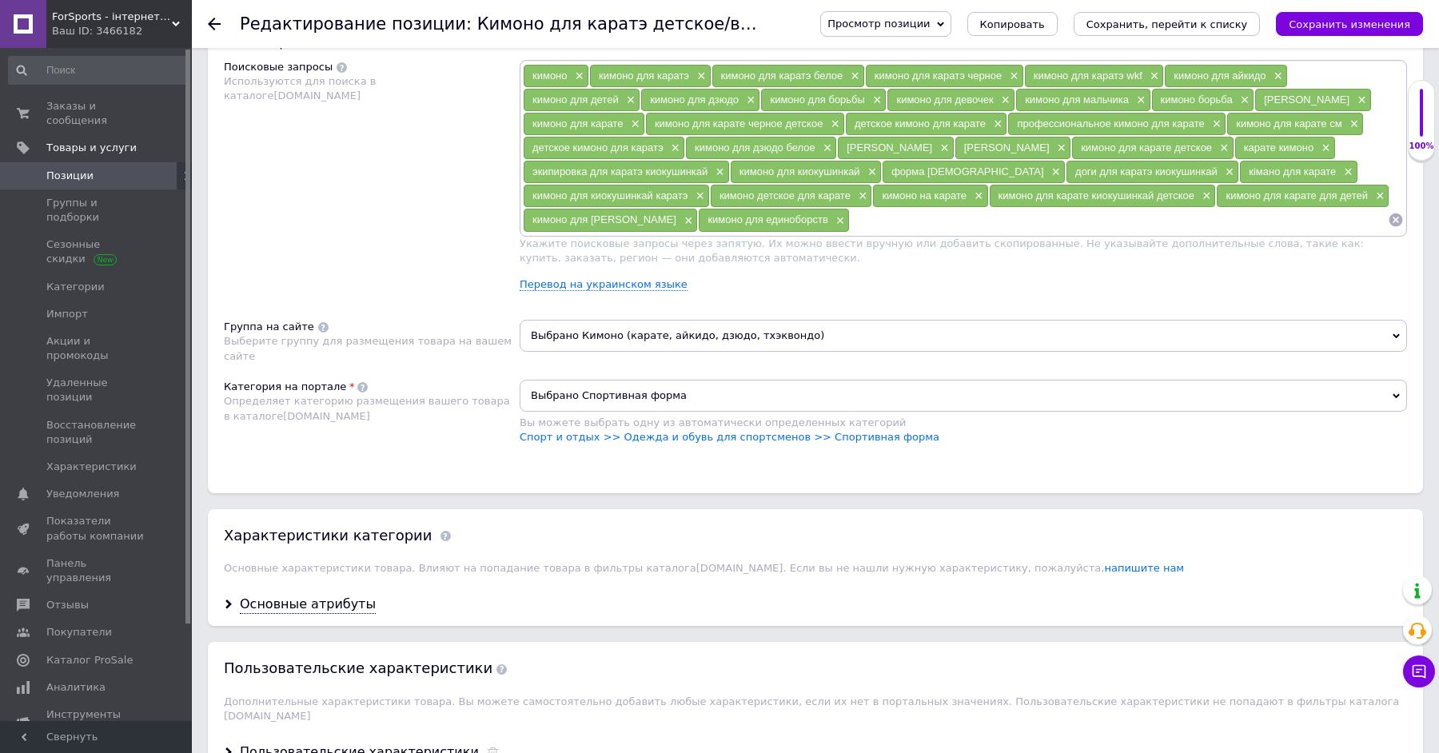
scroll to position [1002, 0]
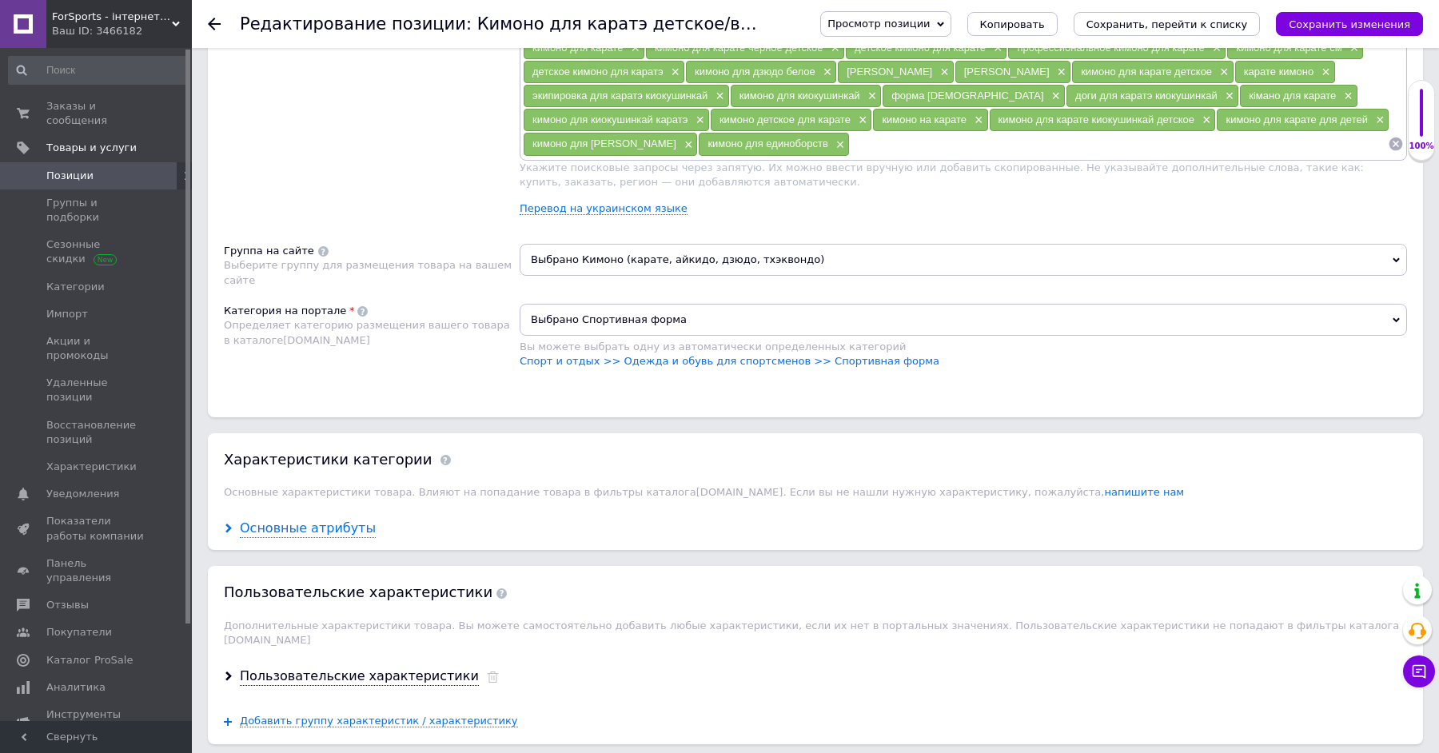
click at [317, 520] on div "Основные атрибуты" at bounding box center [308, 529] width 136 height 18
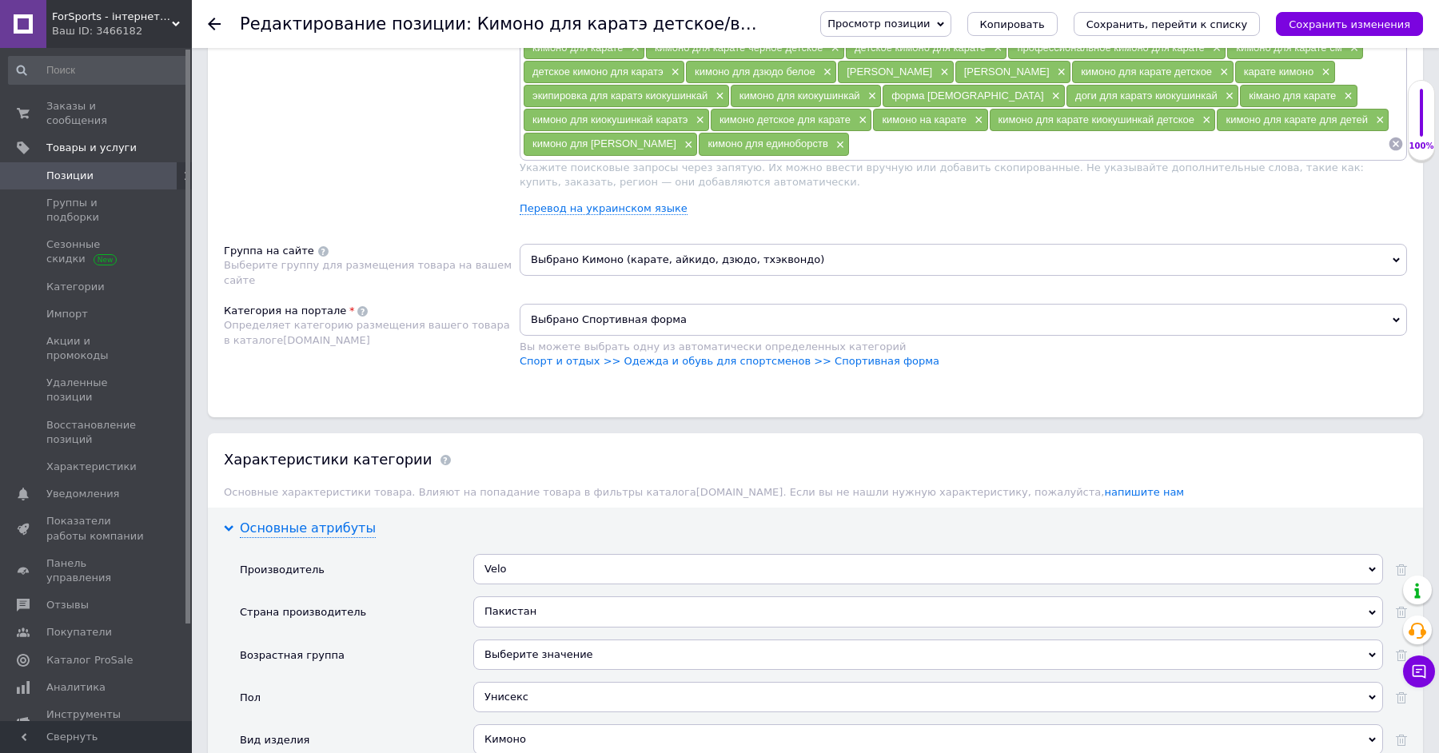
click at [317, 520] on div "Основные атрибуты" at bounding box center [308, 529] width 136 height 18
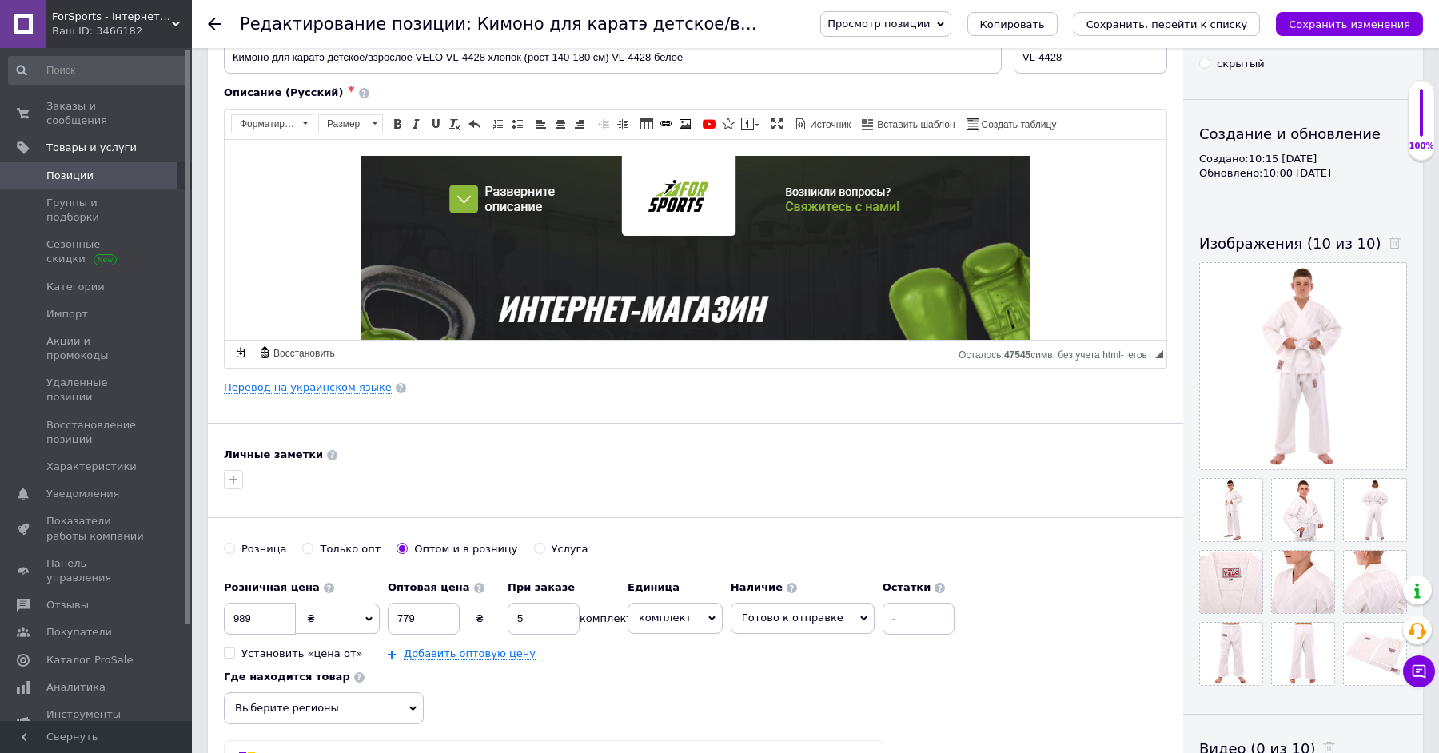
scroll to position [0, 0]
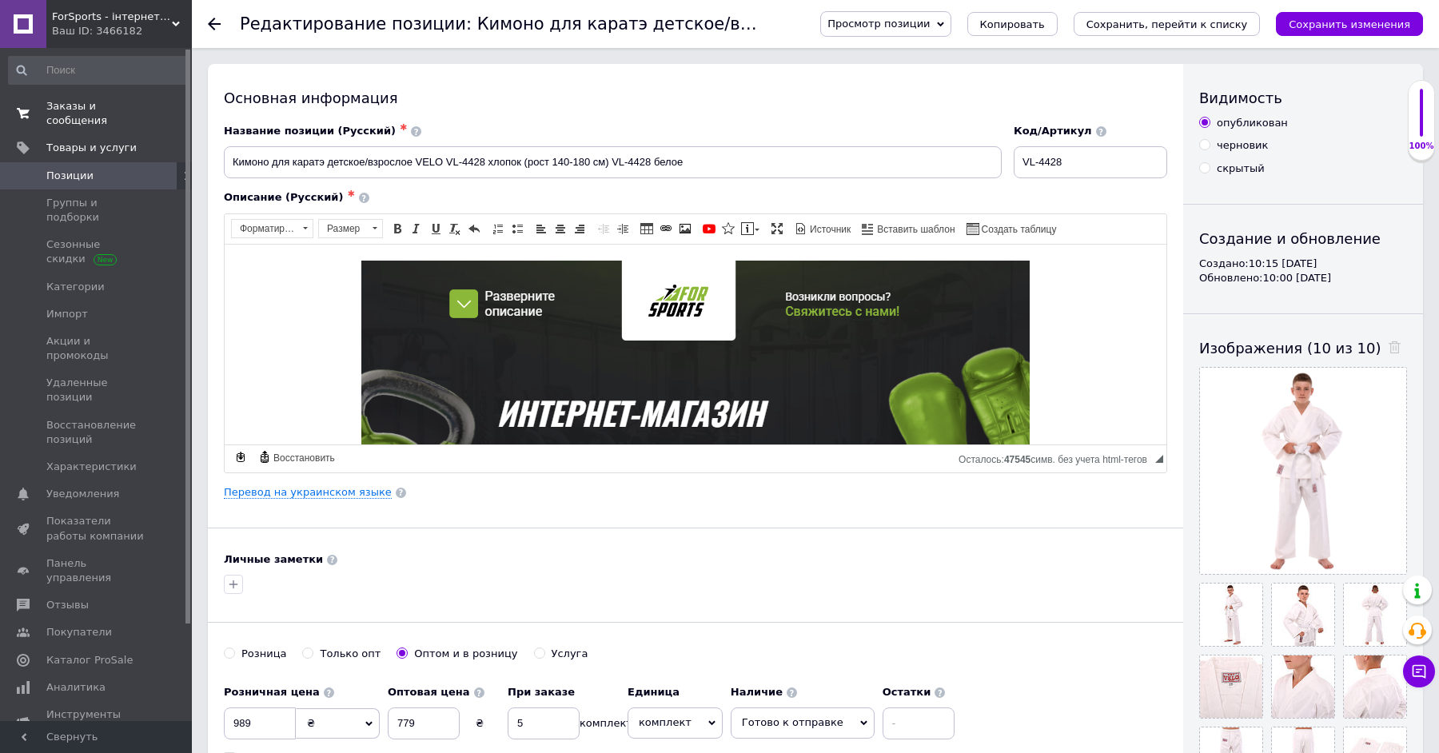
click at [53, 99] on span "Заказы и сообщения" at bounding box center [97, 113] width 102 height 29
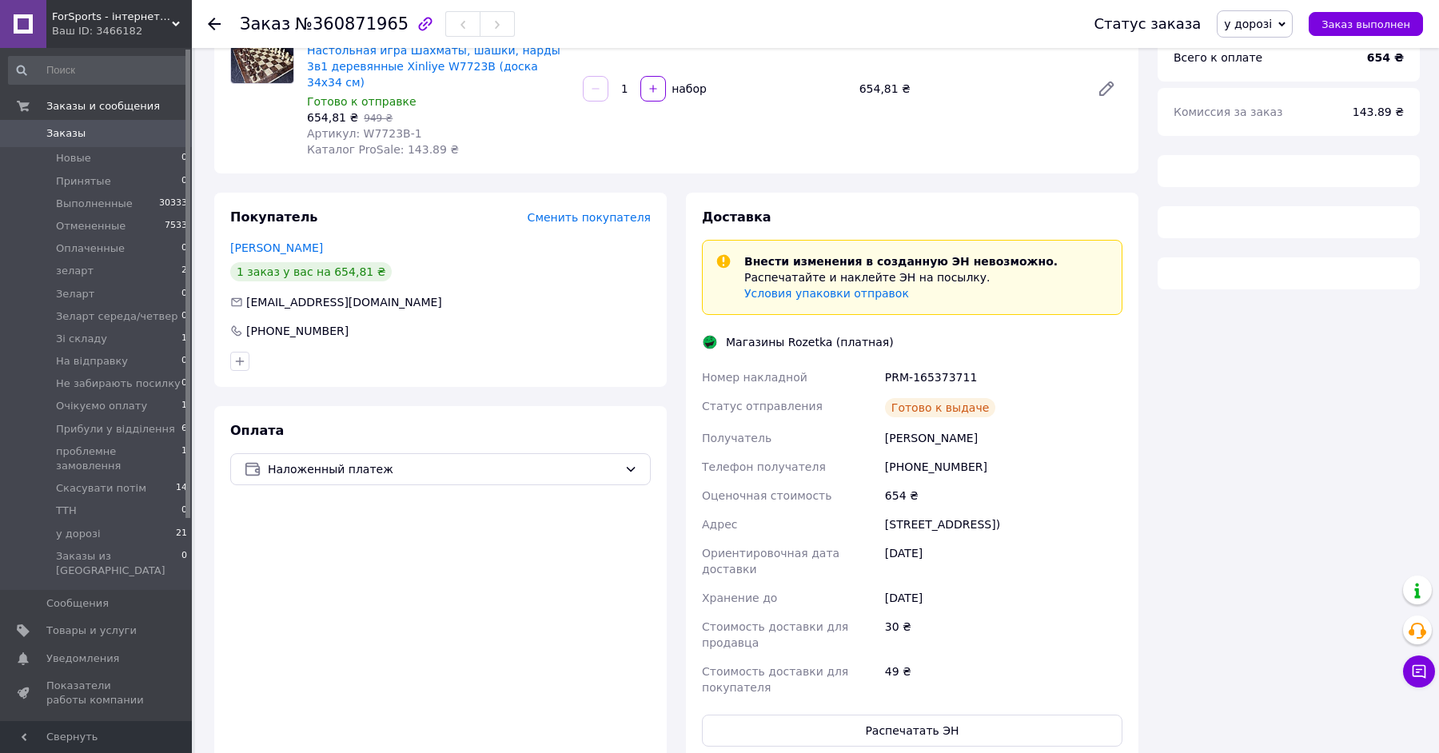
scroll to position [201, 0]
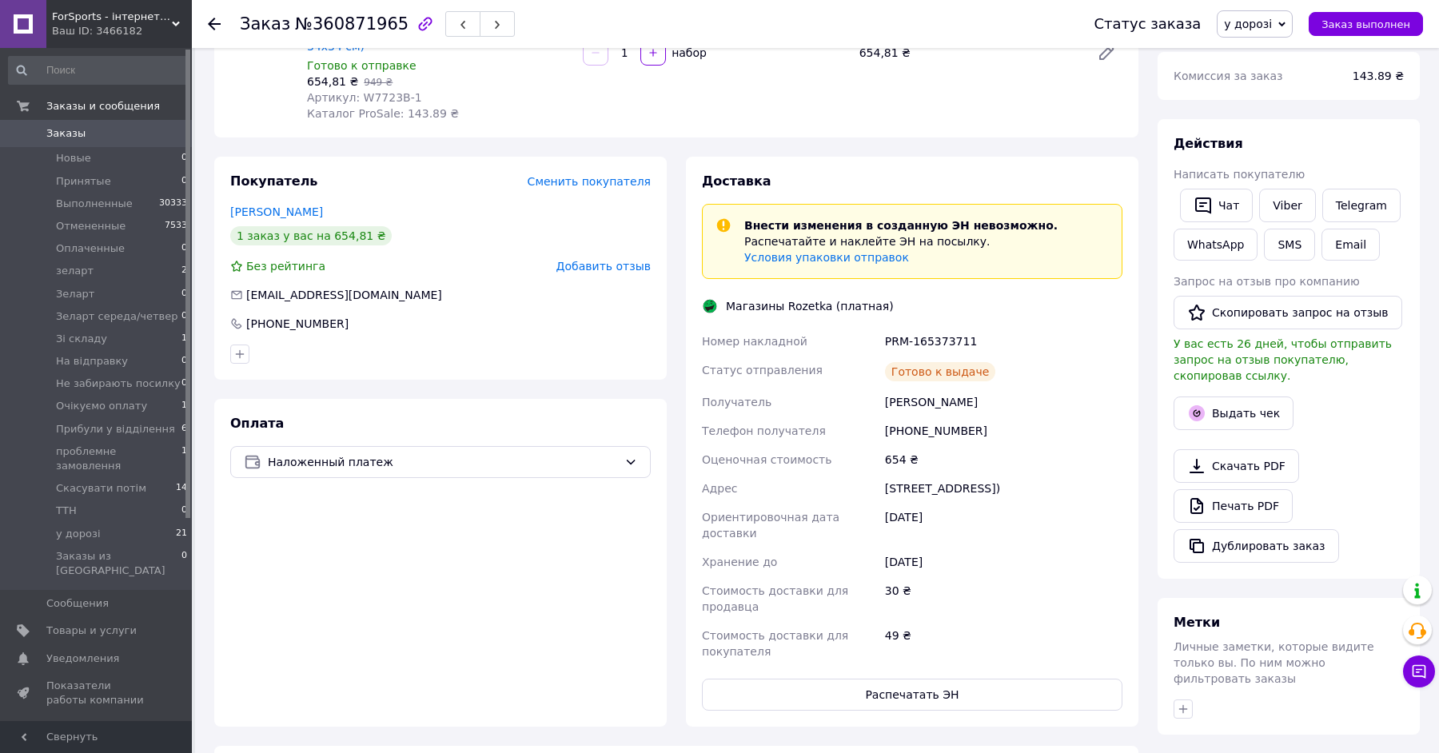
drag, startPoint x: 1015, startPoint y: 471, endPoint x: 928, endPoint y: 467, distance: 86.4
click at [928, 474] on div "[STREET_ADDRESS])" at bounding box center [1004, 488] width 244 height 29
copy div "Паникахи ул., 61"
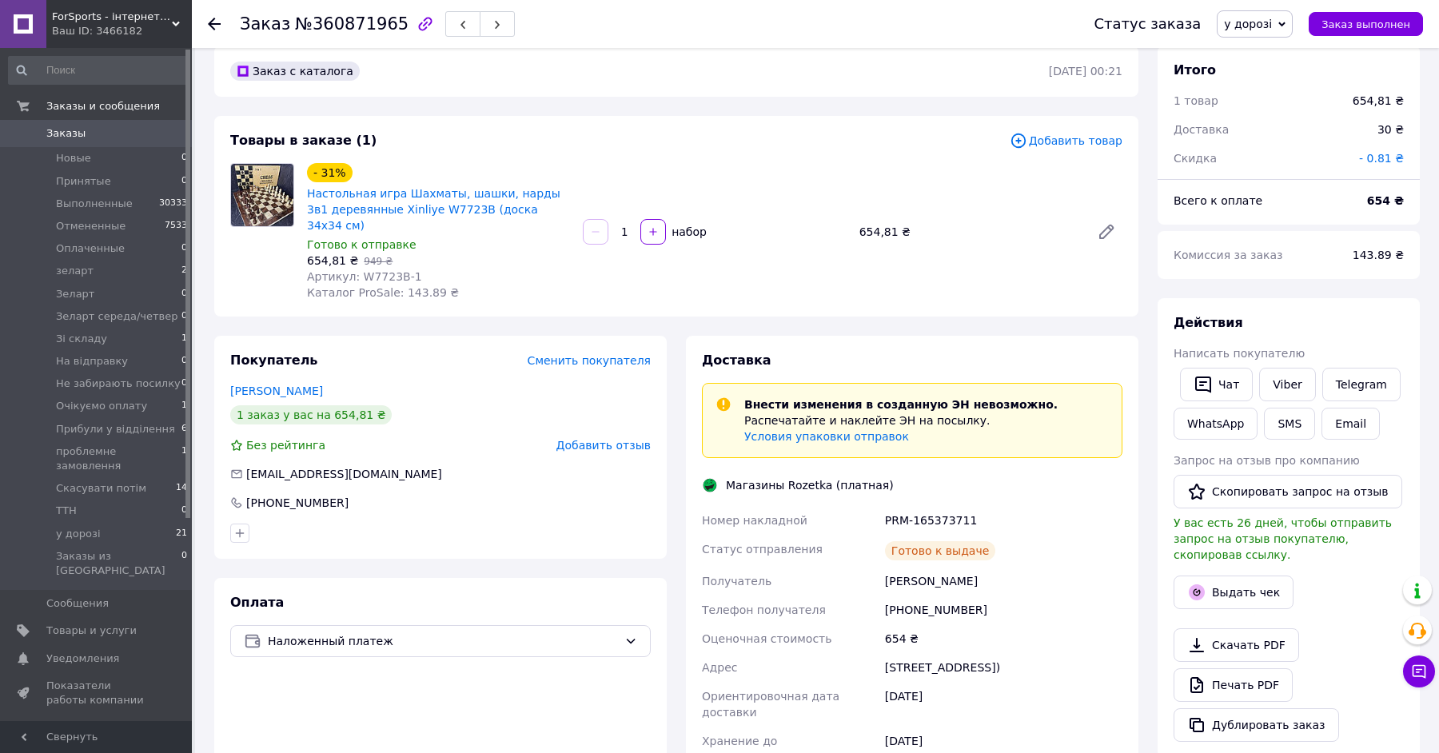
scroll to position [0, 0]
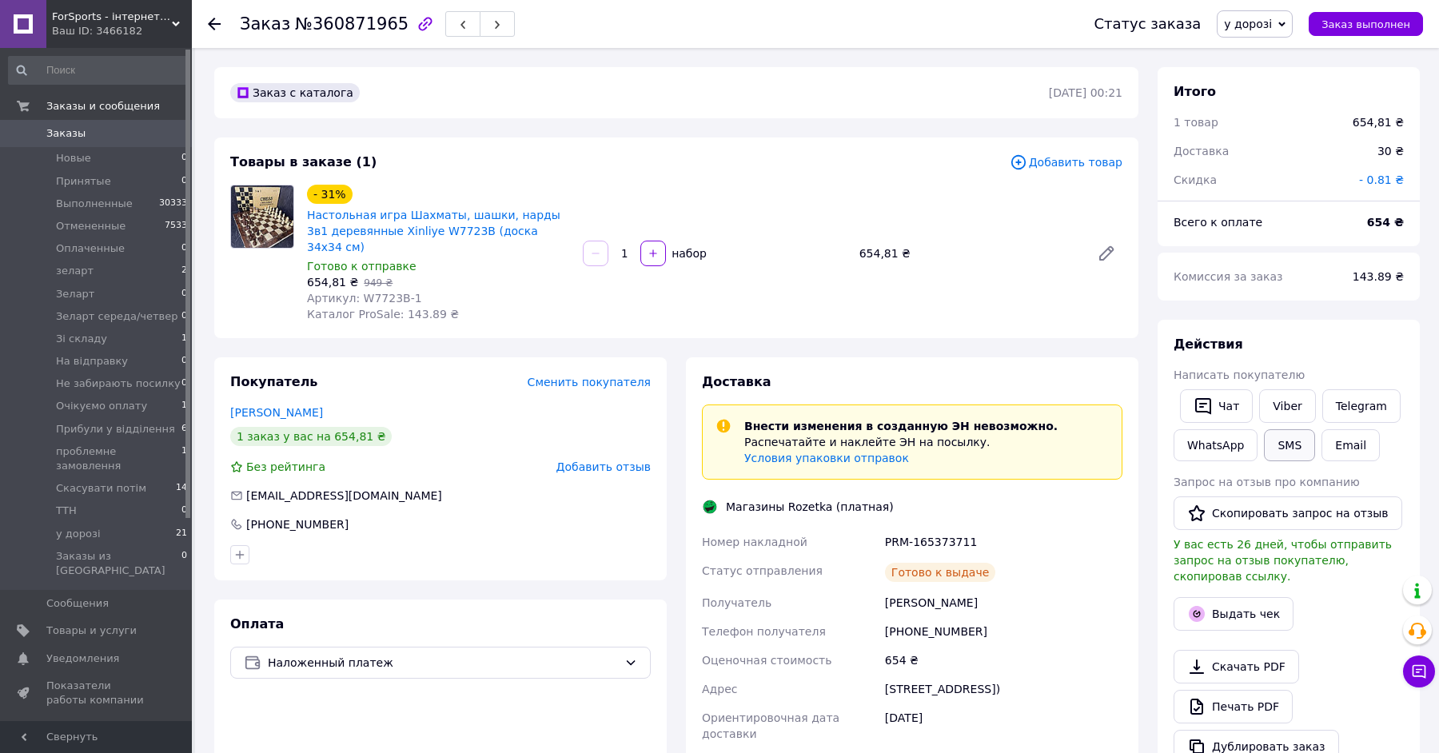
click at [1281, 448] on button "SMS" at bounding box center [1289, 445] width 51 height 32
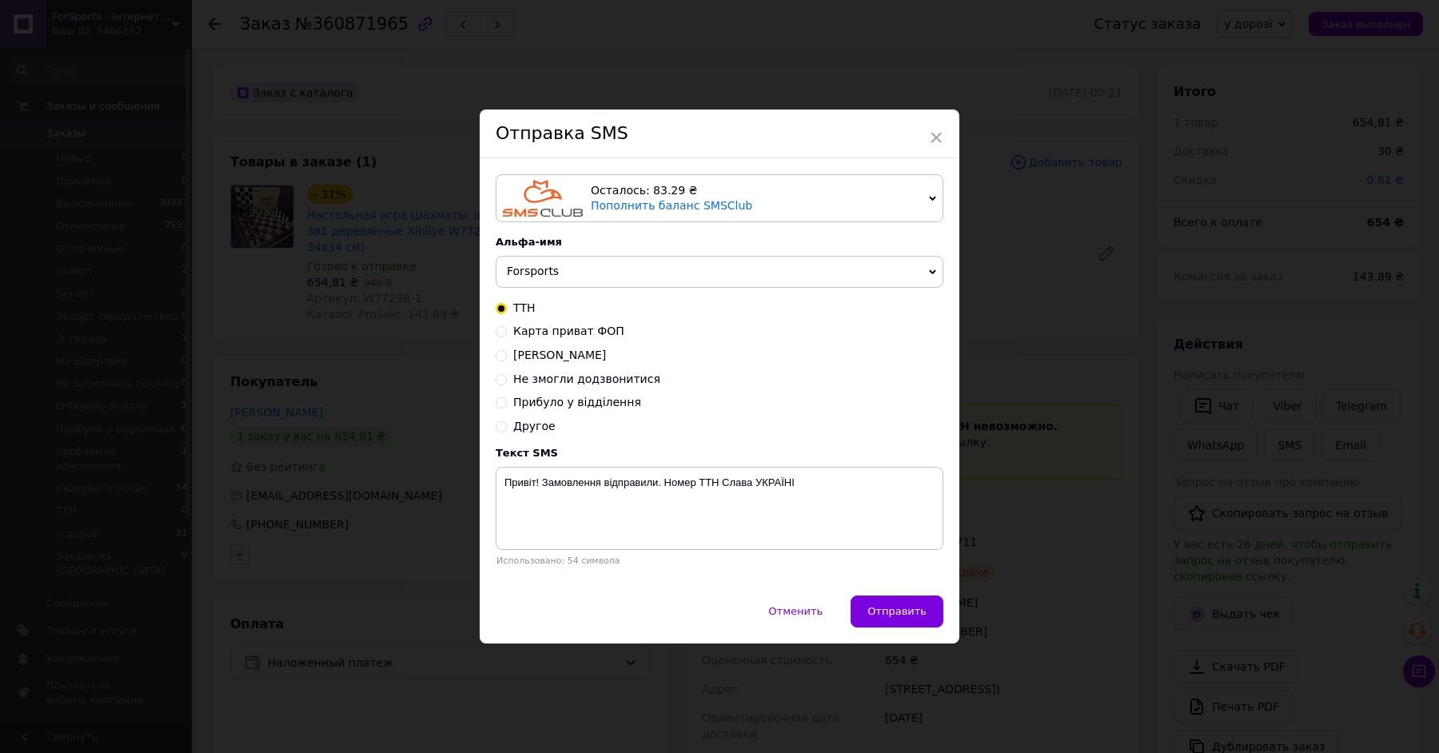
click at [576, 405] on span "Прибуло у відділення" at bounding box center [577, 402] width 128 height 13
click at [507, 405] on input "Прибуло у відділення" at bounding box center [501, 401] width 11 height 11
radio input "true"
radio input "false"
click at [628, 478] on textarea "Привіт! Ваше Замовлення прибуло у відділення НОВОЇ ПОШТИ" at bounding box center [720, 508] width 448 height 83
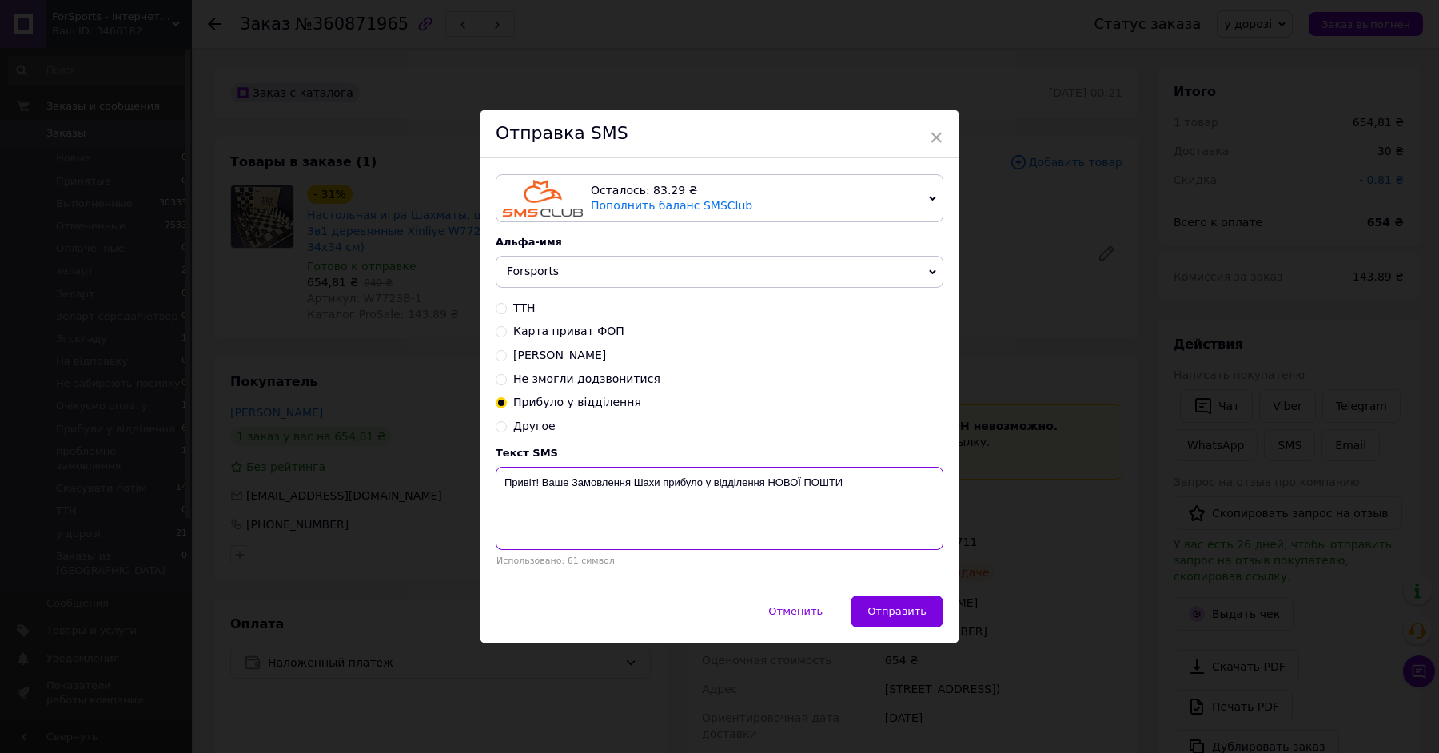
drag, startPoint x: 860, startPoint y: 487, endPoint x: 768, endPoint y: 485, distance: 92.0
click at [768, 485] on textarea "Привіт! Ваше Замовлення Шахи прибуло у відділення НОВОЇ ПОШТИ" at bounding box center [720, 508] width 448 height 83
paste textarea "Паникахи ул., 61"
type textarea "Привіт! Ваше Замовлення Шахи прибуло у відділення Розетка Паникахи ул., 61"
click at [906, 609] on span "Отправить" at bounding box center [896, 611] width 59 height 12
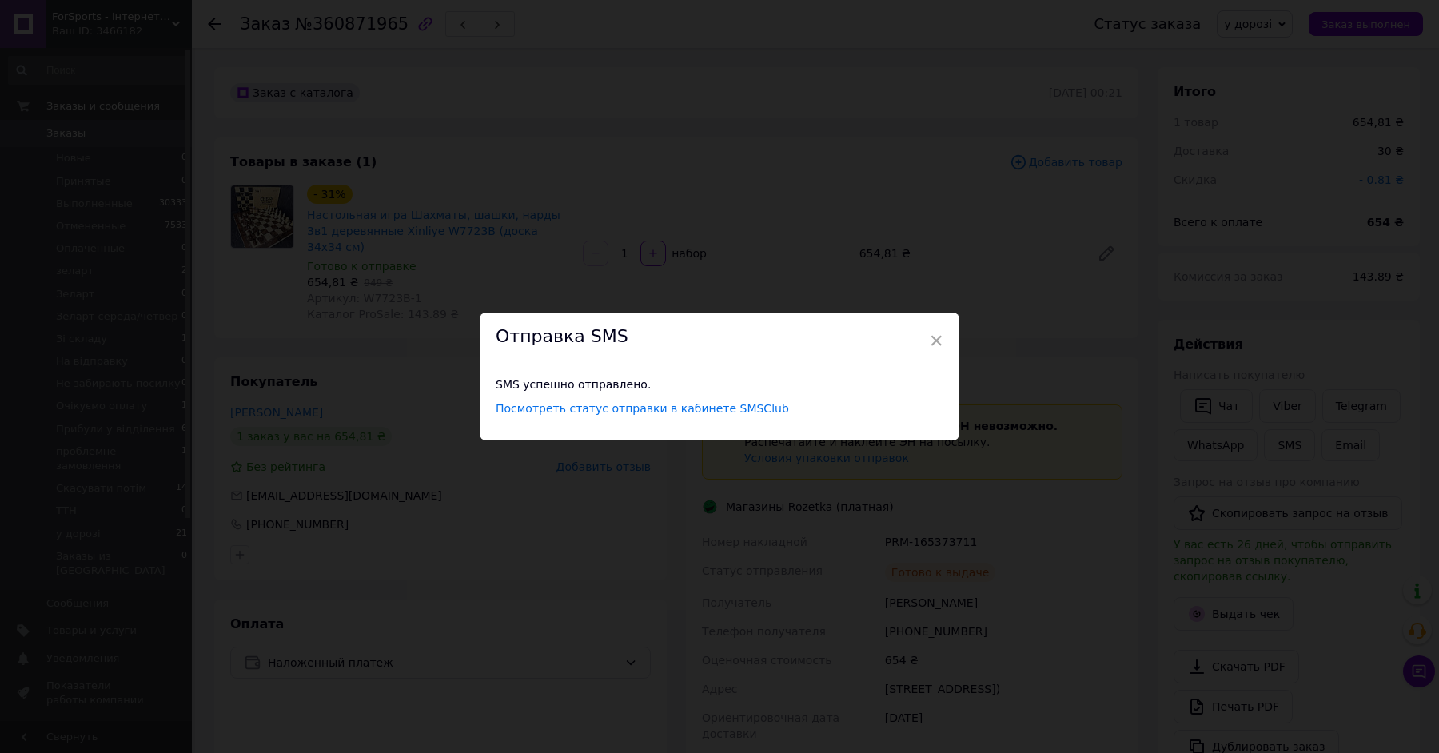
click at [948, 336] on div "Отправка SMS" at bounding box center [720, 337] width 480 height 49
click at [932, 336] on span "×" at bounding box center [936, 340] width 14 height 27
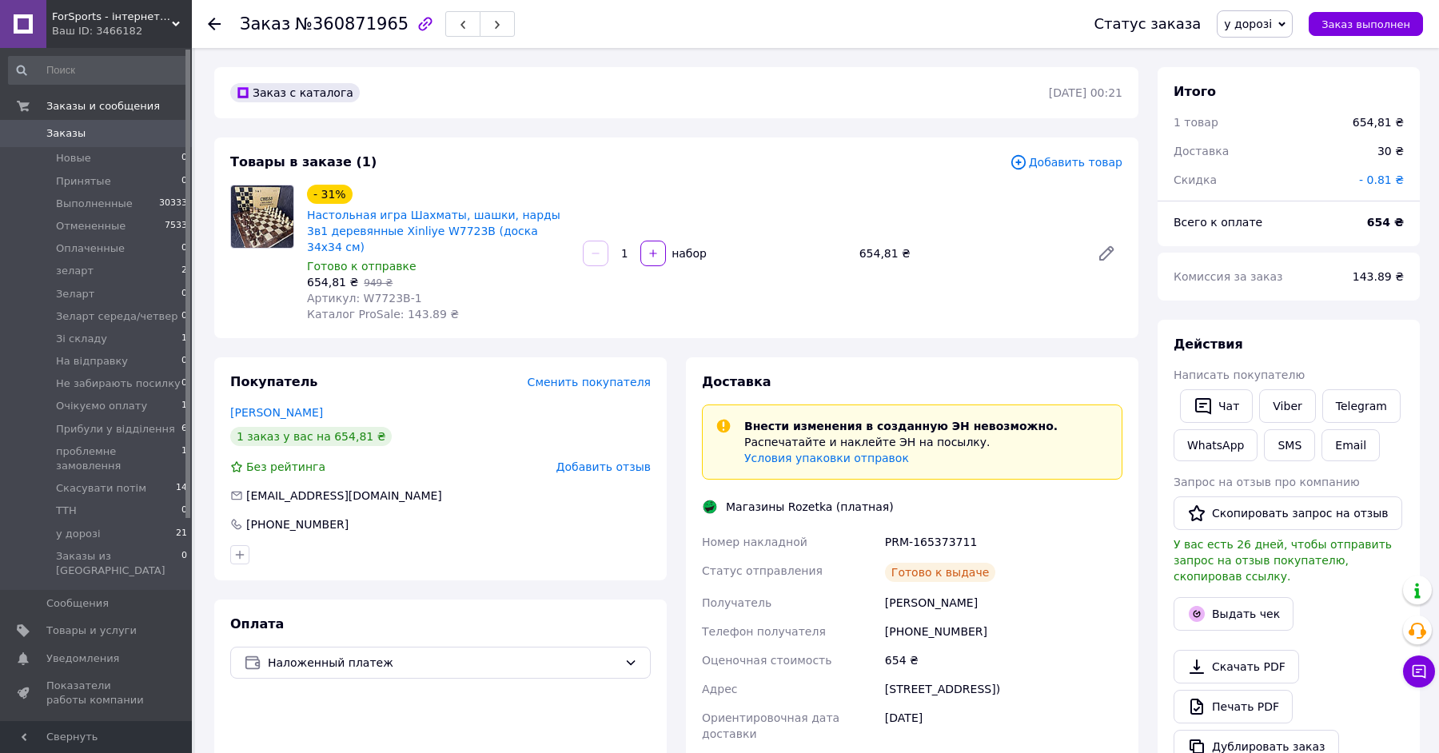
click at [1253, 18] on span "у дорозі" at bounding box center [1248, 24] width 48 height 13
click at [1267, 113] on li "Прибули у відділення" at bounding box center [1290, 111] width 145 height 24
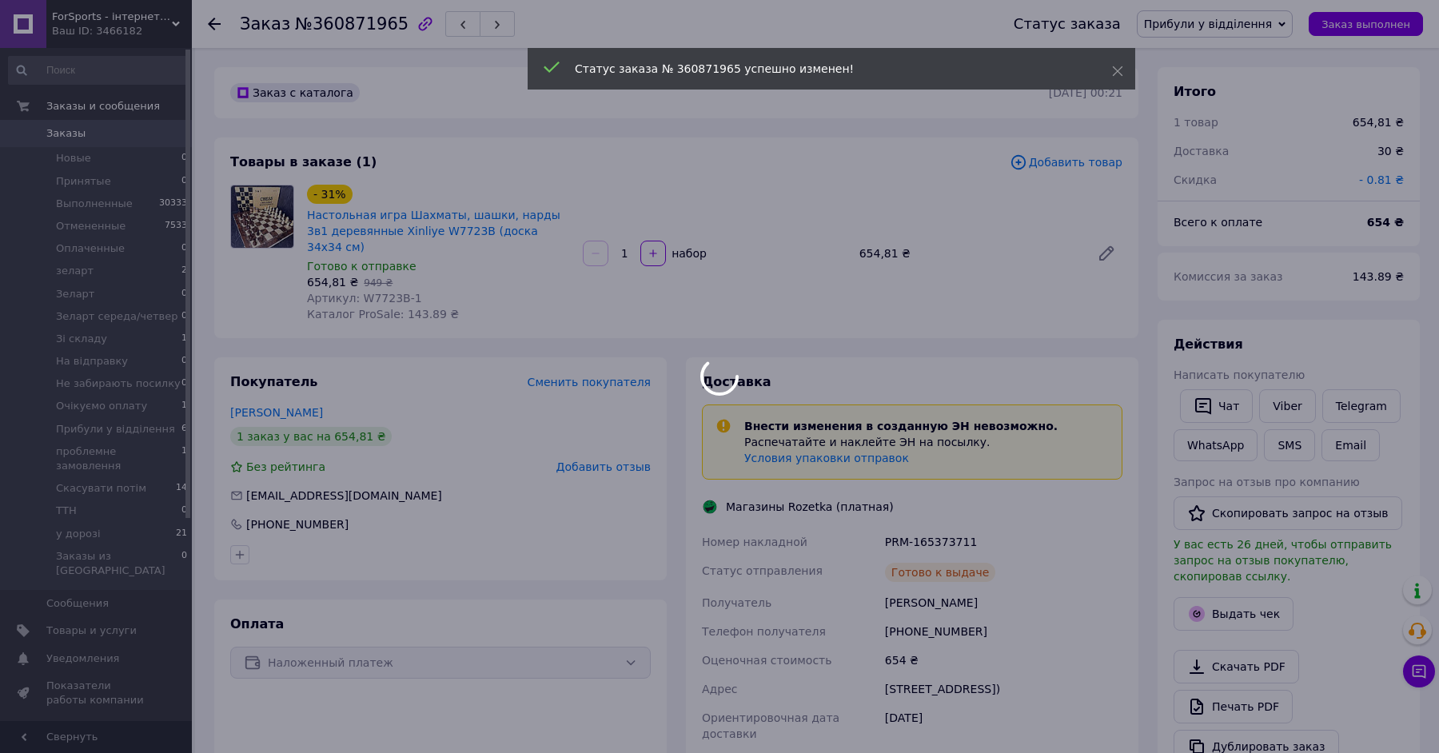
scroll to position [29, 0]
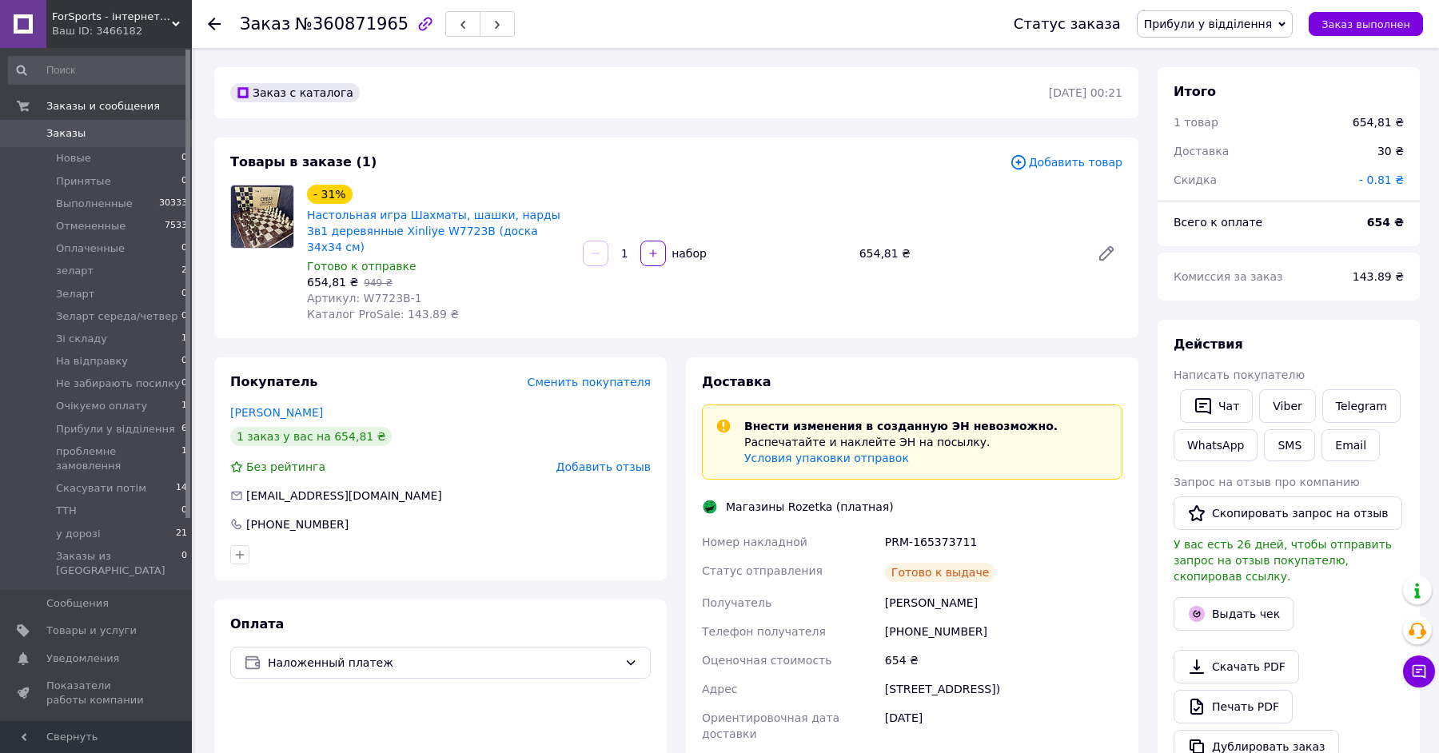
click at [213, 28] on use at bounding box center [214, 24] width 13 height 13
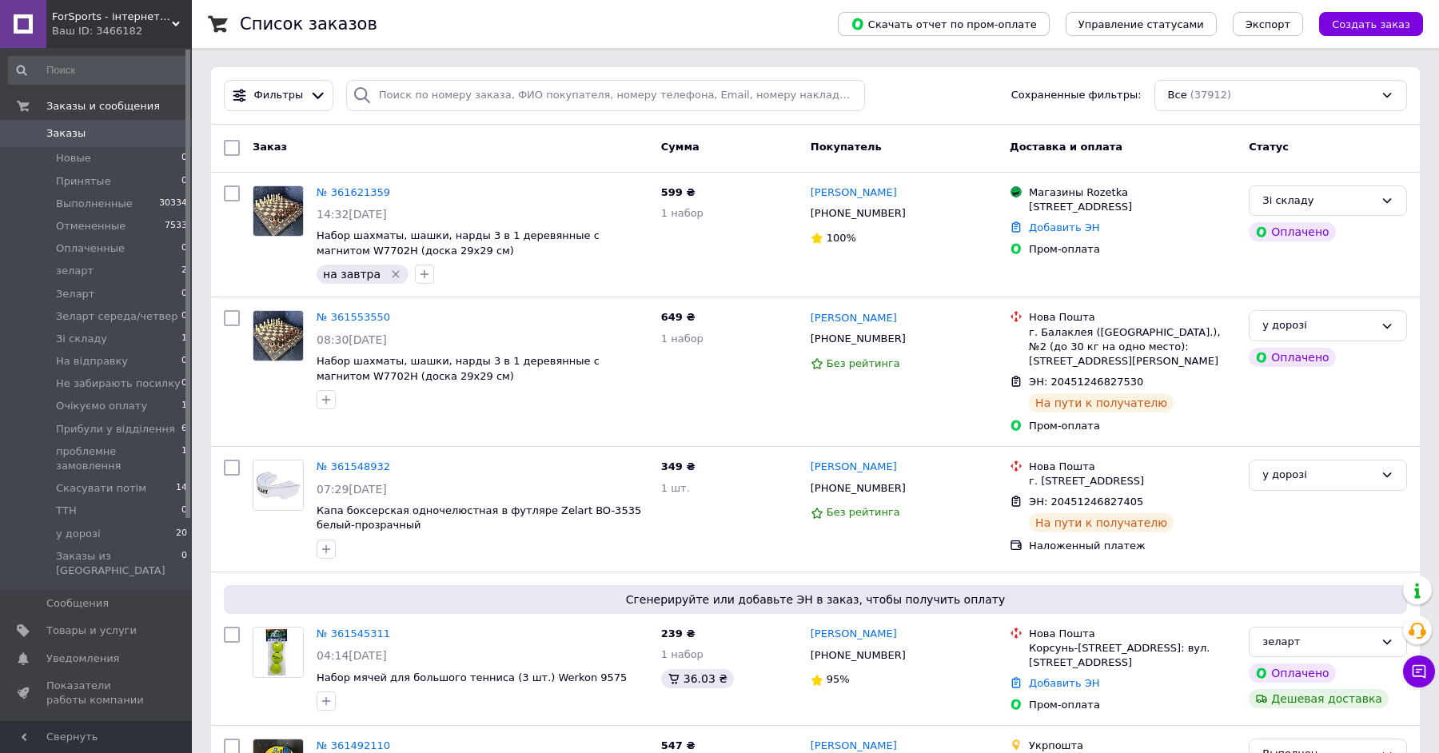
click at [142, 122] on link "Заказы 0" at bounding box center [98, 133] width 197 height 27
click at [142, 136] on span "Заказы" at bounding box center [97, 133] width 102 height 14
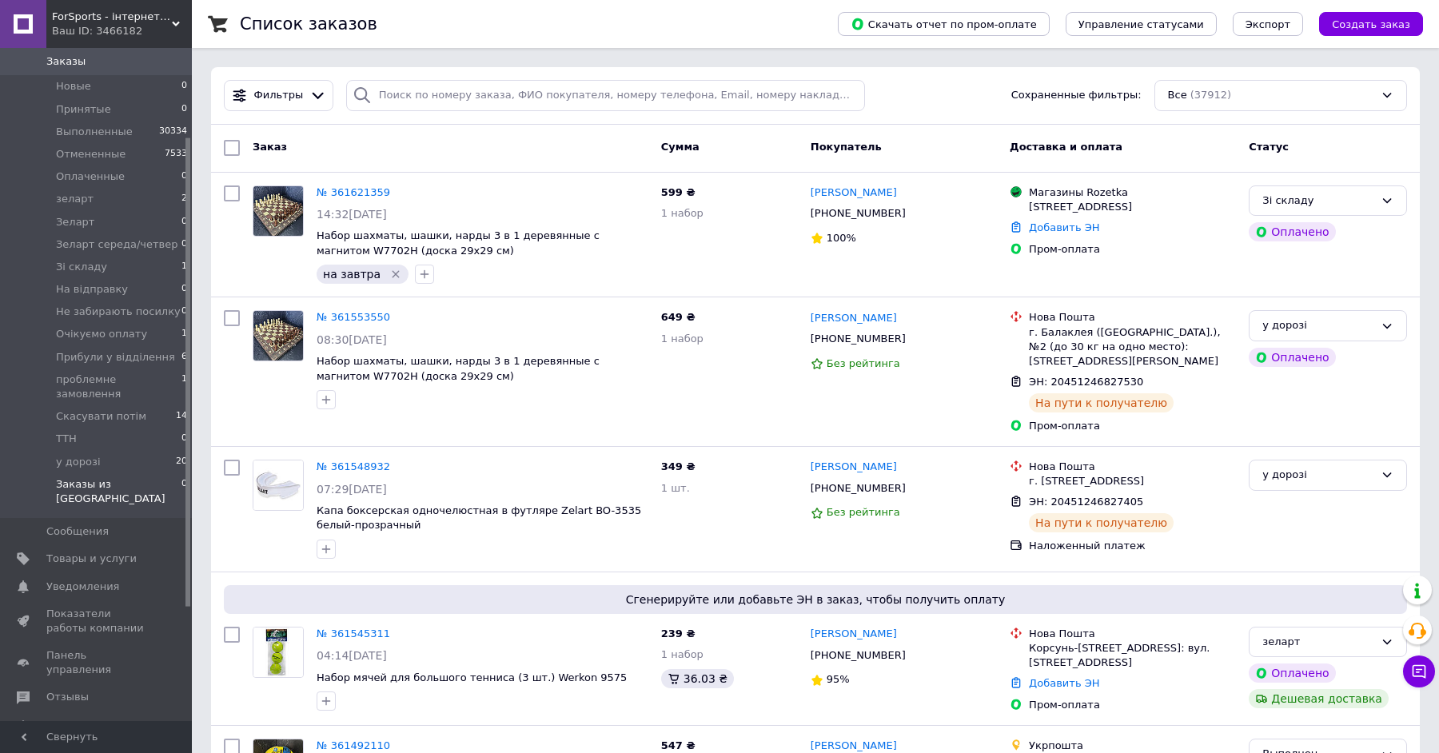
scroll to position [249, 0]
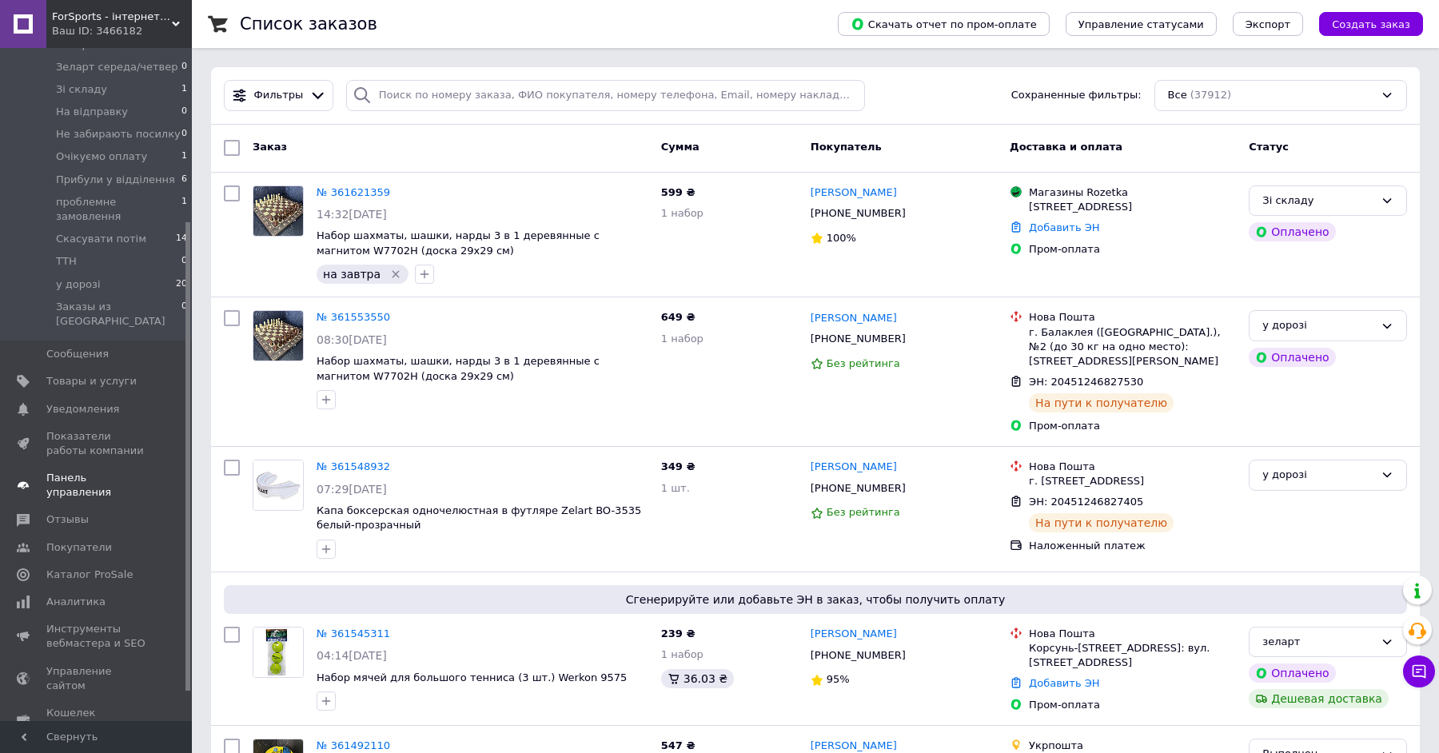
click at [152, 471] on span at bounding box center [170, 485] width 44 height 29
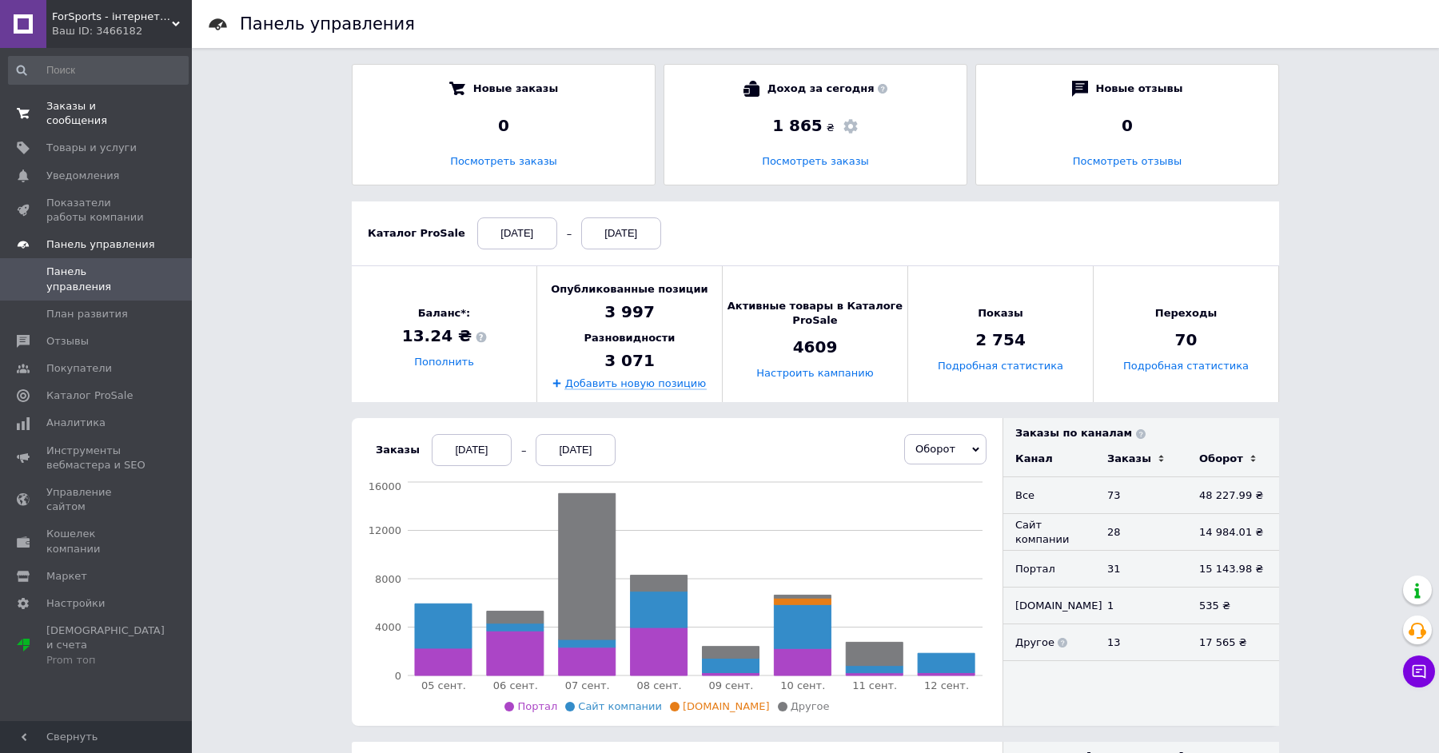
click at [139, 102] on span "Заказы и сообщения" at bounding box center [97, 113] width 102 height 29
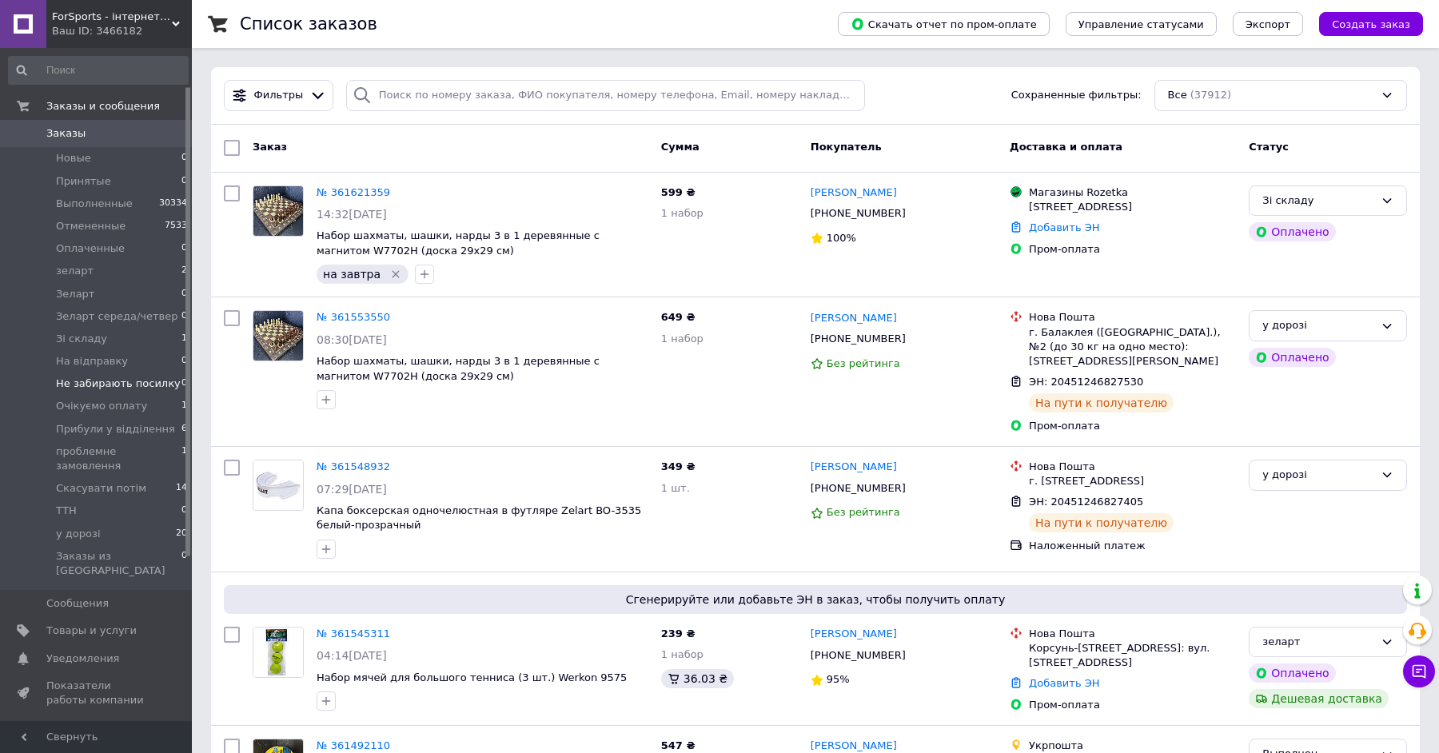
scroll to position [232, 0]
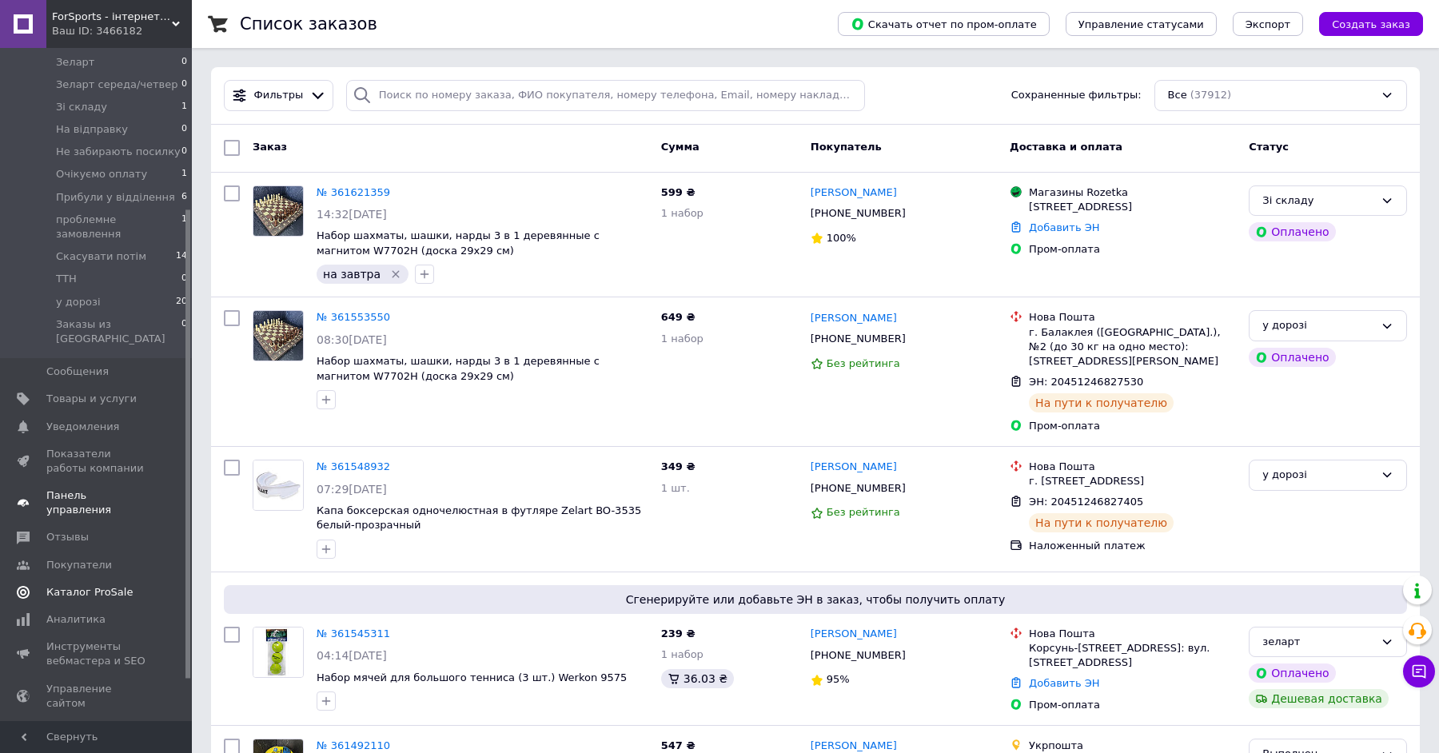
click at [139, 585] on span "Каталог ProSale" at bounding box center [97, 592] width 102 height 14
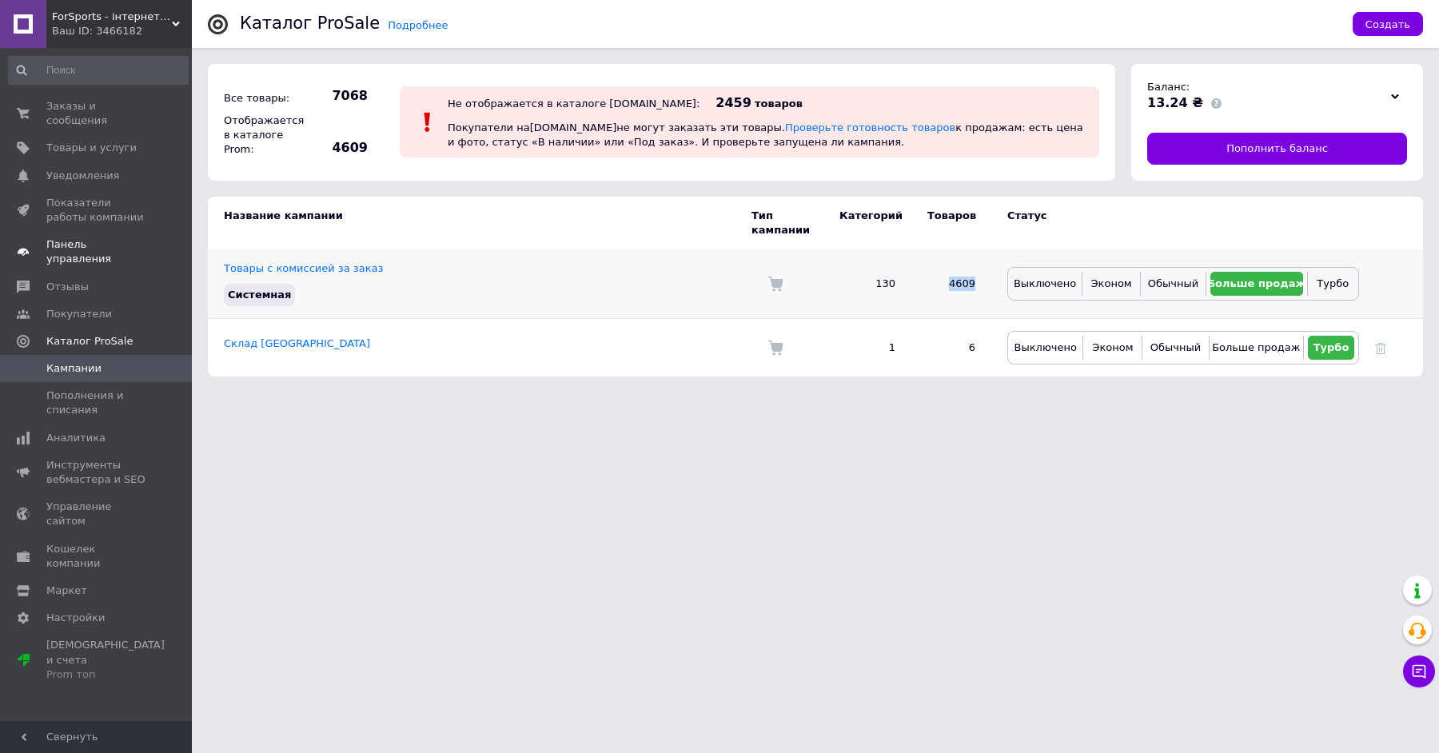
drag, startPoint x: 930, startPoint y: 286, endPoint x: 922, endPoint y: 295, distance: 11.9
click at [922, 295] on td "4609" at bounding box center [951, 284] width 80 height 70
click at [923, 295] on td "4609" at bounding box center [951, 284] width 80 height 70
click at [115, 101] on span "Заказы и сообщения" at bounding box center [97, 113] width 102 height 29
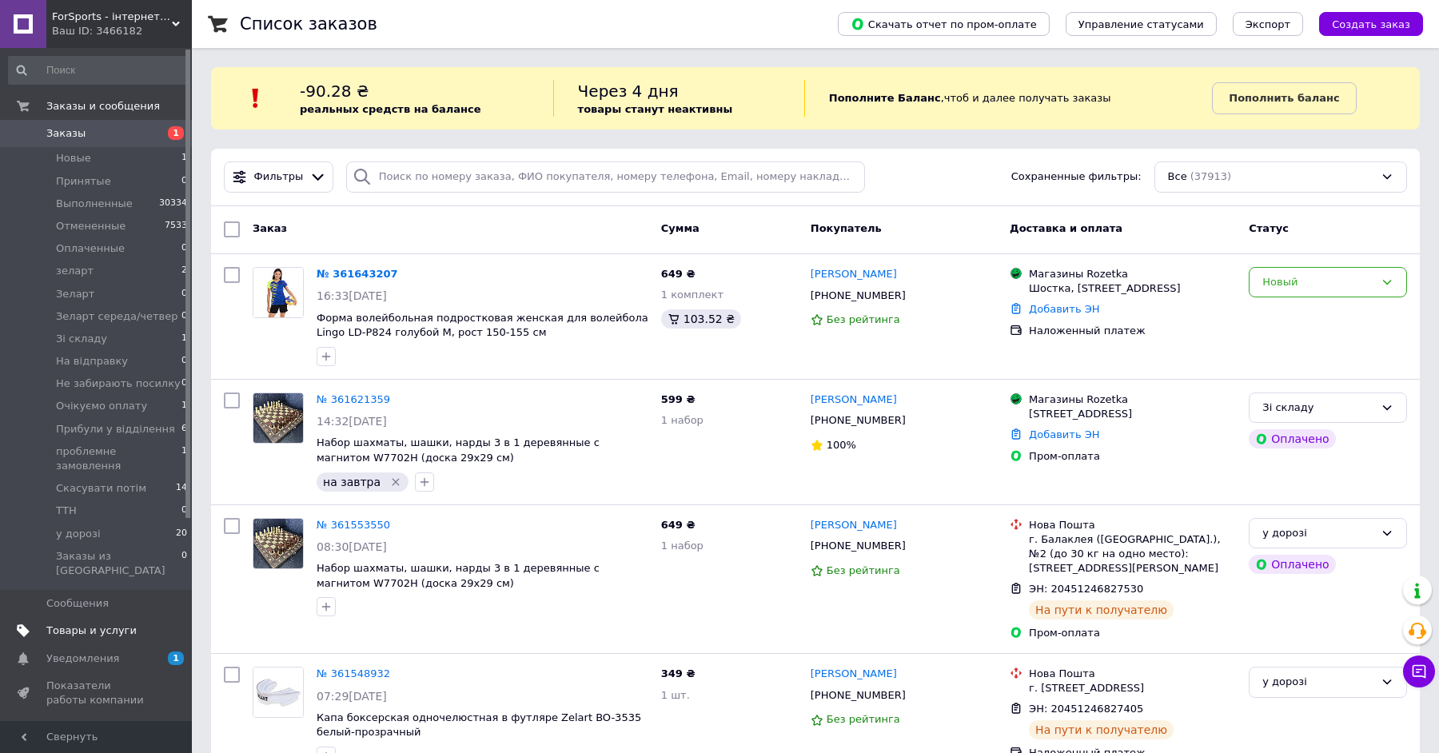
click at [125, 624] on span "Товары и услуги" at bounding box center [91, 631] width 90 height 14
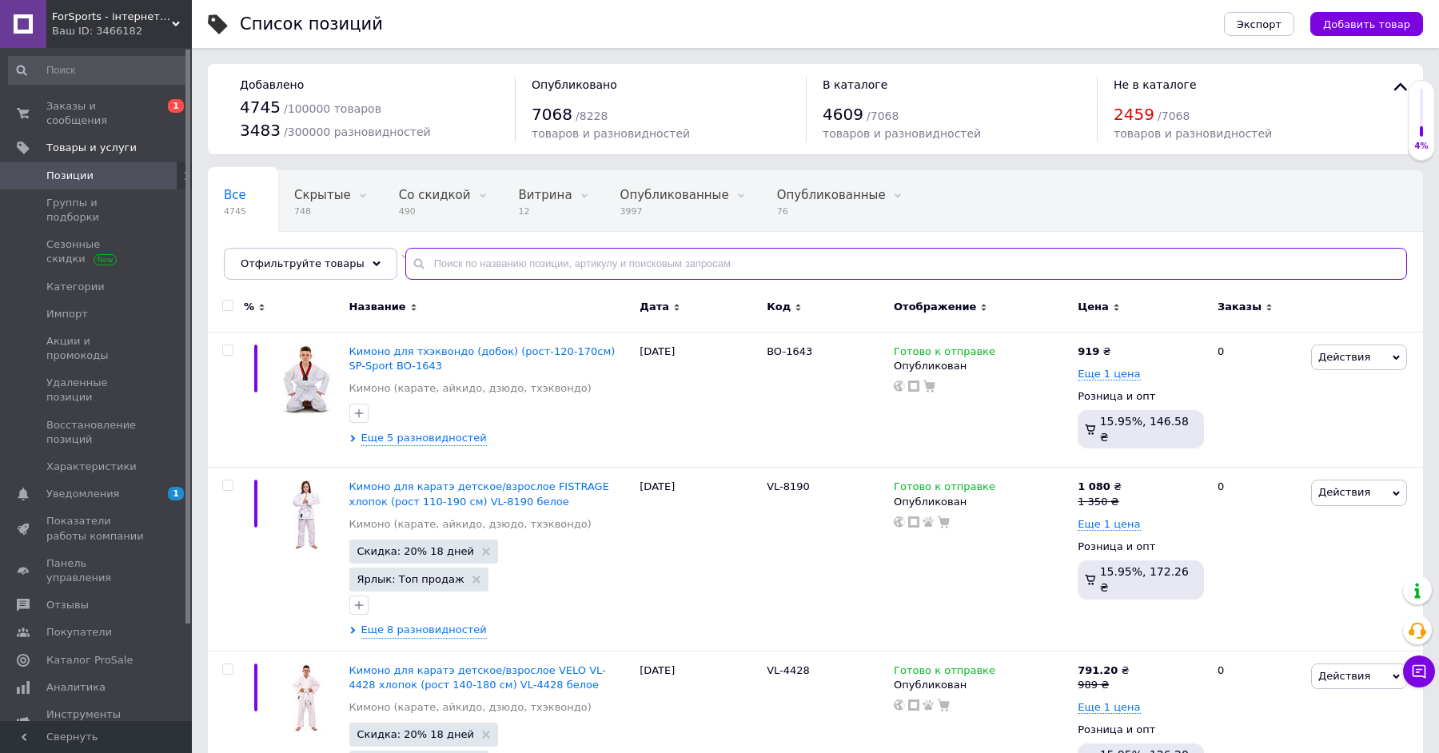
click at [473, 277] on input "text" at bounding box center [906, 264] width 1002 height 32
paste input "LD-P824"
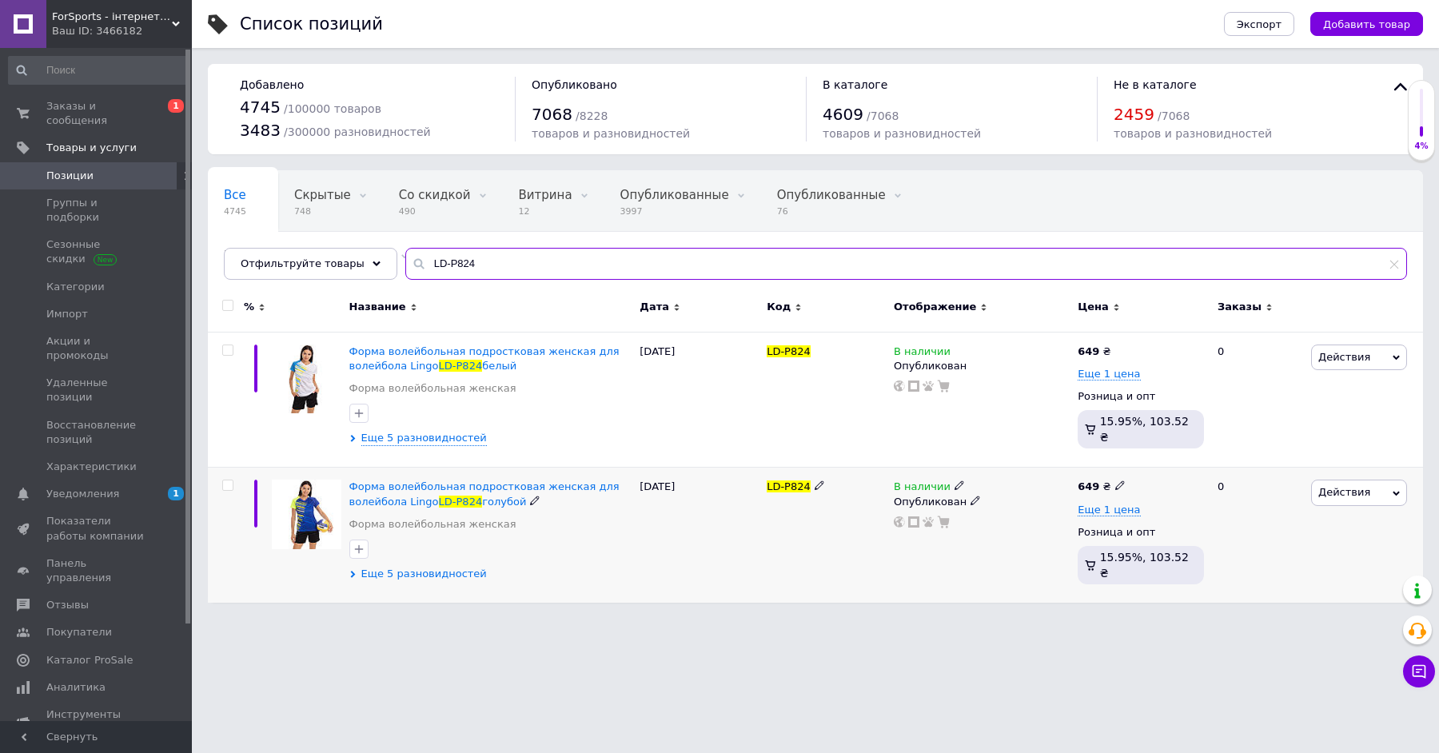
type input "LD-P824"
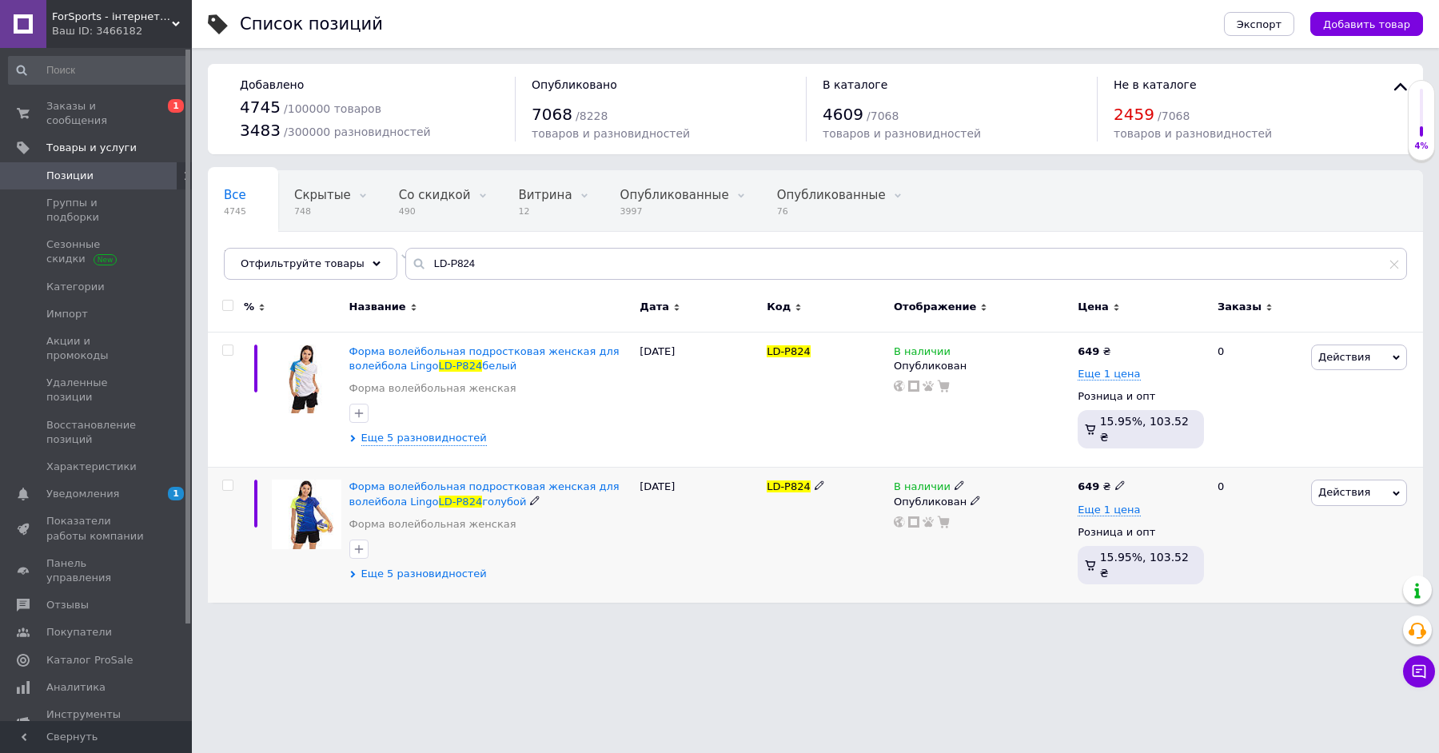
click at [445, 567] on span "Еще 5 разновидностей" at bounding box center [424, 574] width 126 height 14
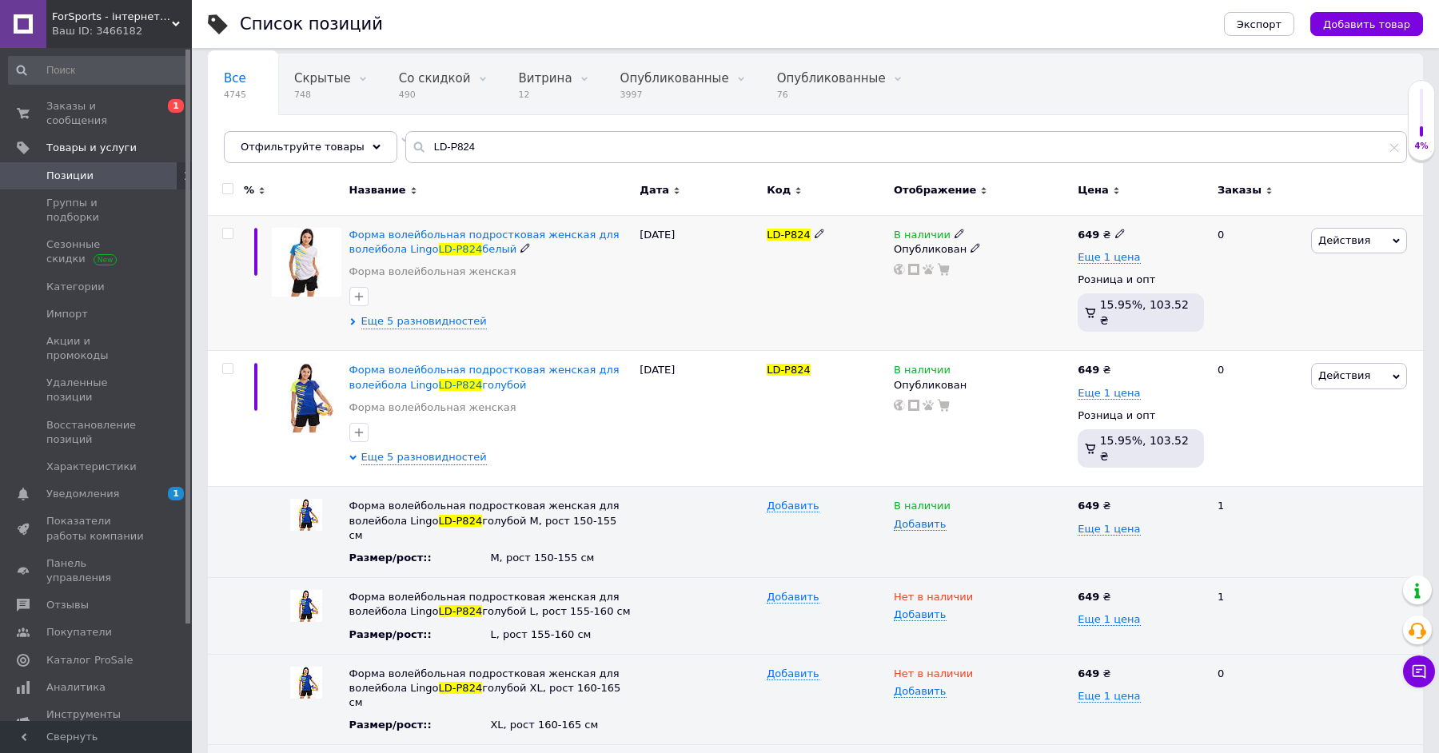
scroll to position [255, 0]
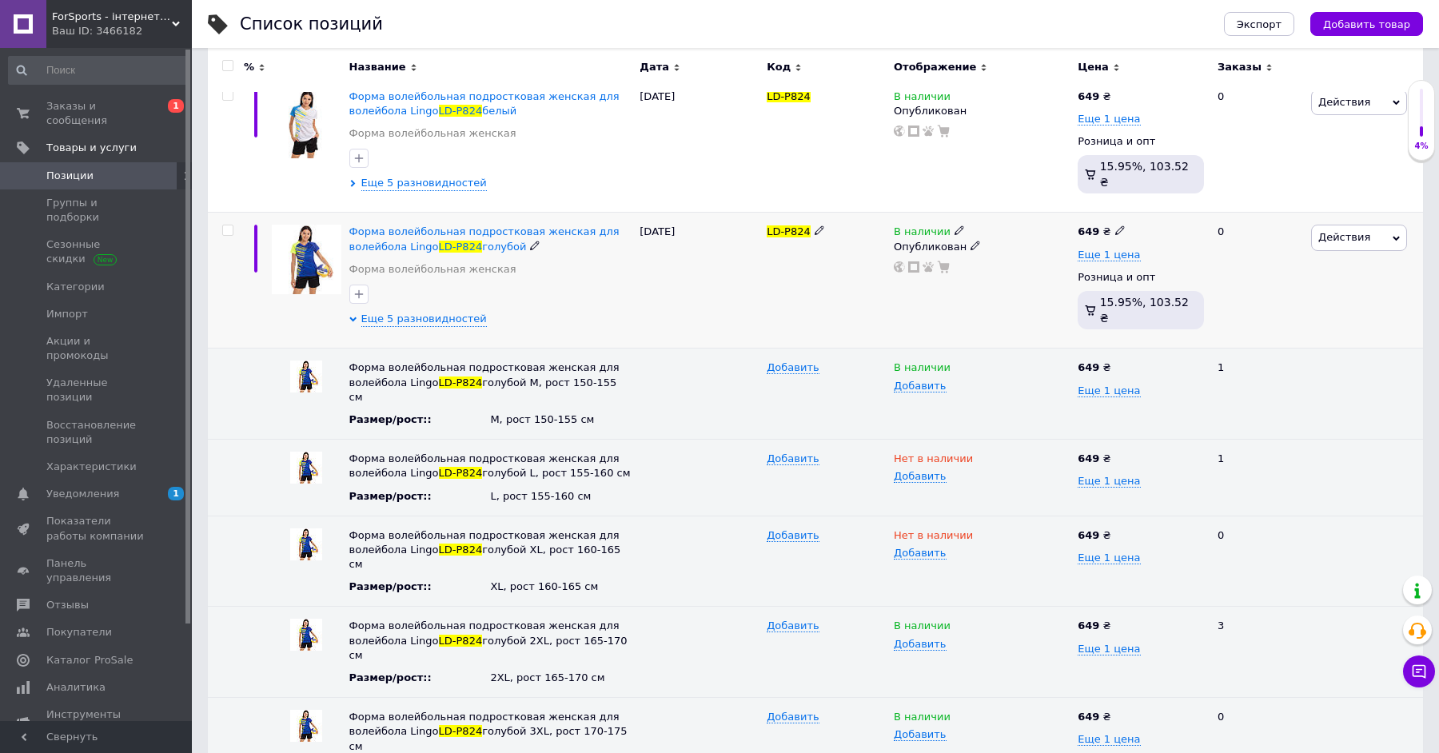
click at [955, 225] on icon at bounding box center [960, 230] width 10 height 10
click at [997, 233] on li "Нет в наличии" at bounding box center [1051, 244] width 152 height 22
click at [955, 361] on icon at bounding box center [960, 366] width 10 height 10
click at [952, 388] on li "Нет в наличии" at bounding box center [977, 399] width 181 height 22
click at [955, 620] on icon at bounding box center [960, 625] width 10 height 10
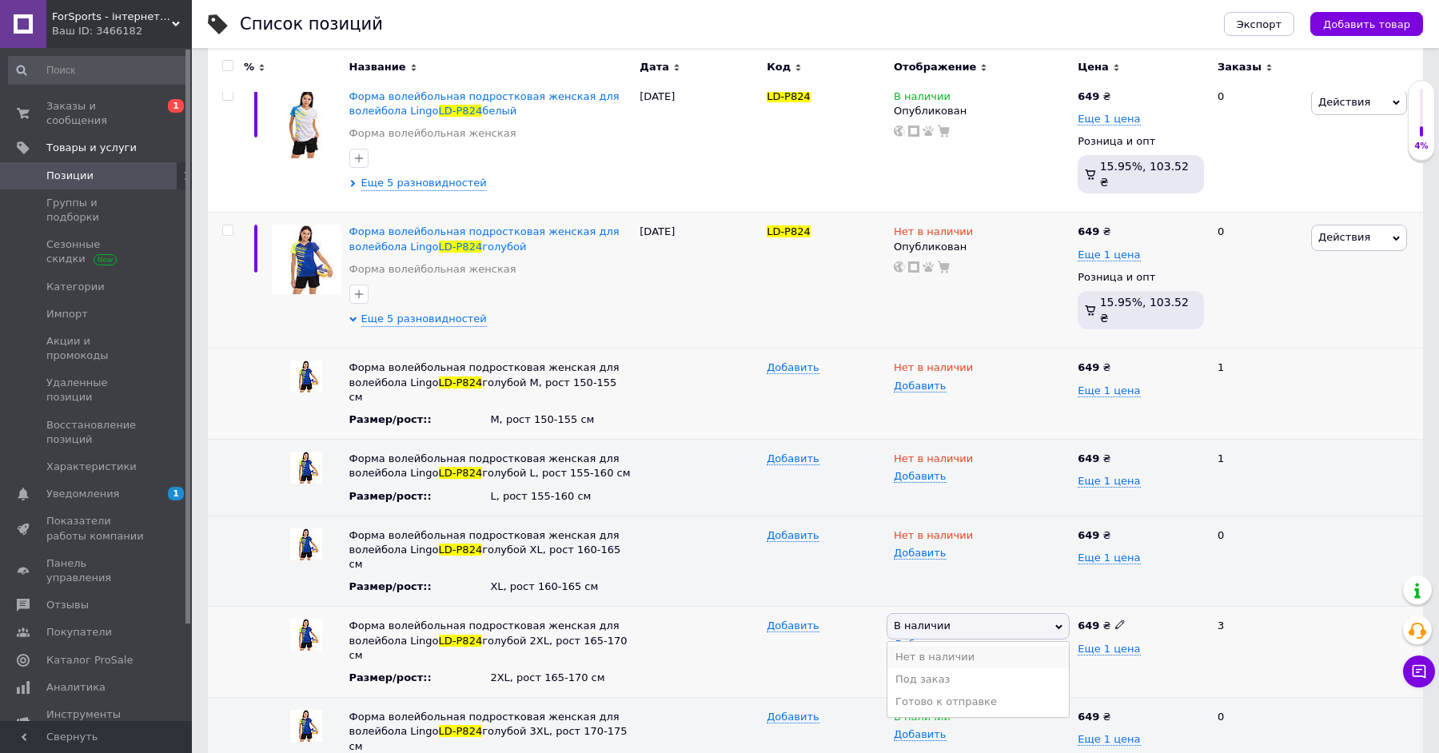
click at [955, 646] on li "Нет в наличии" at bounding box center [977, 657] width 181 height 22
click at [955, 711] on icon at bounding box center [960, 716] width 10 height 10
click at [963, 736] on li "Нет в наличии" at bounding box center [977, 747] width 181 height 22
click at [413, 177] on span "Еще 5 разновидностей" at bounding box center [424, 184] width 126 height 14
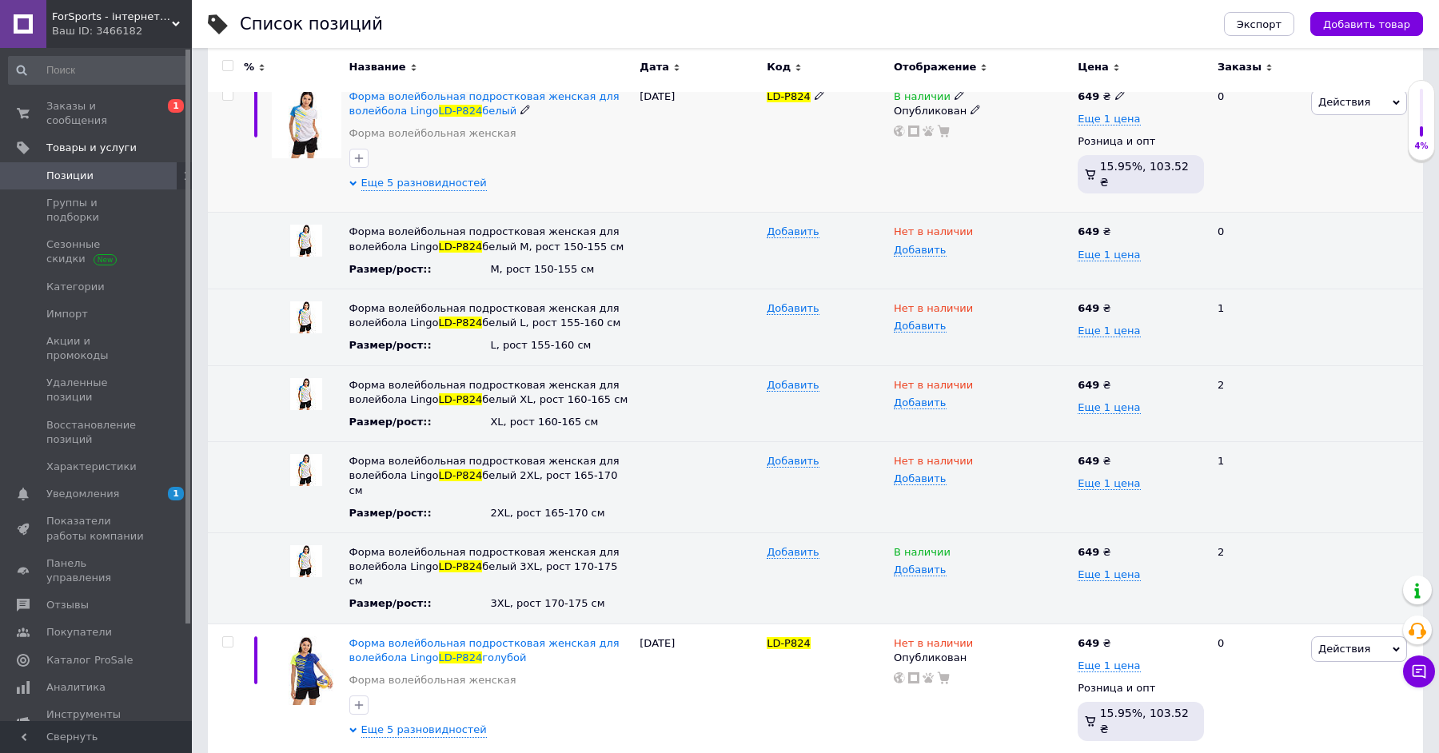
click at [955, 94] on use at bounding box center [959, 94] width 9 height 9
click at [1004, 106] on li "Нет в наличии" at bounding box center [1051, 109] width 152 height 22
click at [955, 546] on icon at bounding box center [960, 551] width 10 height 10
click at [903, 572] on li "Нет в наличии" at bounding box center [977, 583] width 181 height 22
click at [170, 487] on span "1" at bounding box center [176, 494] width 16 height 14
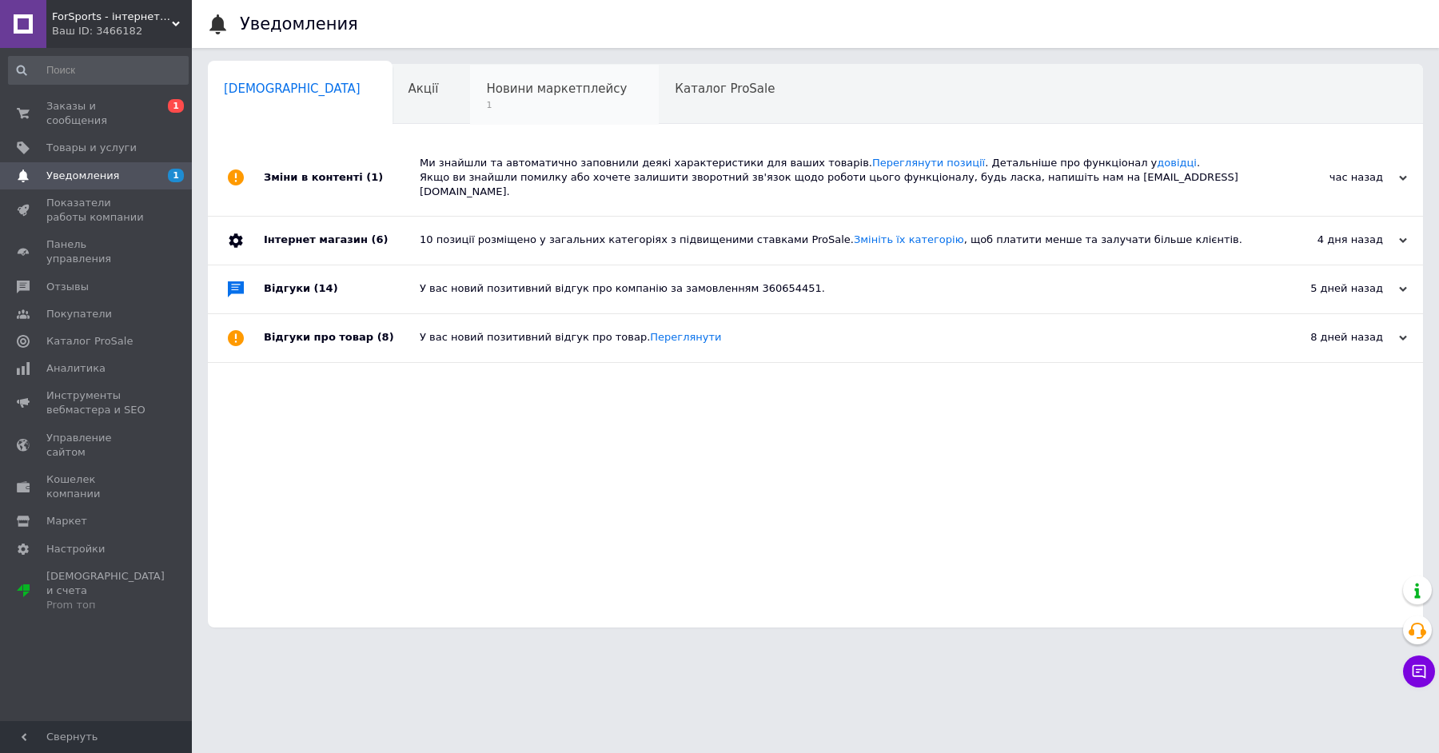
click at [488, 103] on span "1" at bounding box center [556, 105] width 141 height 12
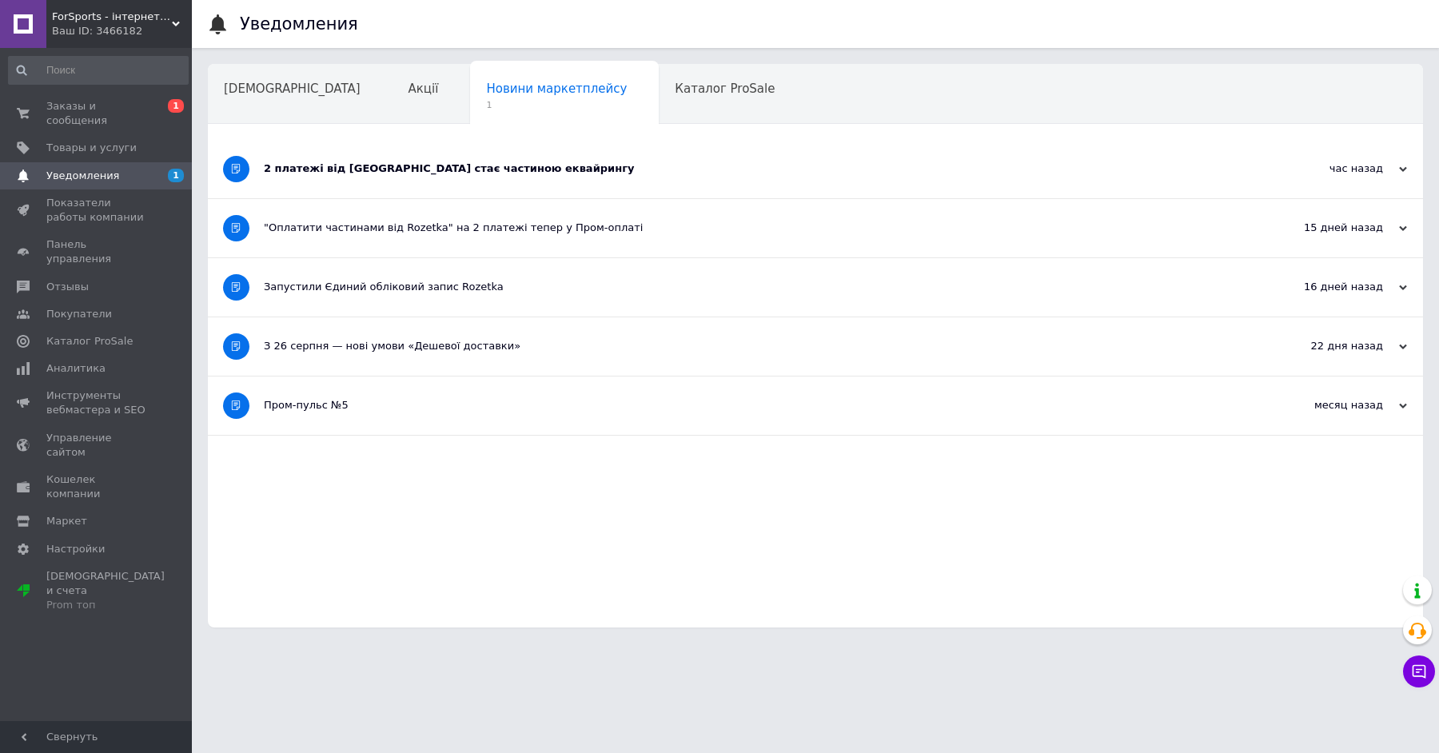
click at [469, 179] on div "2 платежі від Rozetka стає частиною еквайрингу" at bounding box center [755, 169] width 983 height 58
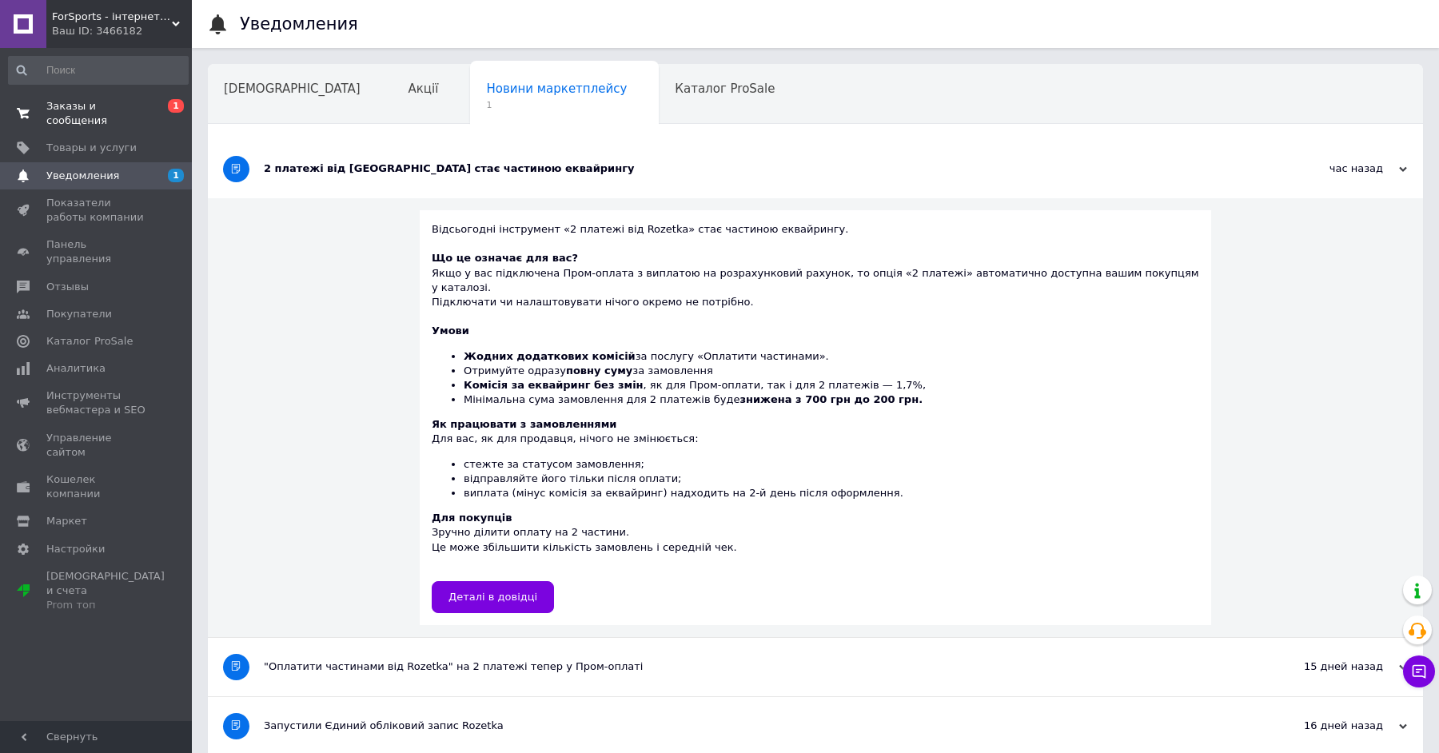
click at [127, 102] on span "Заказы и сообщения" at bounding box center [97, 113] width 102 height 29
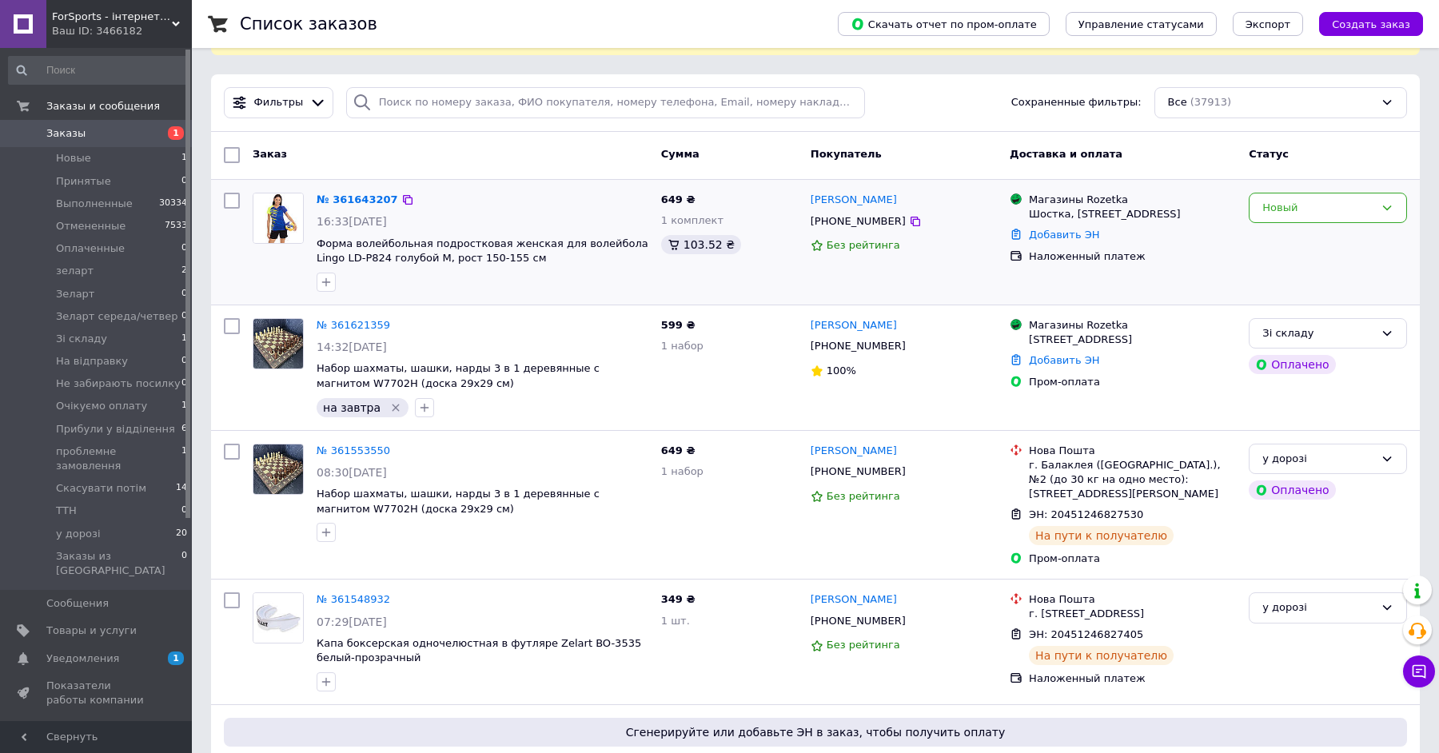
scroll to position [166, 0]
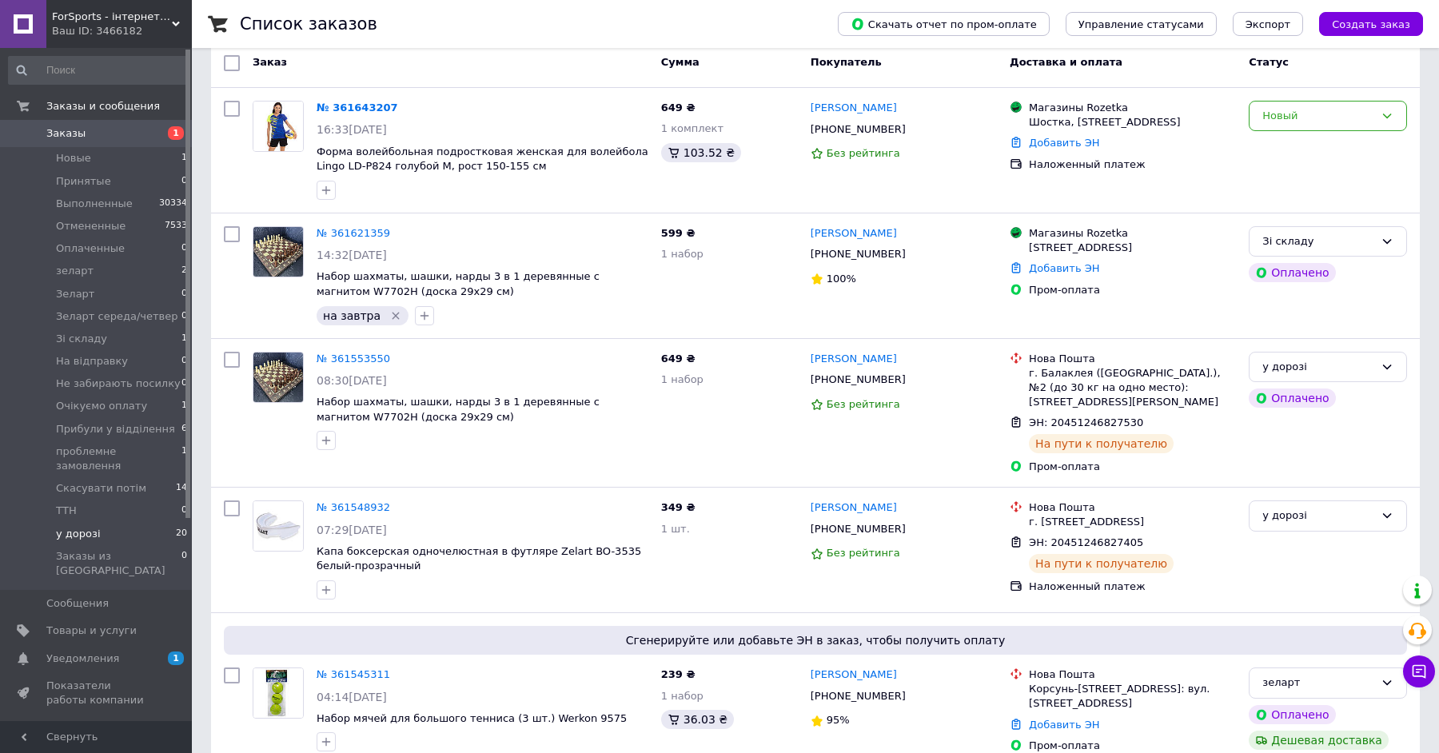
click at [104, 523] on li "у дорозі 20" at bounding box center [98, 534] width 197 height 22
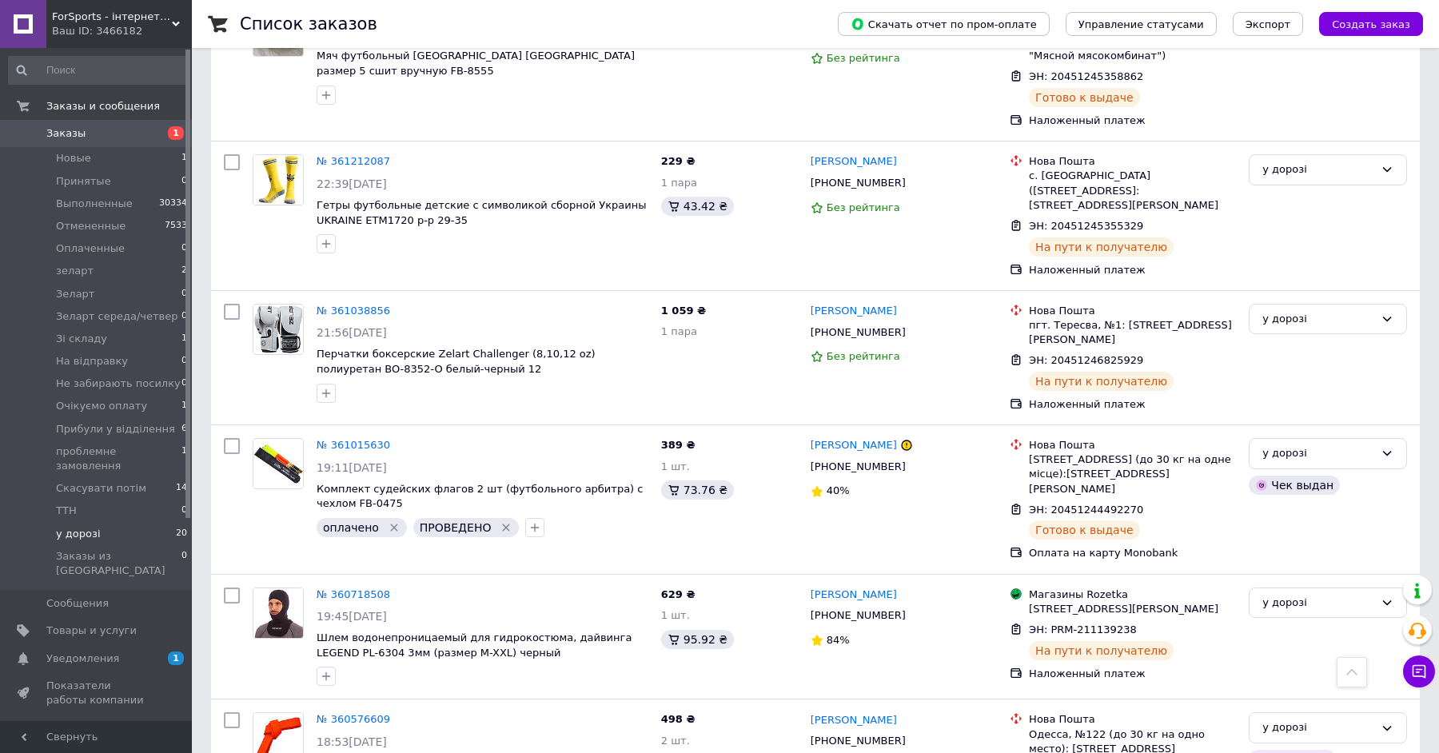
scroll to position [2308, 0]
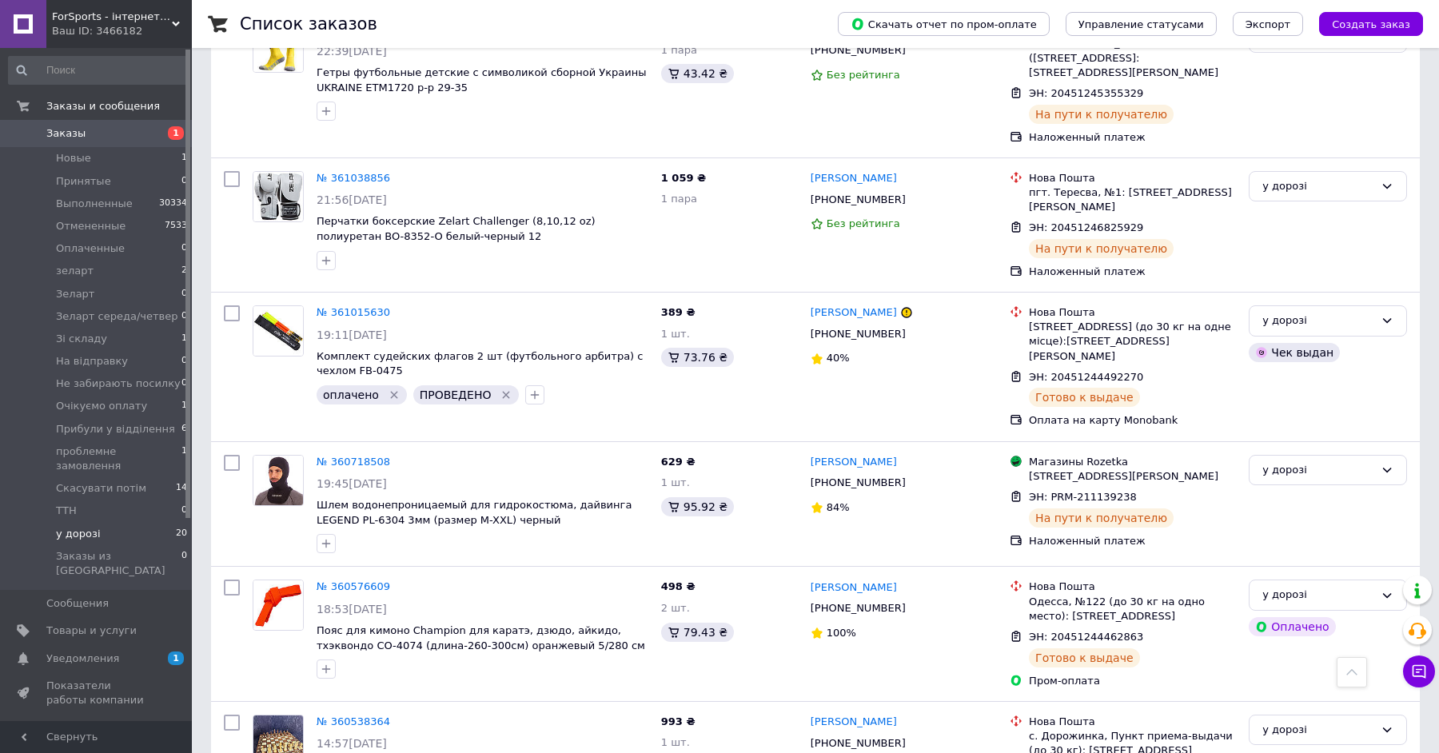
click at [143, 134] on span "Заказы" at bounding box center [97, 133] width 102 height 14
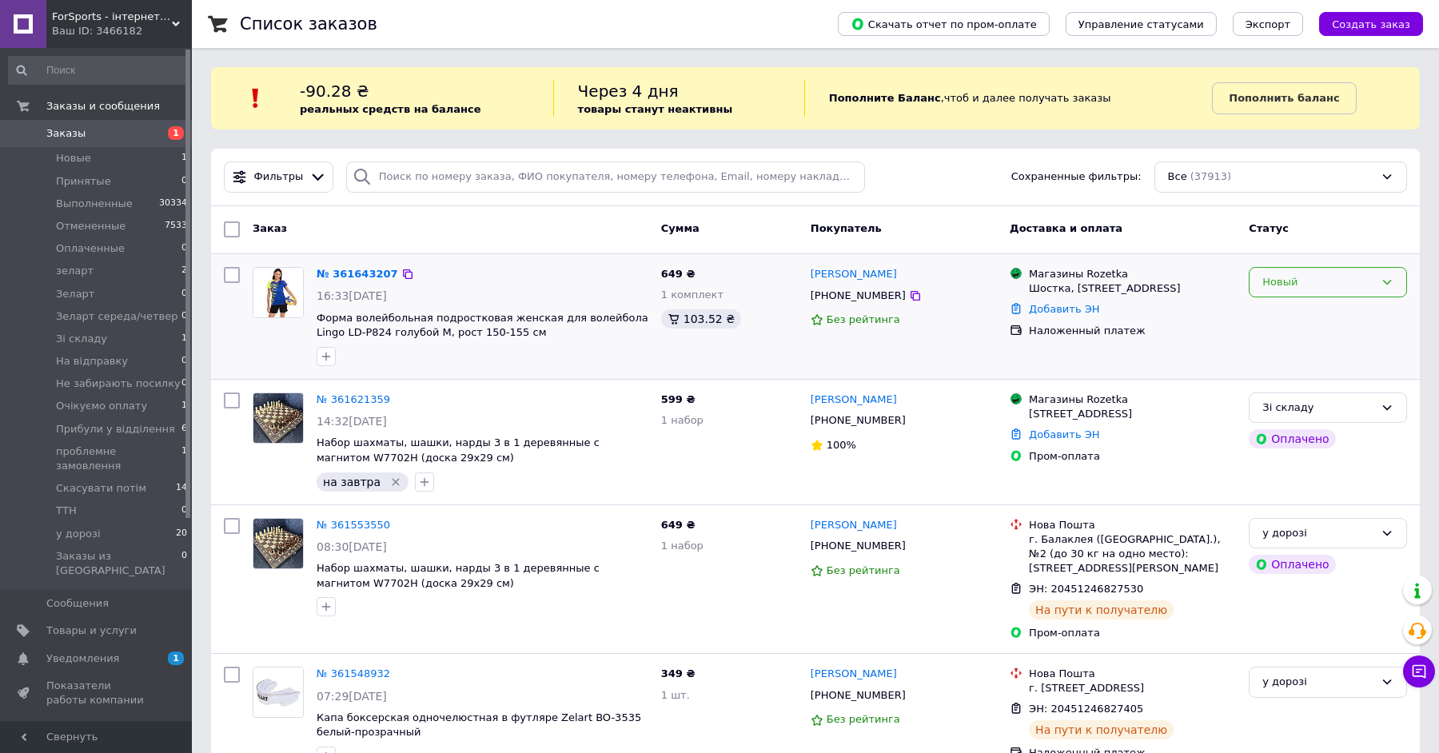
click at [1315, 270] on div "Новый" at bounding box center [1328, 282] width 158 height 31
click at [1300, 308] on li "Принят" at bounding box center [1328, 316] width 157 height 30
click at [137, 275] on li "зеларт 2" at bounding box center [98, 271] width 197 height 22
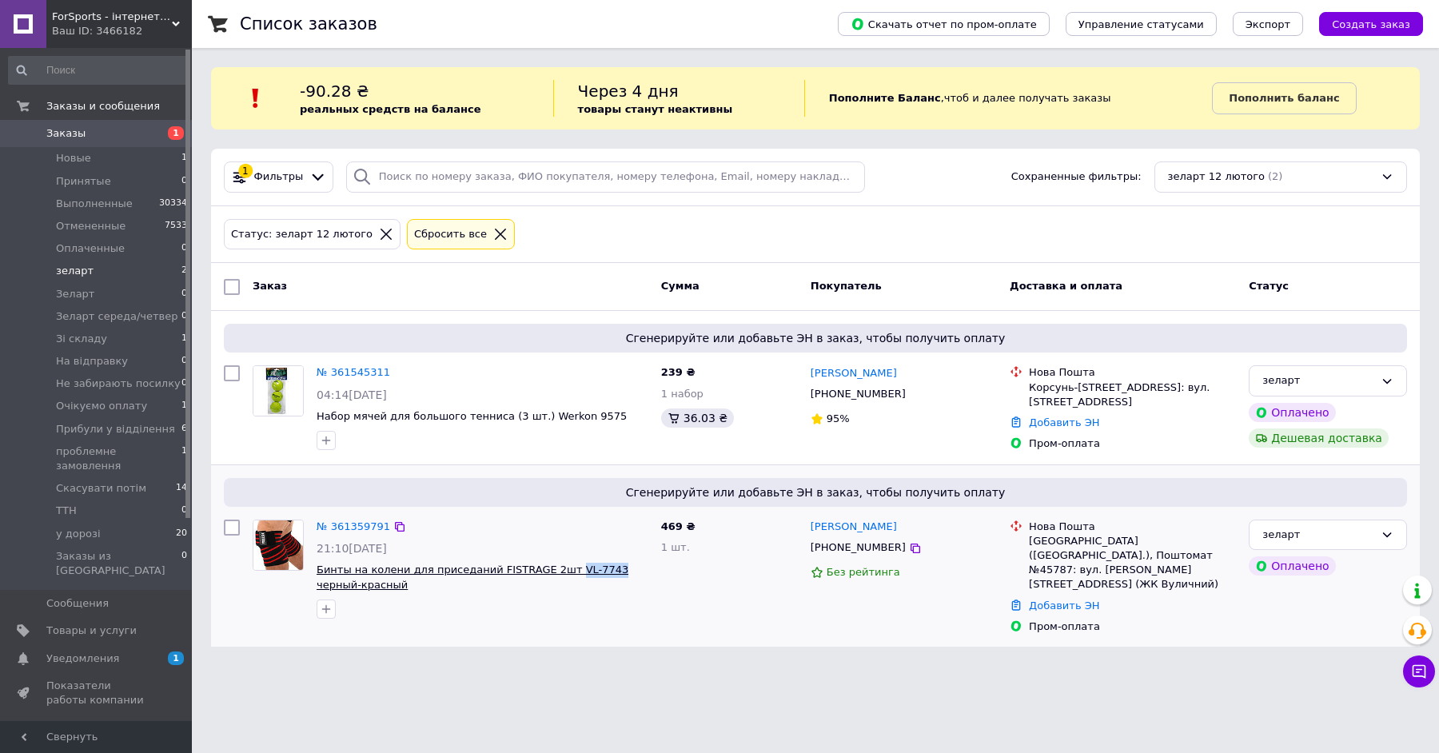
drag, startPoint x: 613, startPoint y: 567, endPoint x: 564, endPoint y: 565, distance: 49.6
click at [564, 565] on span "Бинты на колени для приседаний FISTRAGE 2шт VL-7743 черный-красный" at bounding box center [483, 578] width 332 height 30
copy span "VL-7743"
click at [493, 228] on icon at bounding box center [500, 234] width 14 height 14
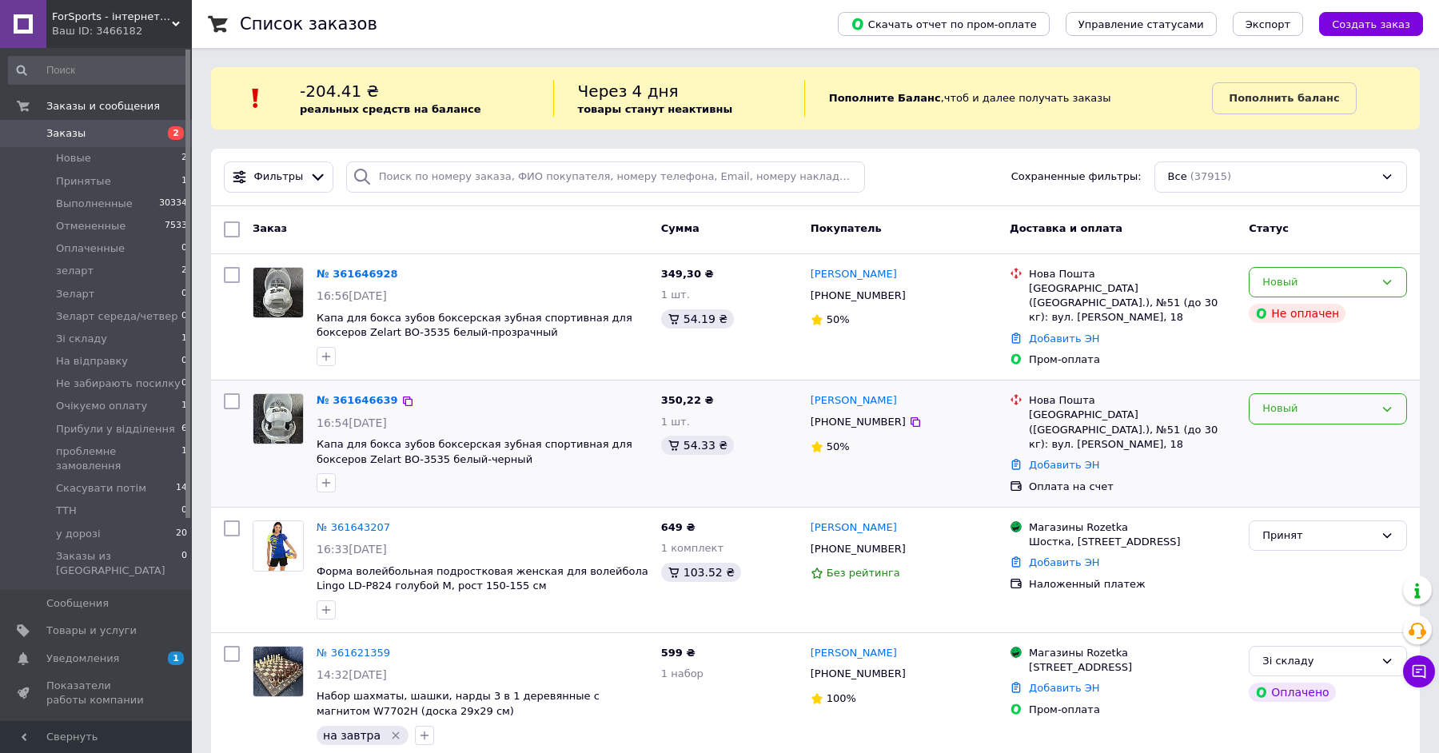
click at [1298, 402] on div "Новый" at bounding box center [1318, 409] width 112 height 17
click at [1282, 437] on li "Принят" at bounding box center [1328, 443] width 157 height 30
click at [1382, 277] on icon at bounding box center [1387, 282] width 13 height 13
click at [1348, 313] on li "Принят" at bounding box center [1328, 316] width 157 height 30
